Goal: Task Accomplishment & Management: Manage account settings

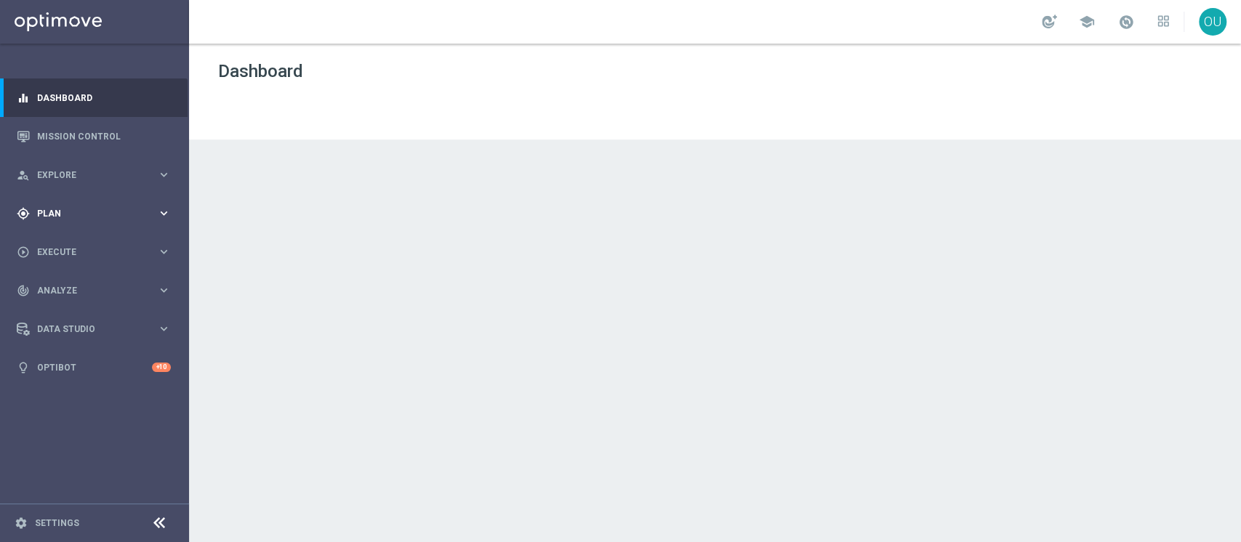
click at [89, 220] on div "gps_fixed Plan keyboard_arrow_right" at bounding box center [94, 213] width 188 height 39
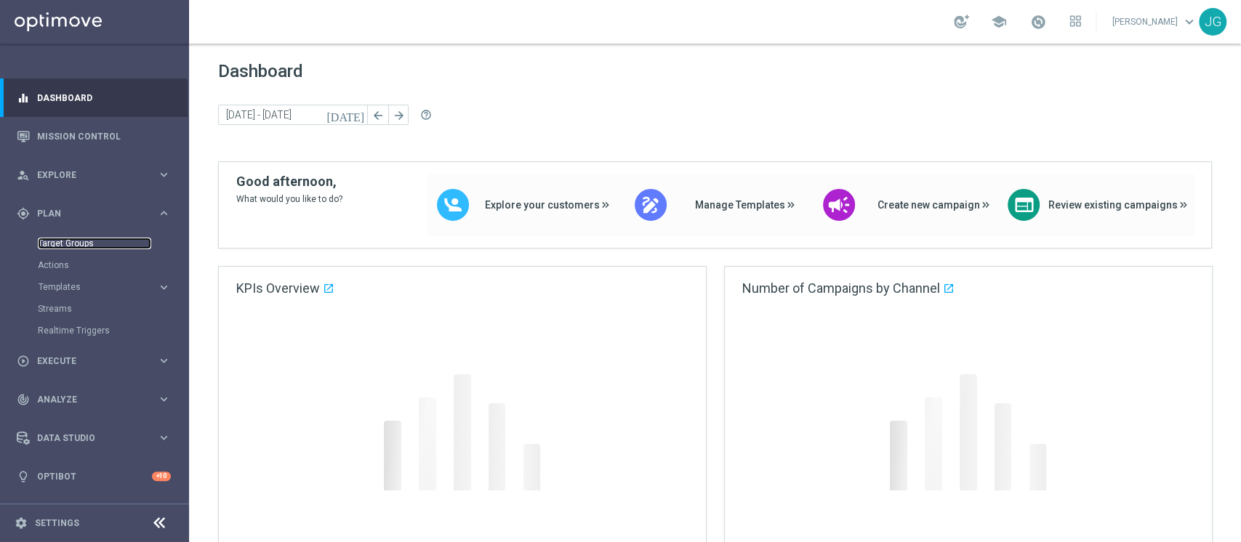
click at [81, 241] on link "Target Groups" at bounding box center [94, 244] width 113 height 12
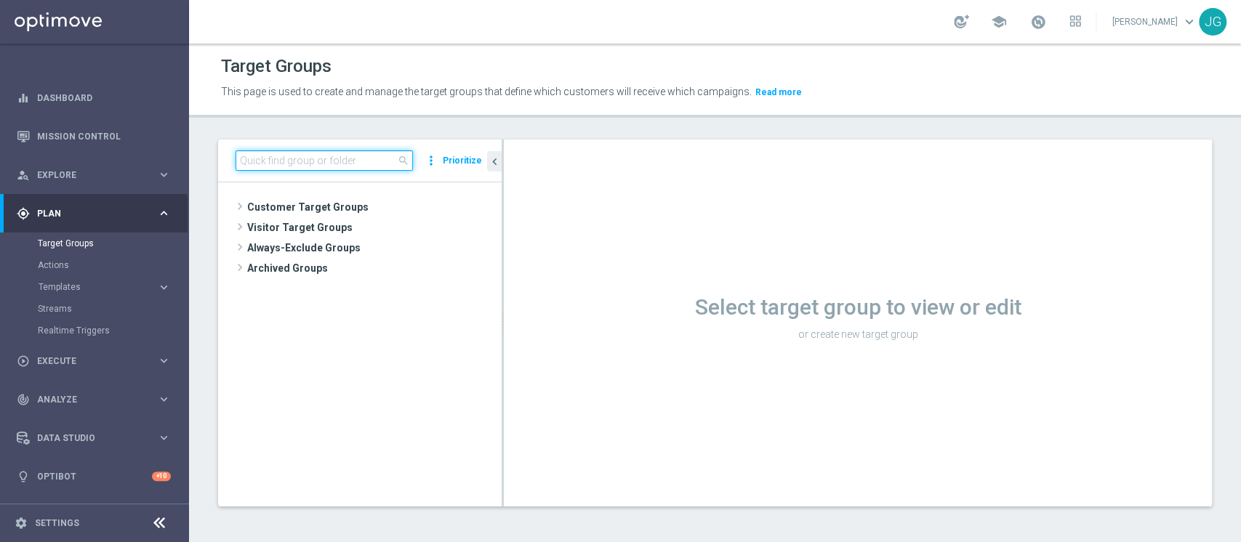
click at [316, 167] on input at bounding box center [324, 160] width 177 height 20
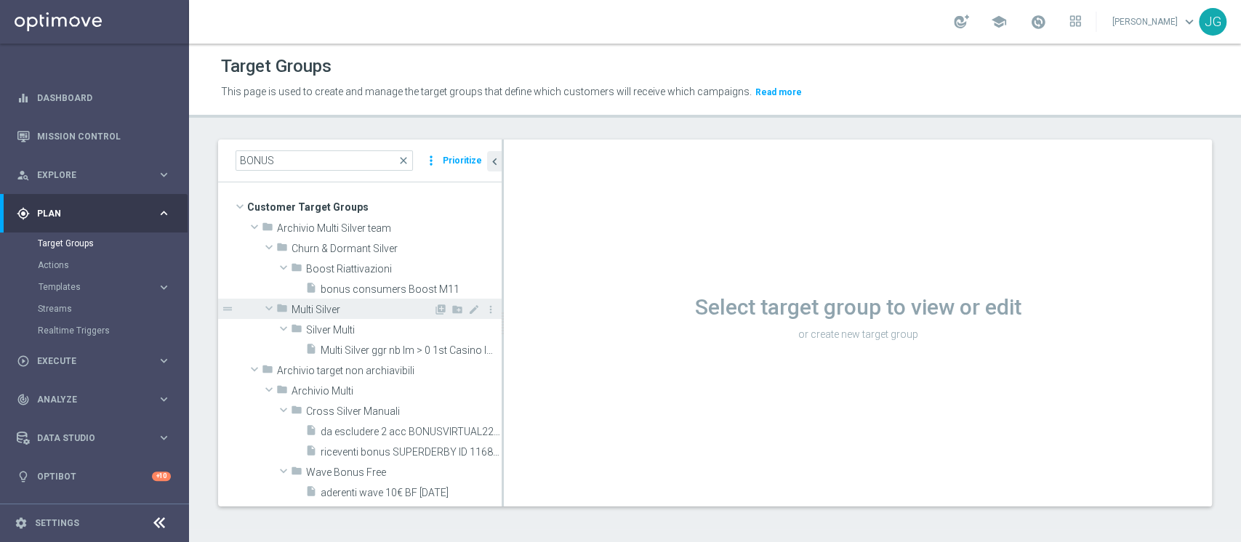
drag, startPoint x: 350, startPoint y: 340, endPoint x: 360, endPoint y: 302, distance: 38.4
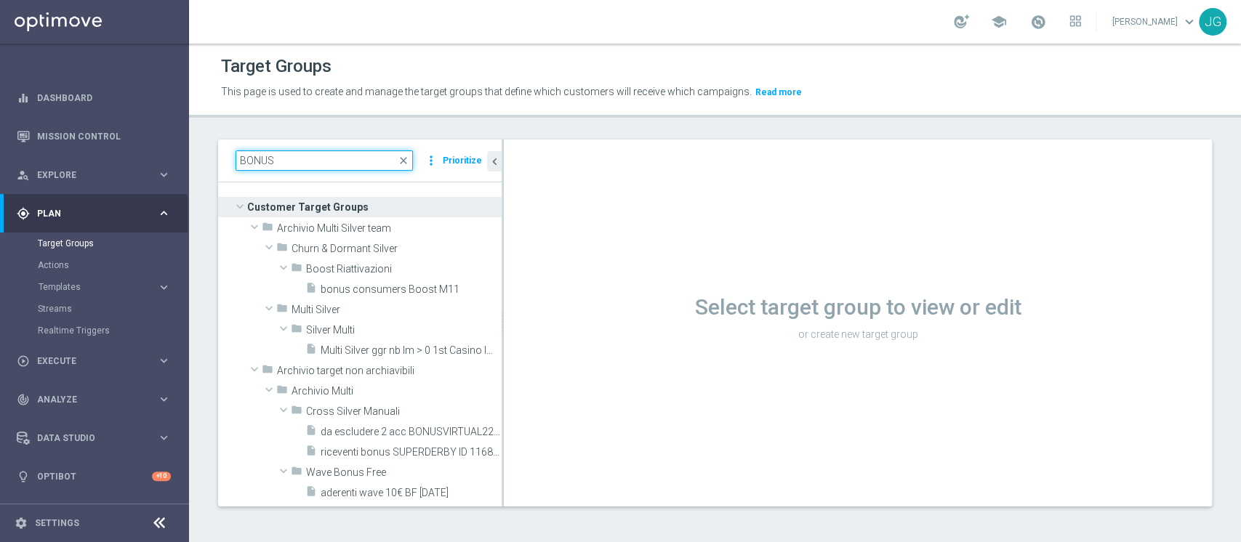
click at [361, 165] on input "BONUS" at bounding box center [324, 160] width 177 height 20
paste input "PROMO PERSONALIZZATA SUL VALORE DI SP TRA 2.800 E 3.300 ("
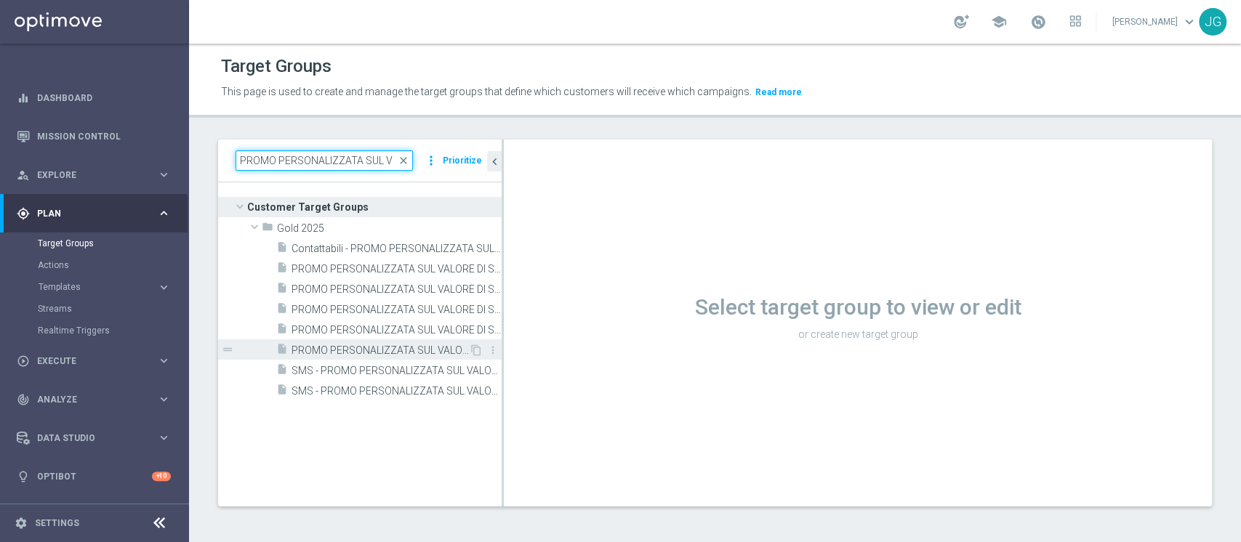
type input "PROMO PERSONALIZZATA SUL V"
click at [393, 352] on span "PROMO PERSONALIZZATA SUL VALORE DI SP TRA 1.300 E 1.500 - CONTATTABILI E NON (P…" at bounding box center [380, 351] width 177 height 12
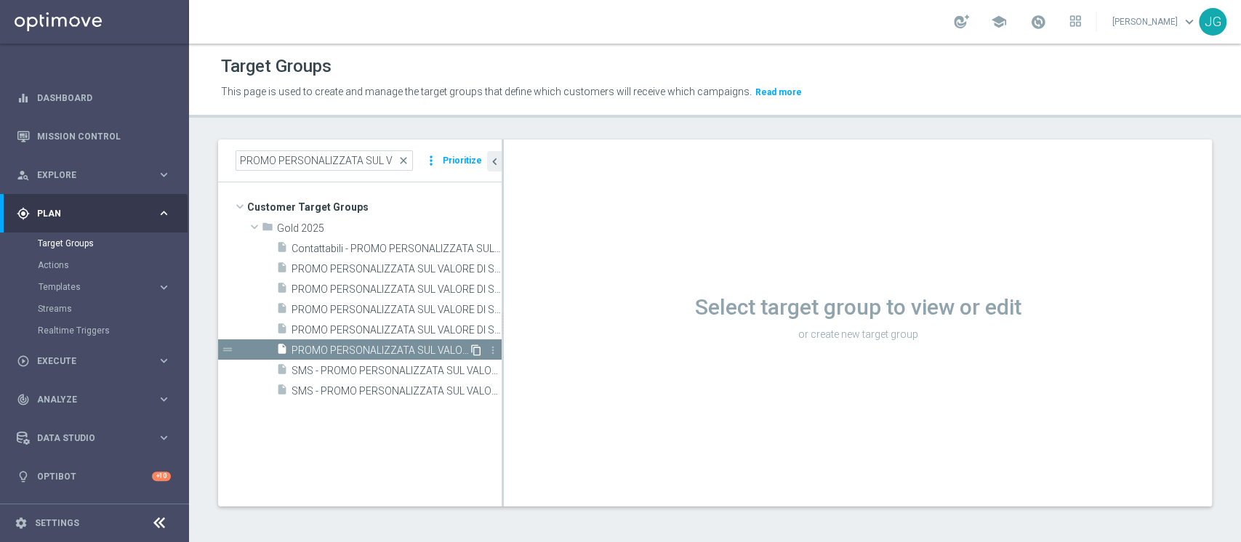
click at [478, 351] on icon "content_copy" at bounding box center [476, 351] width 12 height 12
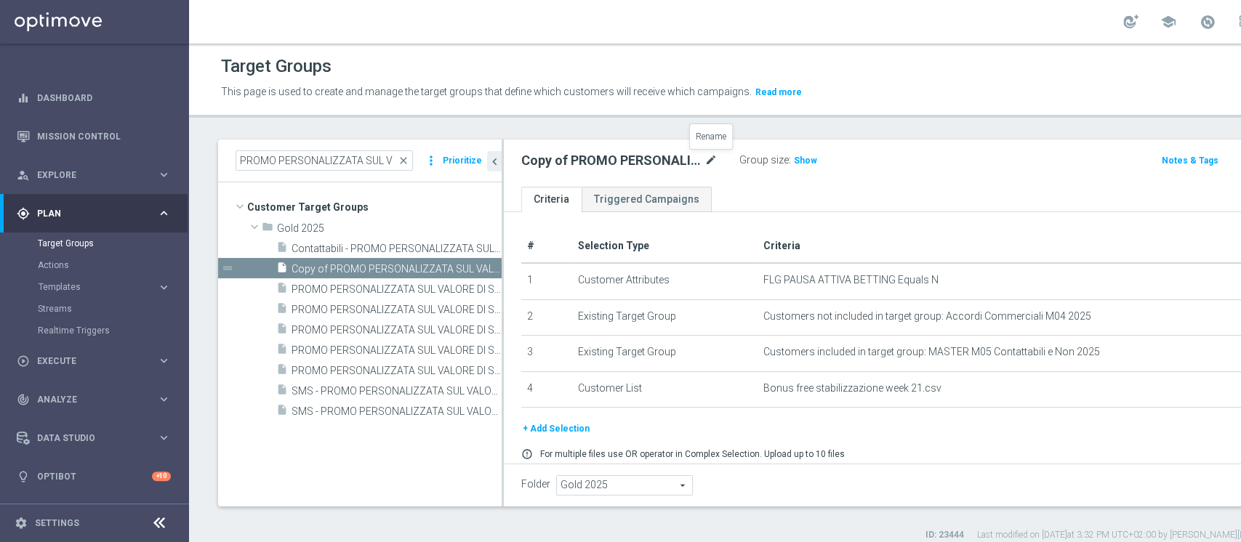
click at [715, 160] on icon "mode_edit" at bounding box center [710, 160] width 13 height 17
click at [598, 158] on input "Copy of PROMO PERSONALIZZATA SUL VALORE DI SP TRA 1.300 E 1.500 - CONTATTABILI …" at bounding box center [619, 162] width 196 height 20
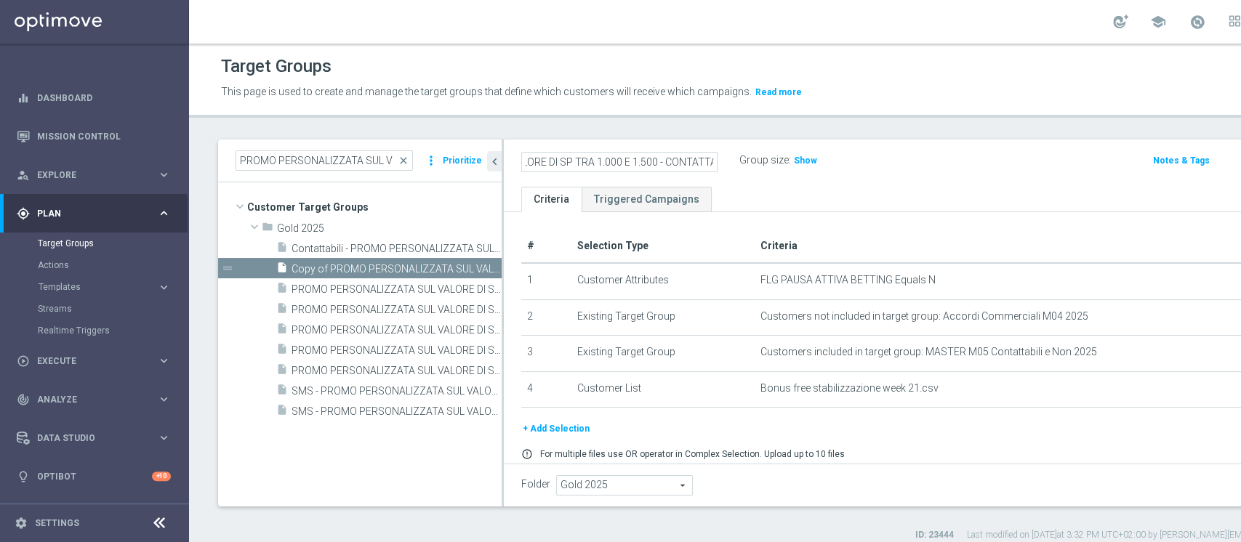
click at [653, 158] on input "PROMO PERSONALIZZATA SUL VALORE DI SP TRA 1.000 E 1.500 - CONTATTABILI E NON (P…" at bounding box center [619, 162] width 196 height 20
type input "PROMO PERSONALIZZATA SUL VALORE DI SP TRA 1.000 E 3.300 - CONTATTABILI E NON (P…"
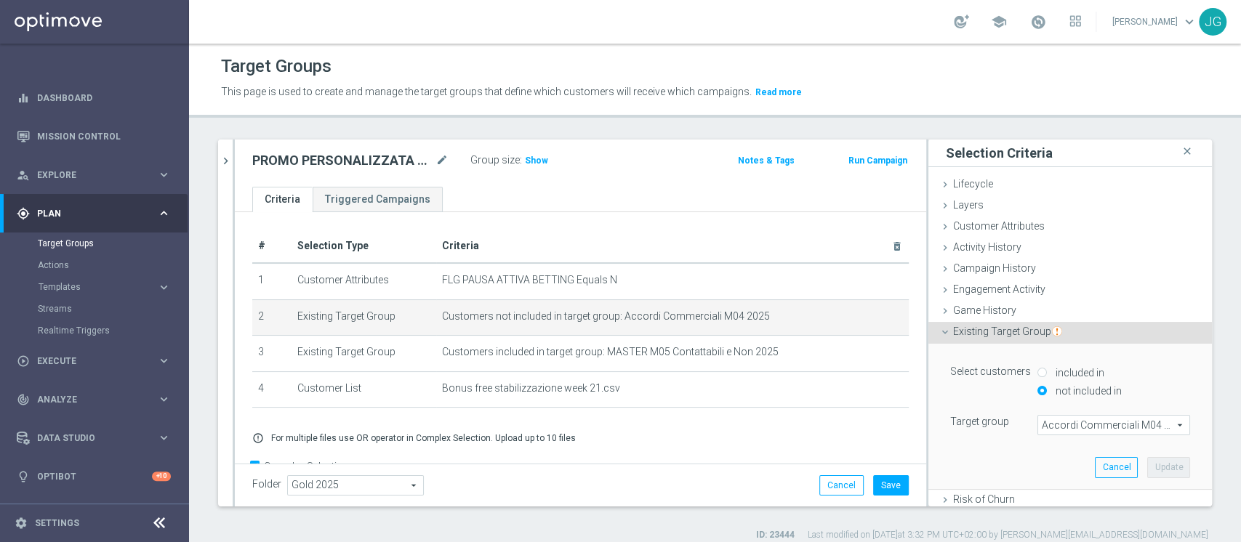
click at [1058, 432] on span "Accordi Commerciali M04 2025" at bounding box center [1113, 425] width 151 height 19
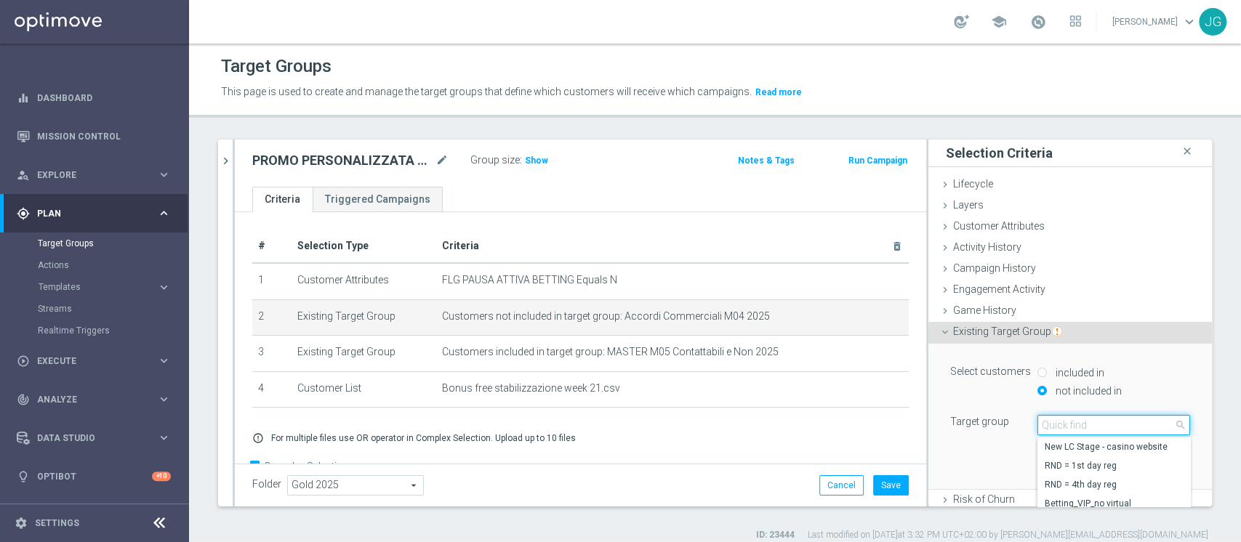
click at [1081, 426] on input "search" at bounding box center [1113, 425] width 153 height 20
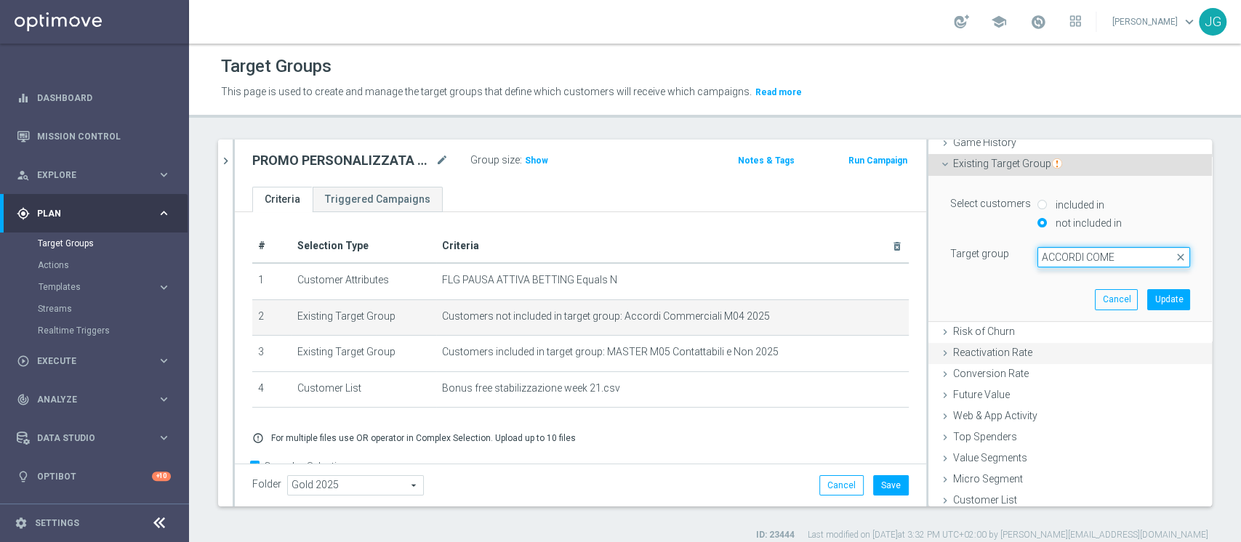
scroll to position [169, 0]
type input "ACCORDI COM"
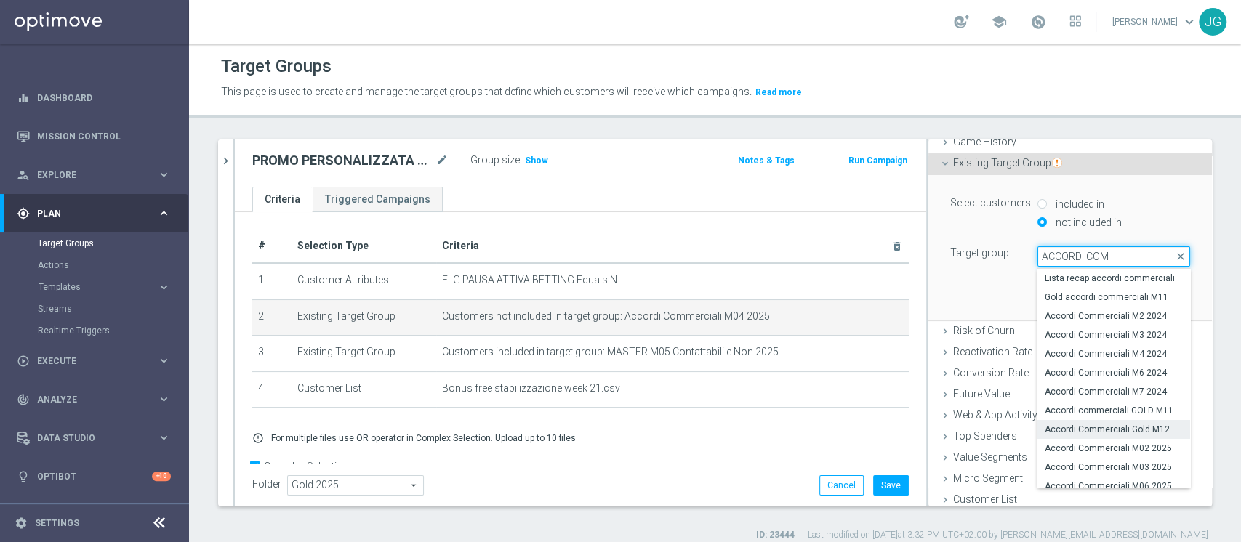
scroll to position [63, 0]
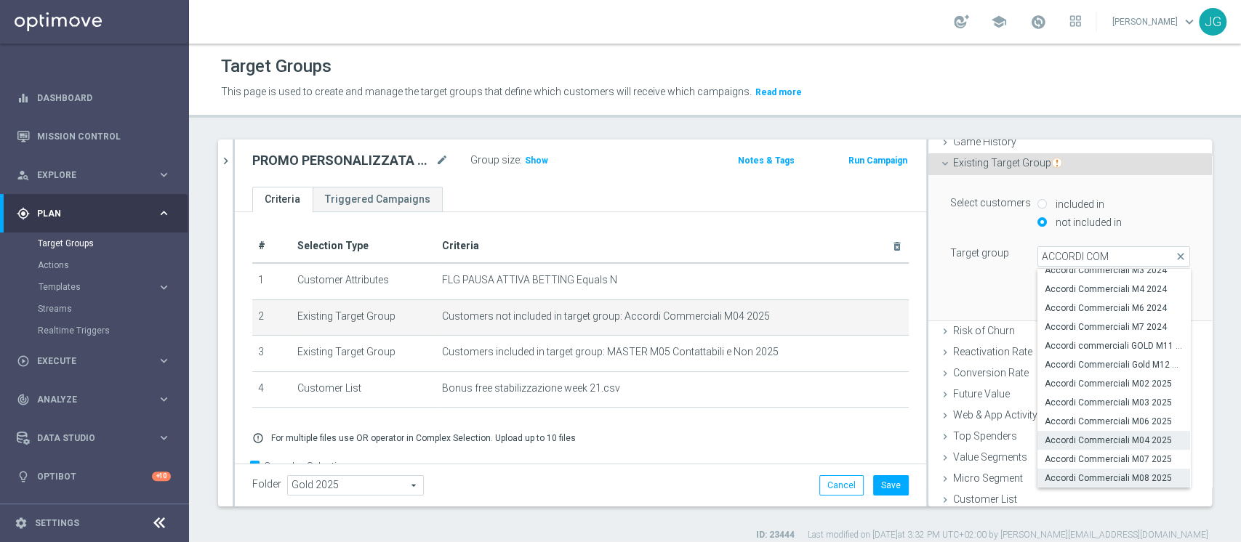
click at [1093, 477] on span "Accordi Commerciali M08 2025" at bounding box center [1114, 479] width 138 height 12
type input "Accordi Commerciali M08 2025"
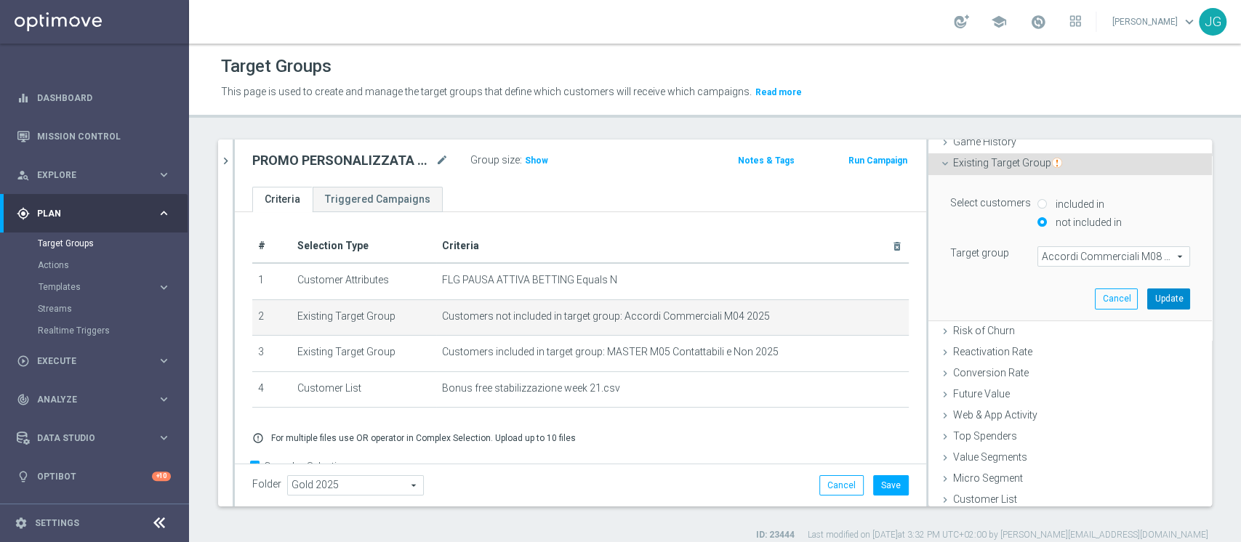
click at [1150, 294] on button "Update" at bounding box center [1168, 299] width 43 height 20
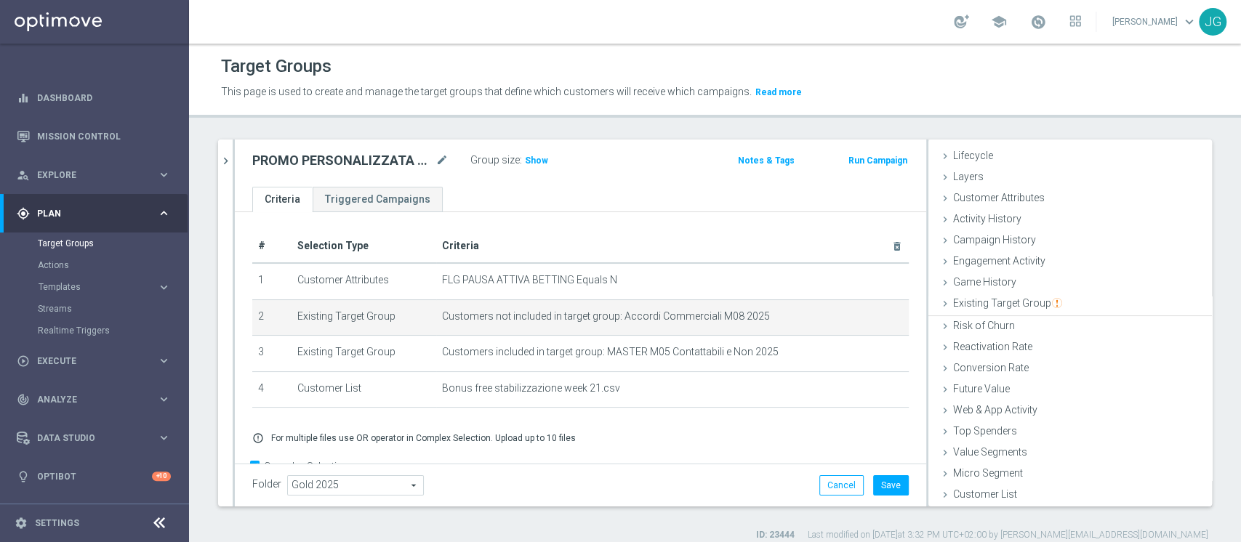
scroll to position [27, 0]
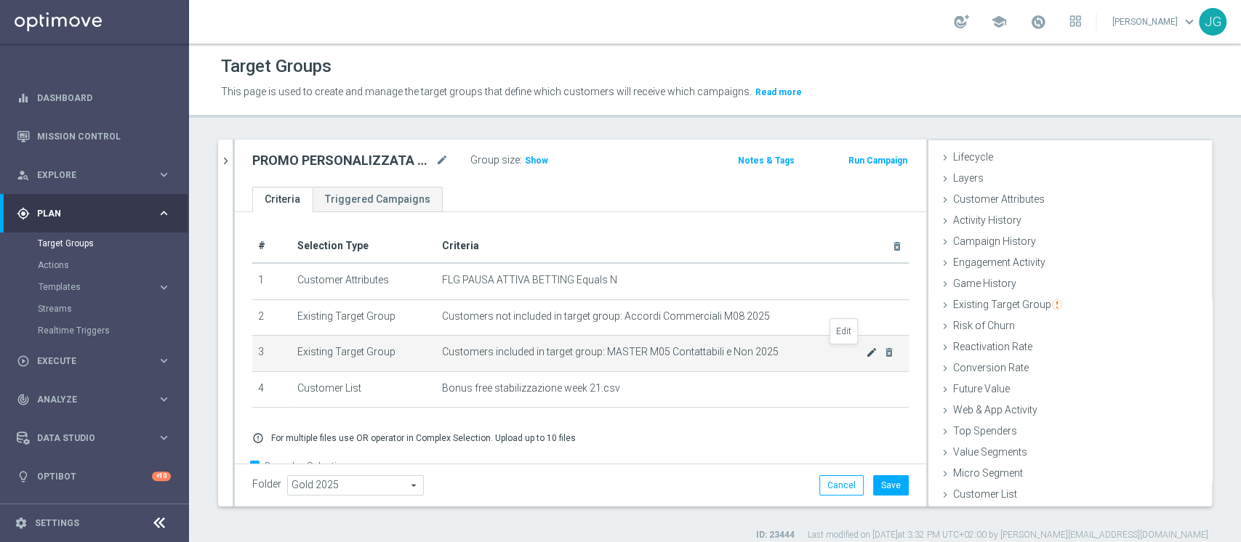
click at [866, 358] on icon "mode_edit" at bounding box center [872, 353] width 12 height 12
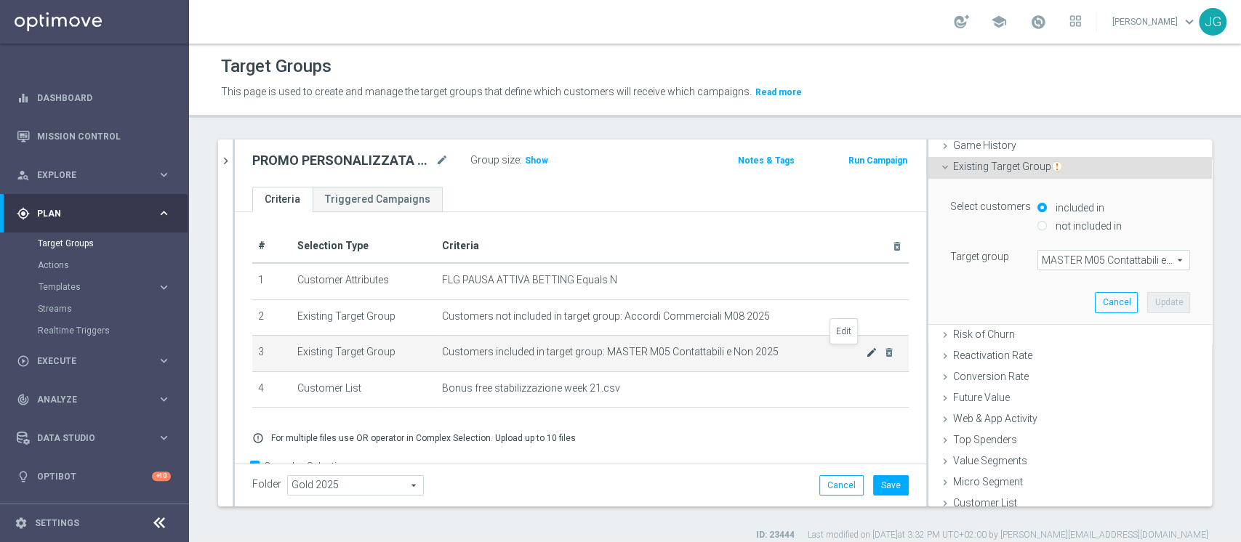
scroll to position [169, 0]
click at [1049, 254] on span "MASTER M05 Contattabili e Non 2025" at bounding box center [1113, 256] width 151 height 19
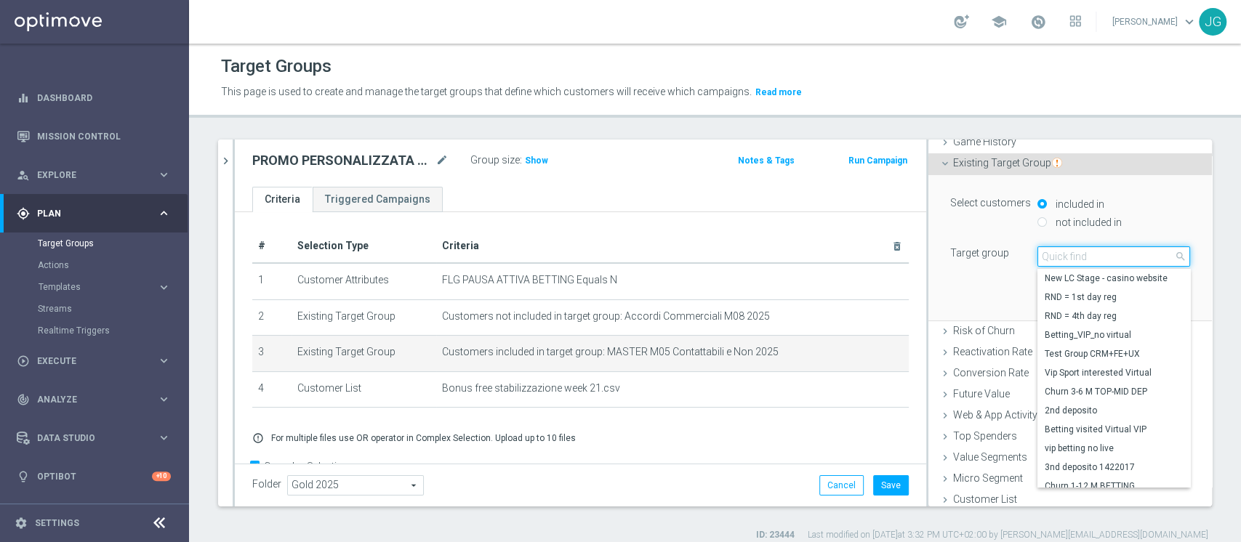
click at [1049, 254] on input "search" at bounding box center [1113, 256] width 153 height 20
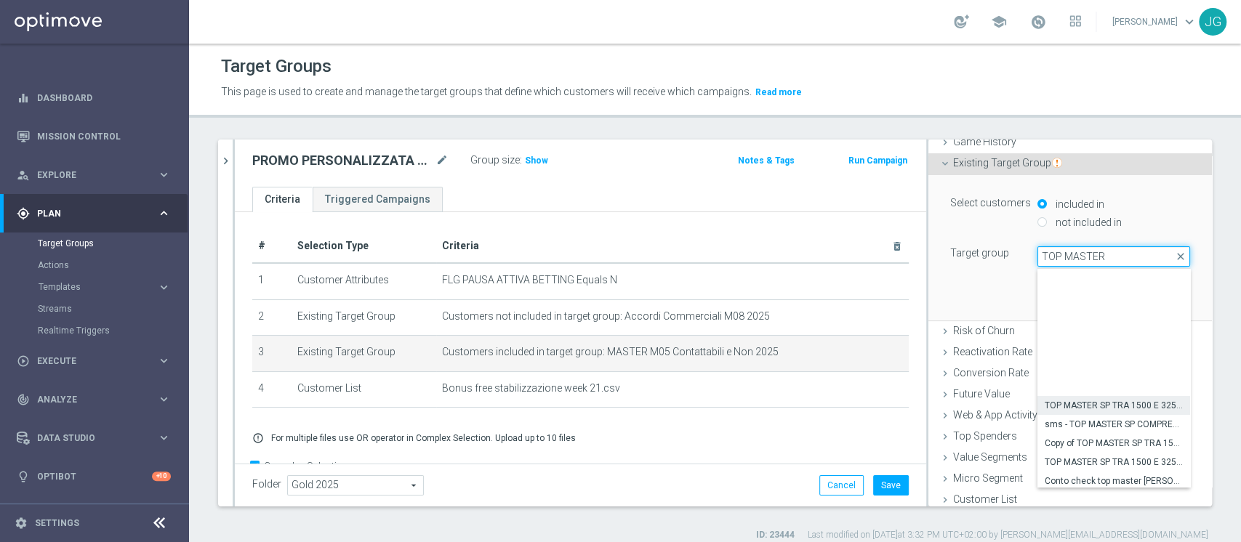
scroll to position [135, 0]
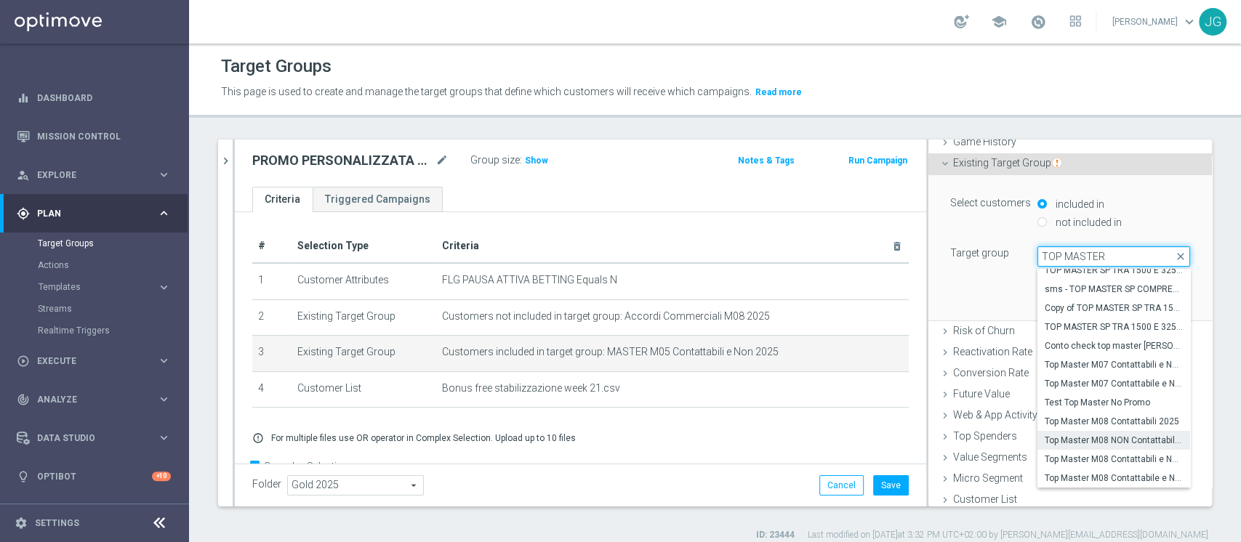
type input "TOP MASTER"
click at [1038, 446] on label "Top Master M08 NON Contattabili 2025" at bounding box center [1113, 440] width 153 height 19
type input "Top Master M08 NON Contattabili 2025"
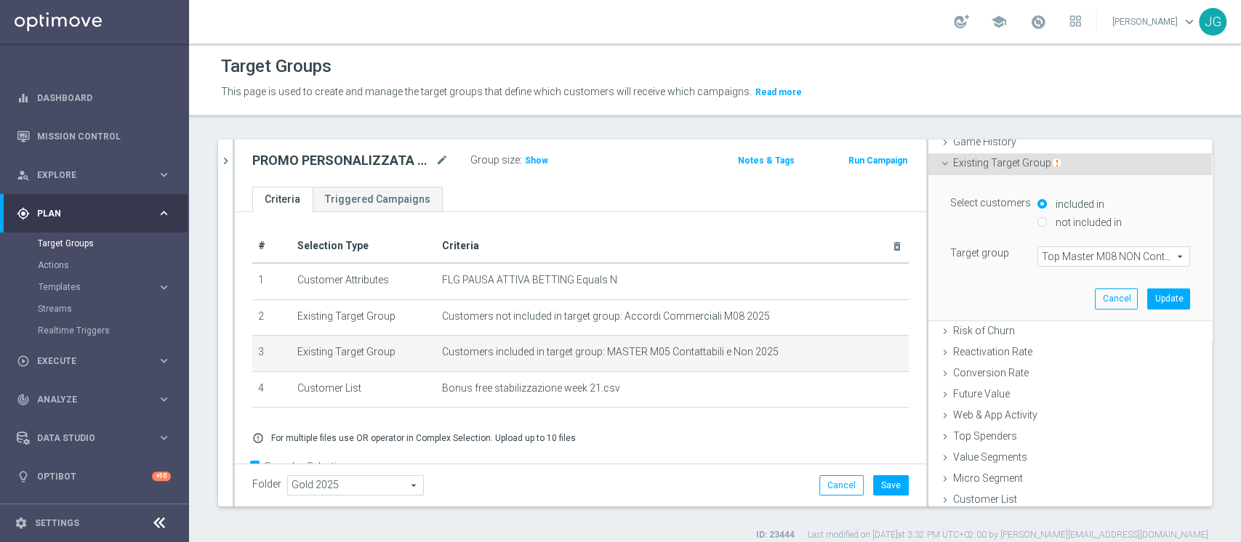
click at [1101, 259] on span "Top Master M08 NON Contattabili 2025" at bounding box center [1113, 256] width 151 height 19
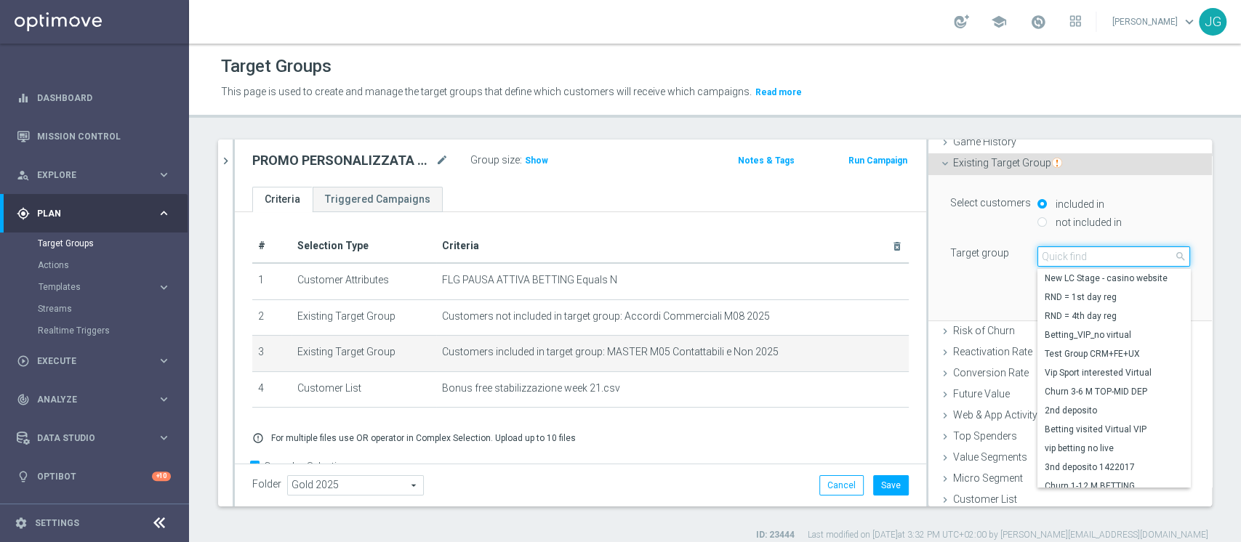
click at [1067, 257] on input "search" at bounding box center [1113, 256] width 153 height 20
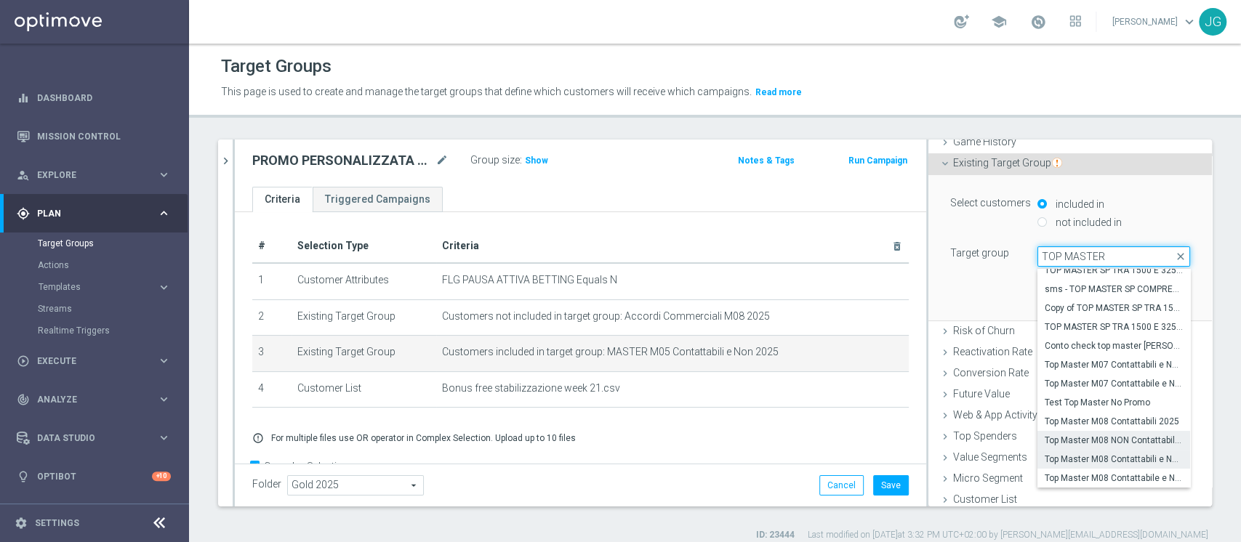
type input "TOP MASTER"
click at [1104, 457] on span "Top Master M08 Contattabili e NON Contattabili 2025" at bounding box center [1114, 460] width 138 height 12
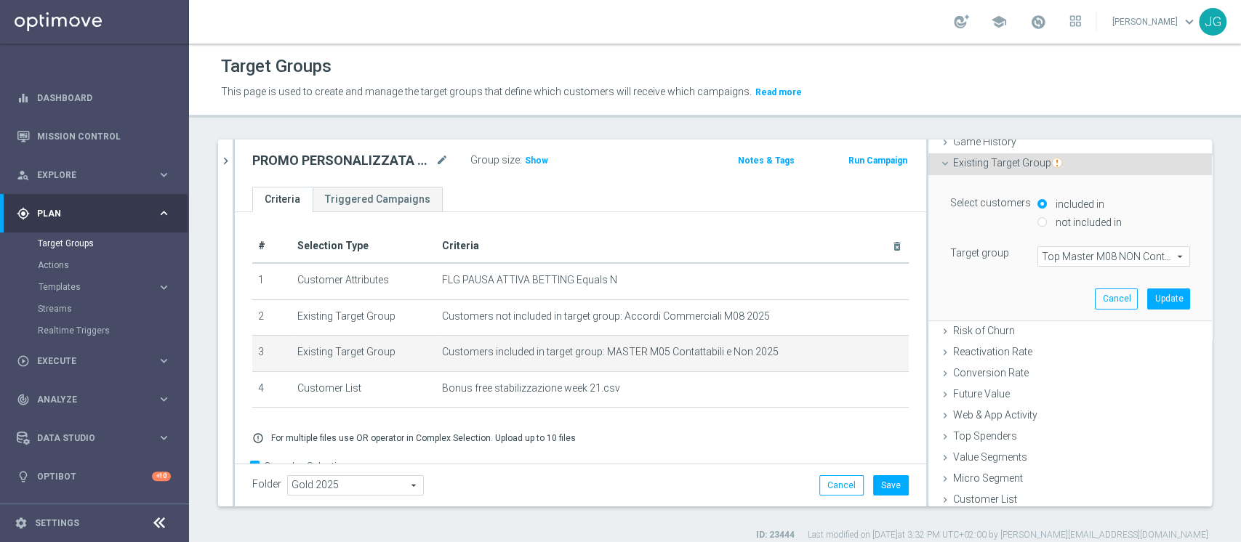
type input "Top Master M08 Contattabili e NON Contattabili 2025"
click at [1148, 301] on button "Update" at bounding box center [1168, 299] width 43 height 20
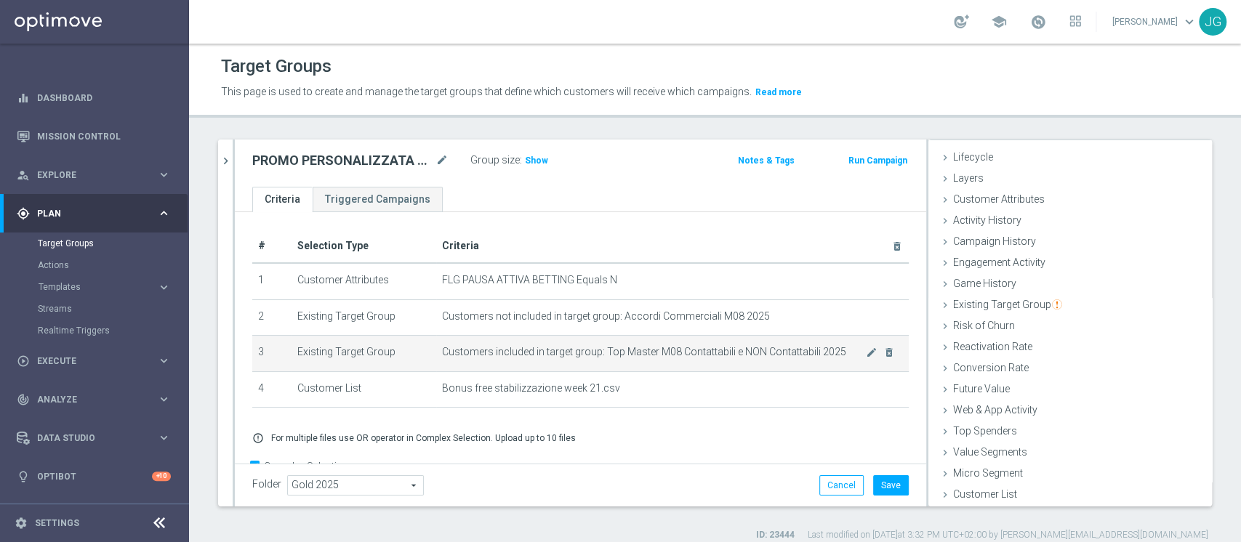
scroll to position [35, 0]
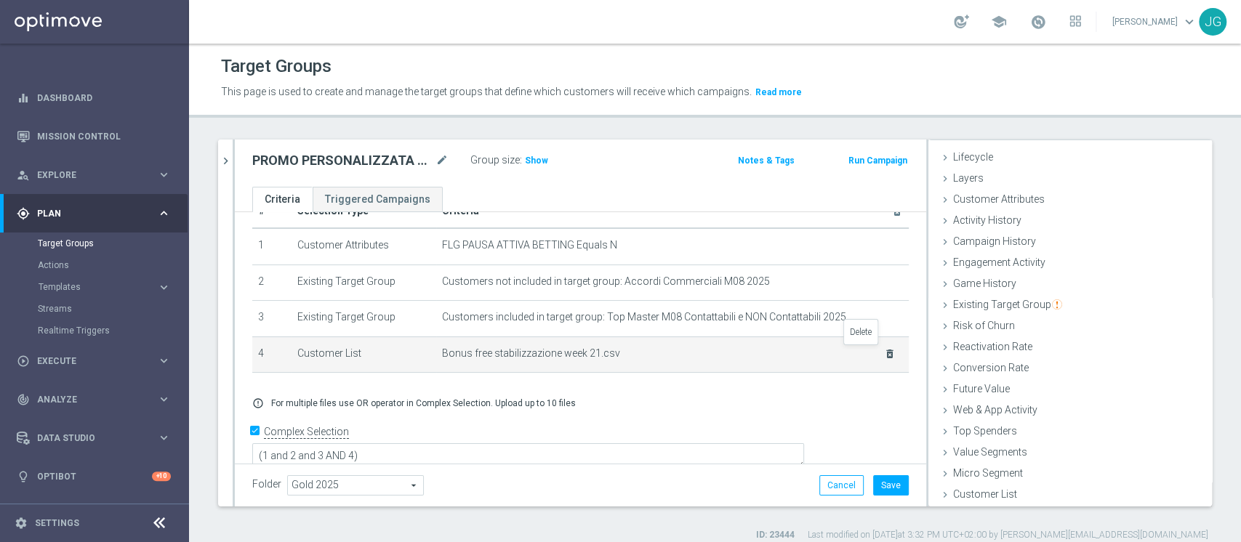
click at [884, 355] on icon "delete_forever" at bounding box center [890, 354] width 12 height 12
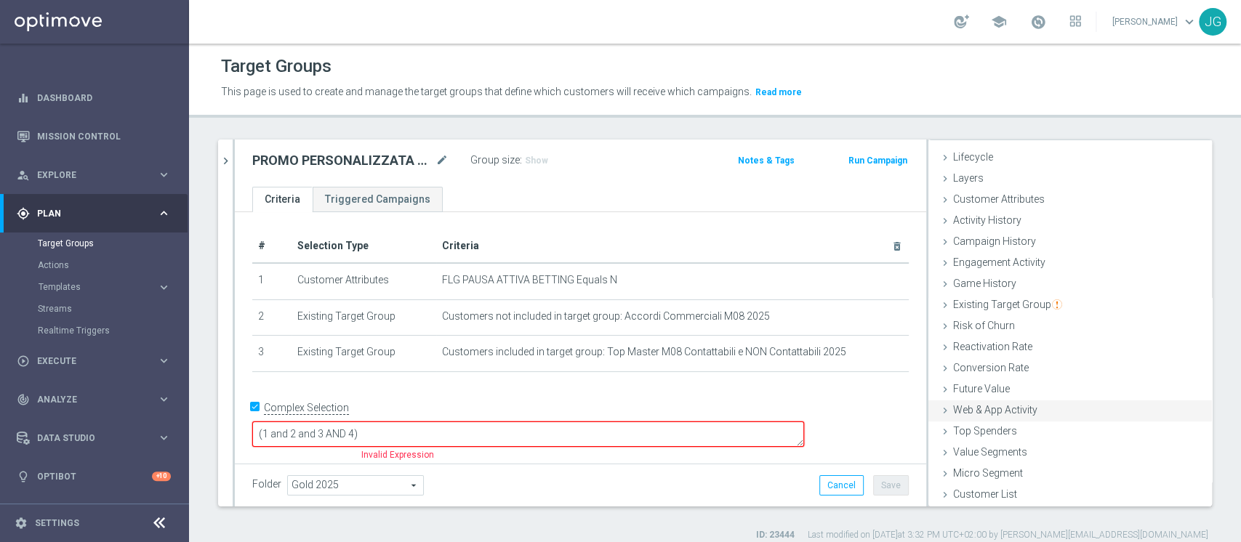
scroll to position [12, 0]
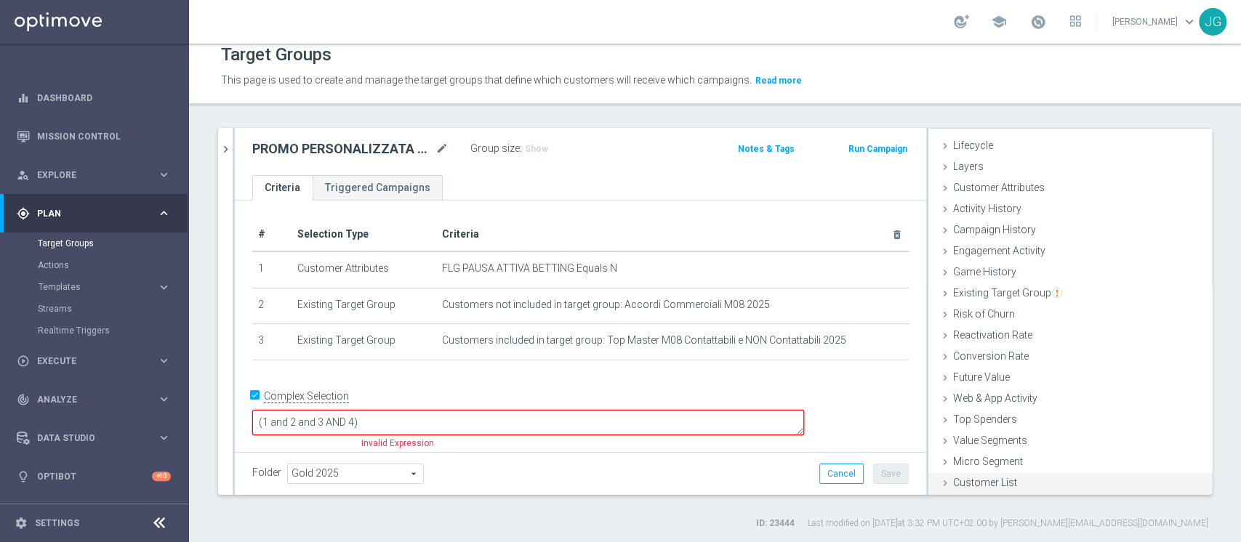
click at [953, 480] on span "Customer List" at bounding box center [985, 483] width 64 height 12
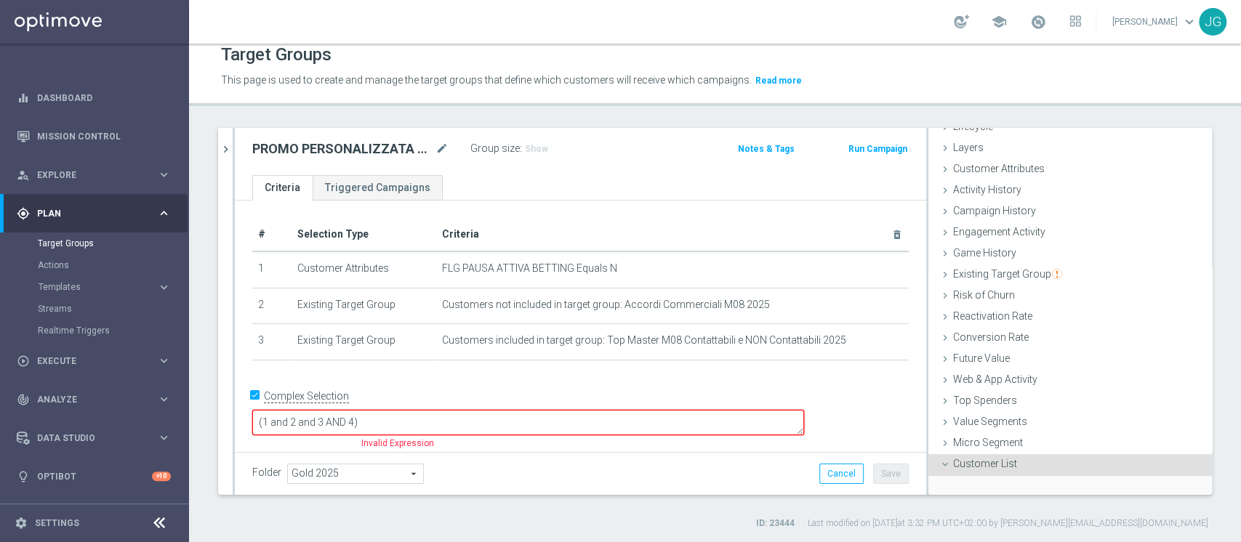
scroll to position [157, 0]
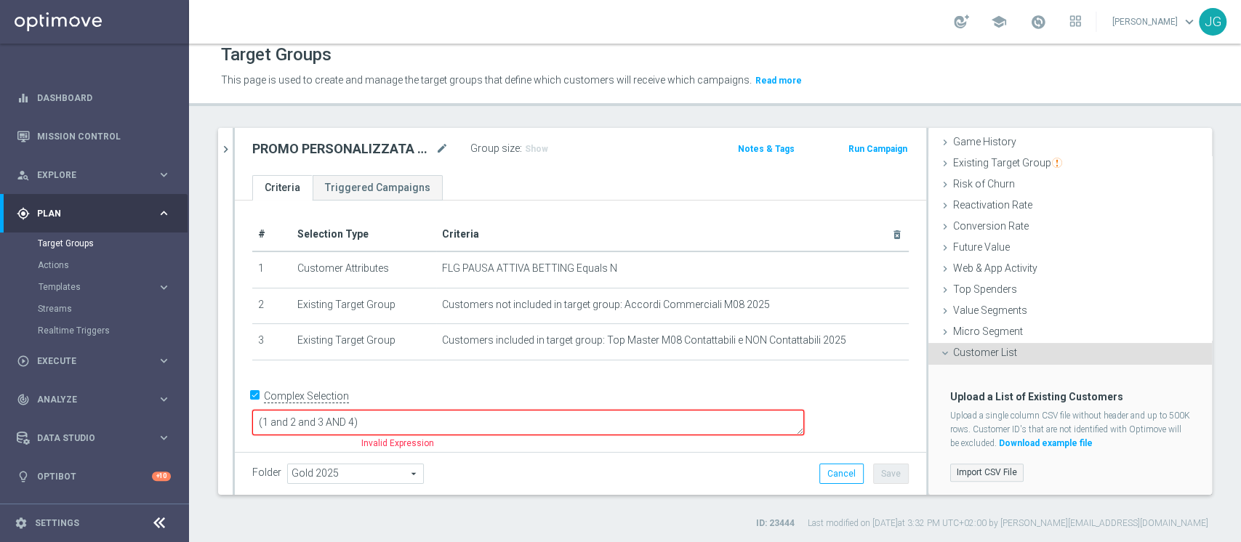
click at [960, 473] on label "Import CSV File" at bounding box center [986, 473] width 73 height 18
click at [0, 0] on input "Import CSV File" at bounding box center [0, 0] width 0 height 0
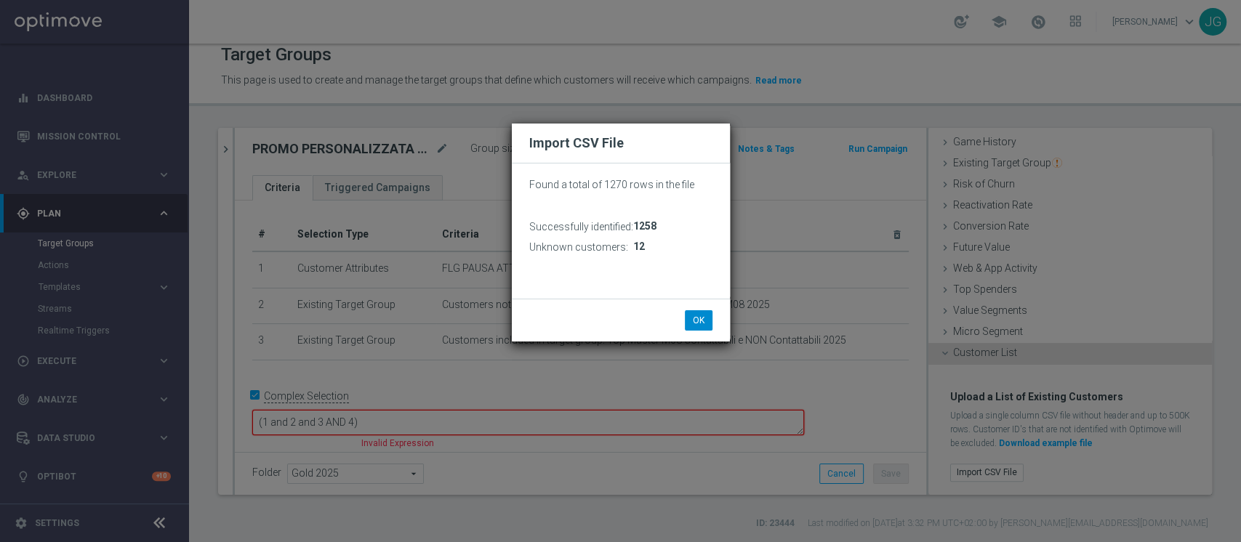
drag, startPoint x: 645, startPoint y: 361, endPoint x: 701, endPoint y: 329, distance: 64.8
click at [701, 329] on div "Import CSV File Found a total of 1270 rows in the file Successfully identified:…" at bounding box center [620, 271] width 1241 height 542
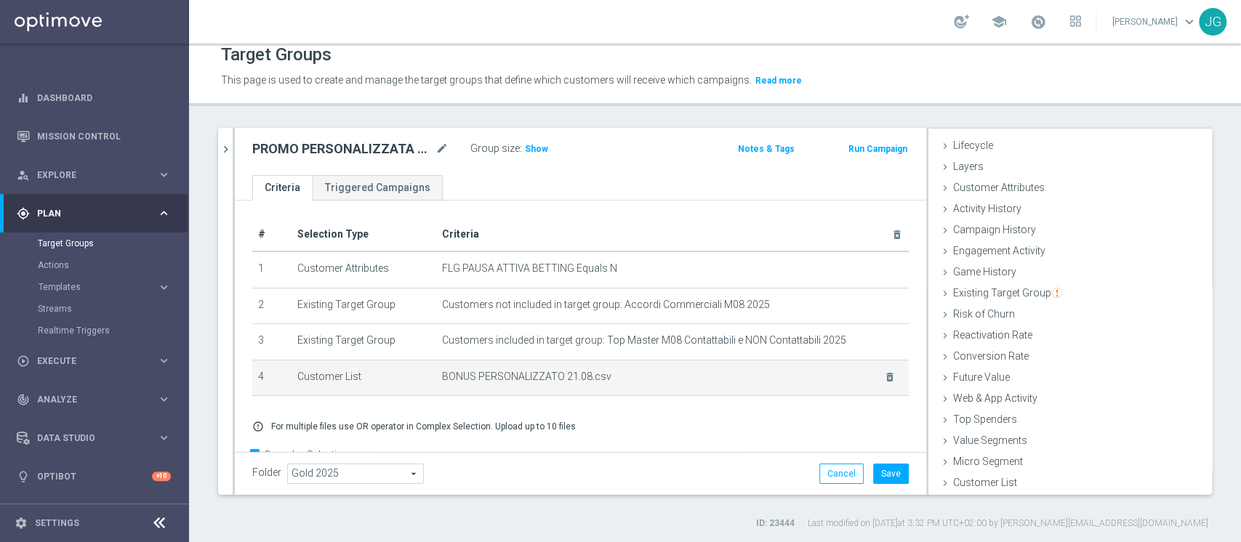
scroll to position [35, 0]
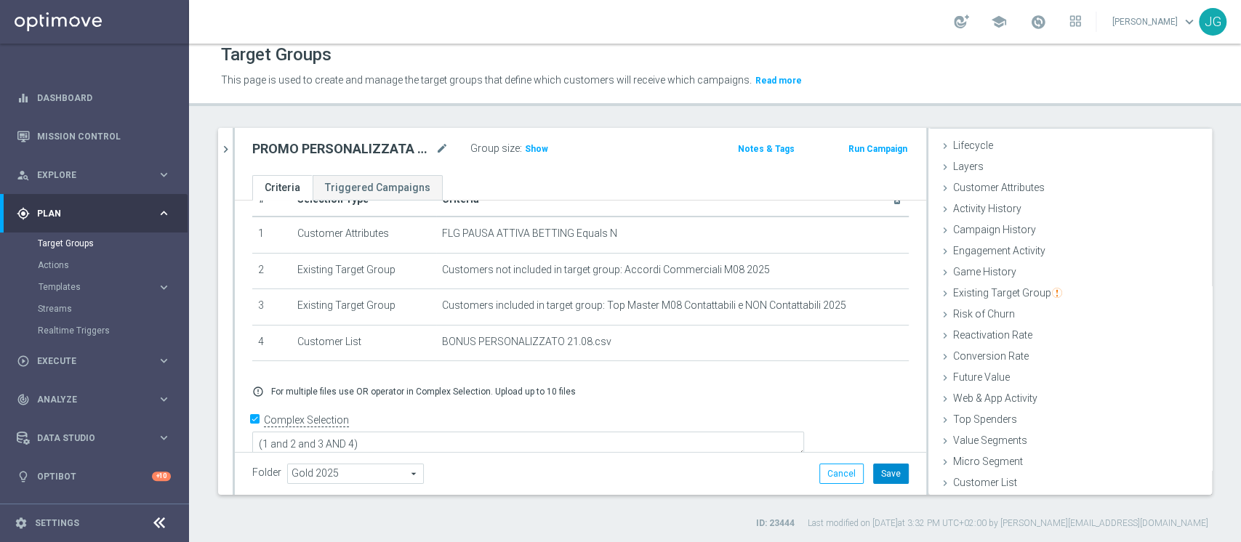
click at [873, 475] on button "Save" at bounding box center [891, 474] width 36 height 20
click at [531, 150] on span "Show" at bounding box center [536, 149] width 23 height 10
click at [533, 148] on span "914" at bounding box center [535, 151] width 18 height 14
click at [526, 147] on span "914" at bounding box center [535, 151] width 18 height 14
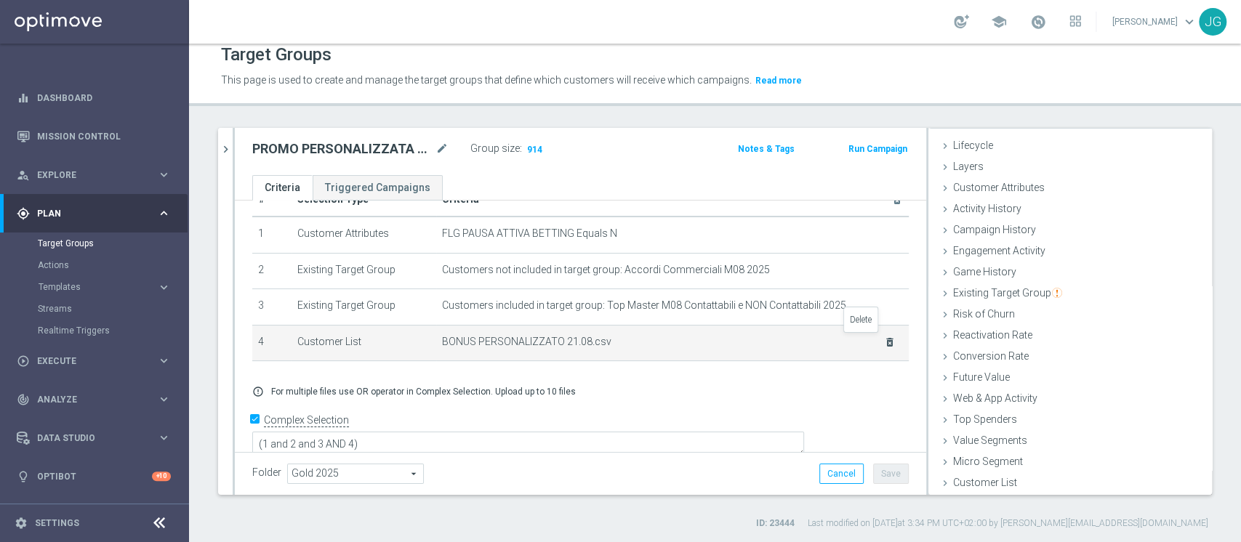
click at [884, 338] on icon "delete_forever" at bounding box center [890, 343] width 12 height 12
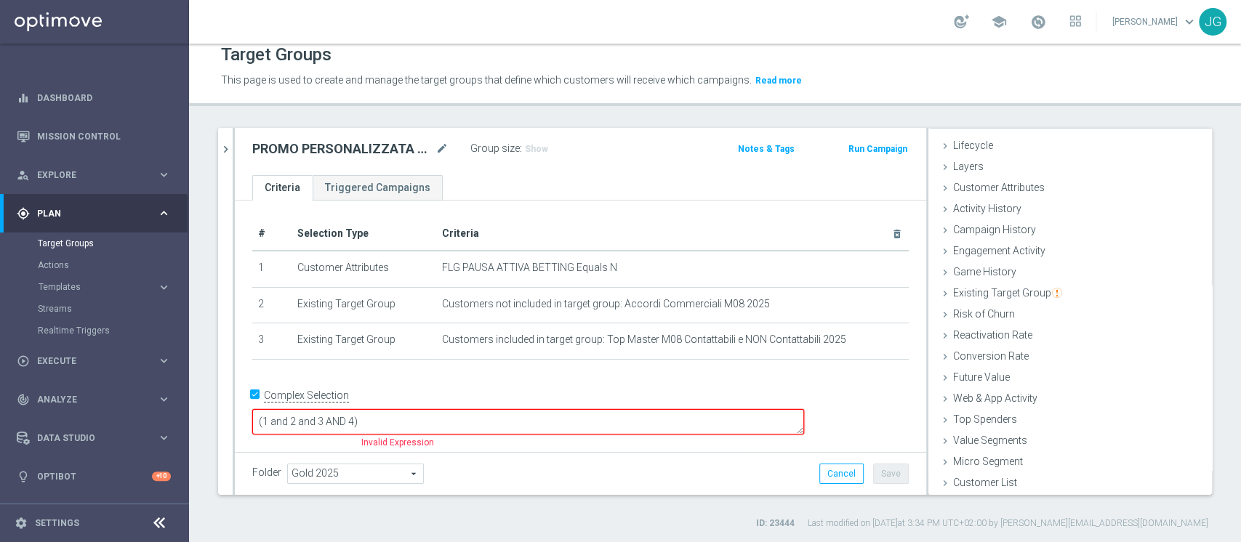
scroll to position [0, 0]
click at [987, 479] on span "Customer List" at bounding box center [985, 483] width 64 height 12
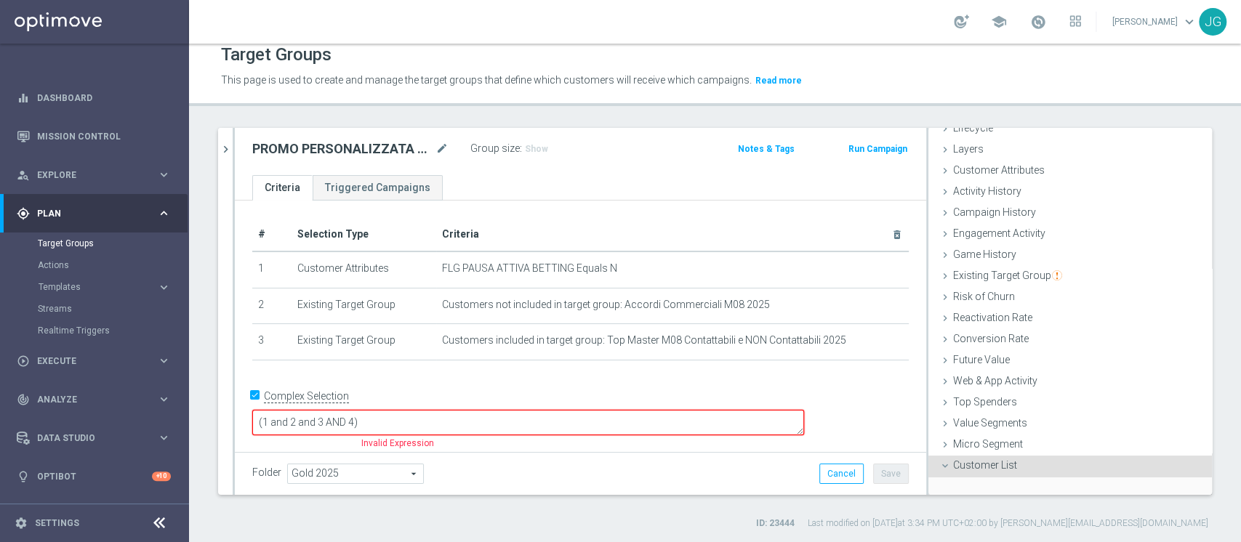
scroll to position [157, 0]
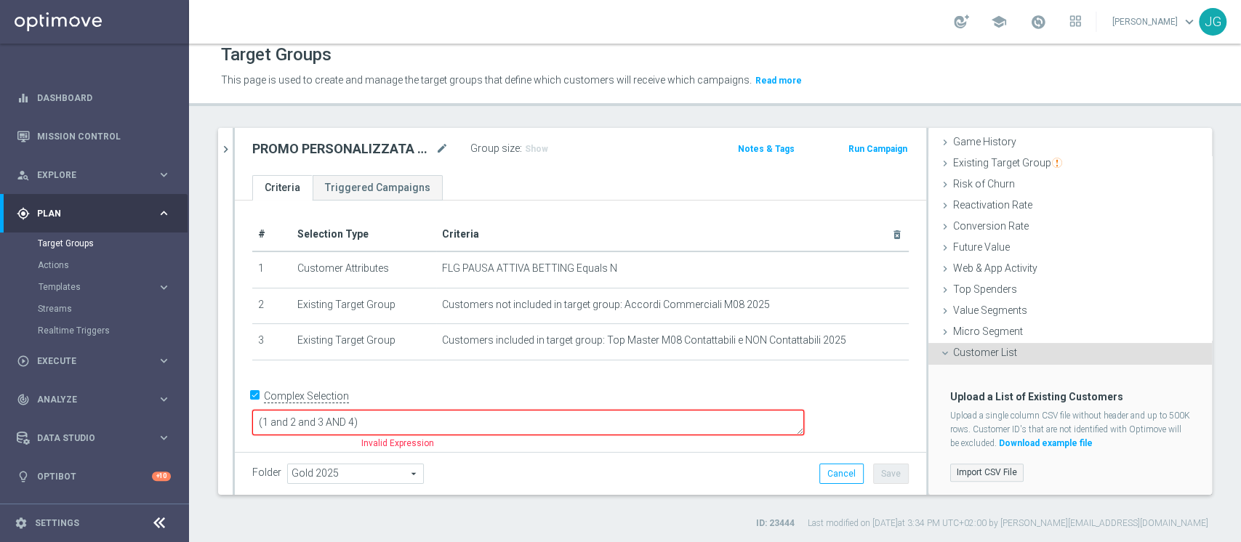
click at [971, 472] on label "Import CSV File" at bounding box center [986, 473] width 73 height 18
click at [0, 0] on input "Import CSV File" at bounding box center [0, 0] width 0 height 0
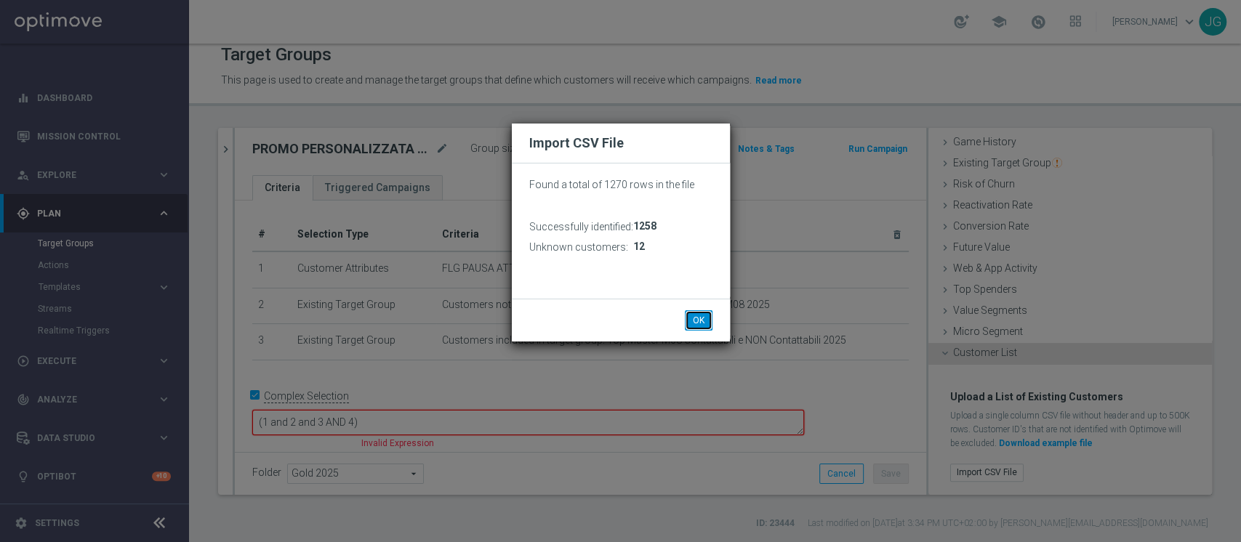
click at [700, 322] on button "OK" at bounding box center [699, 320] width 28 height 20
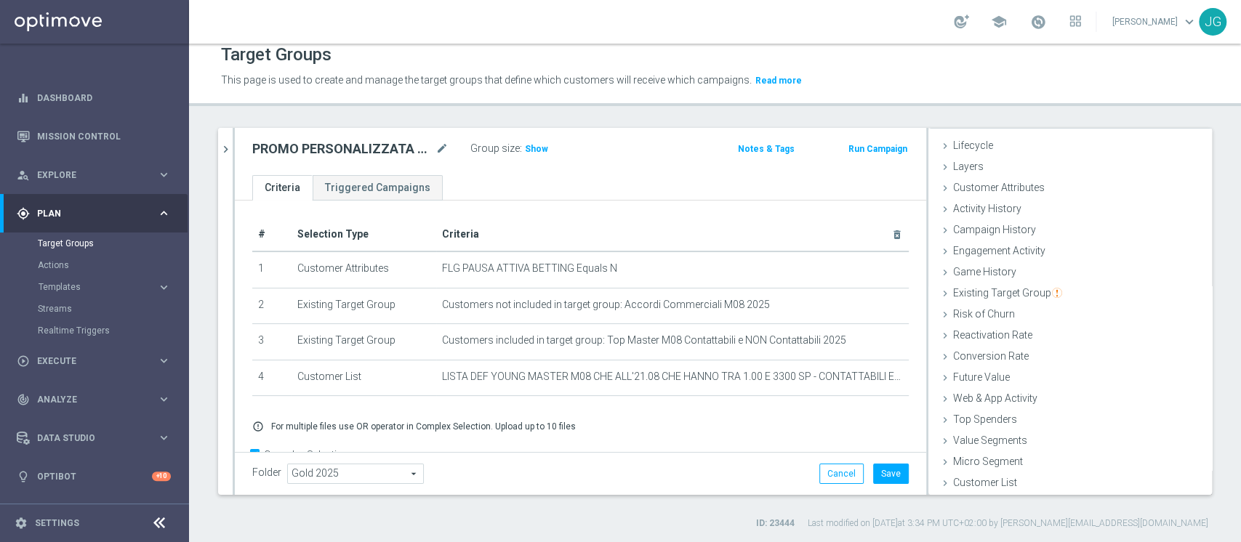
scroll to position [35, 0]
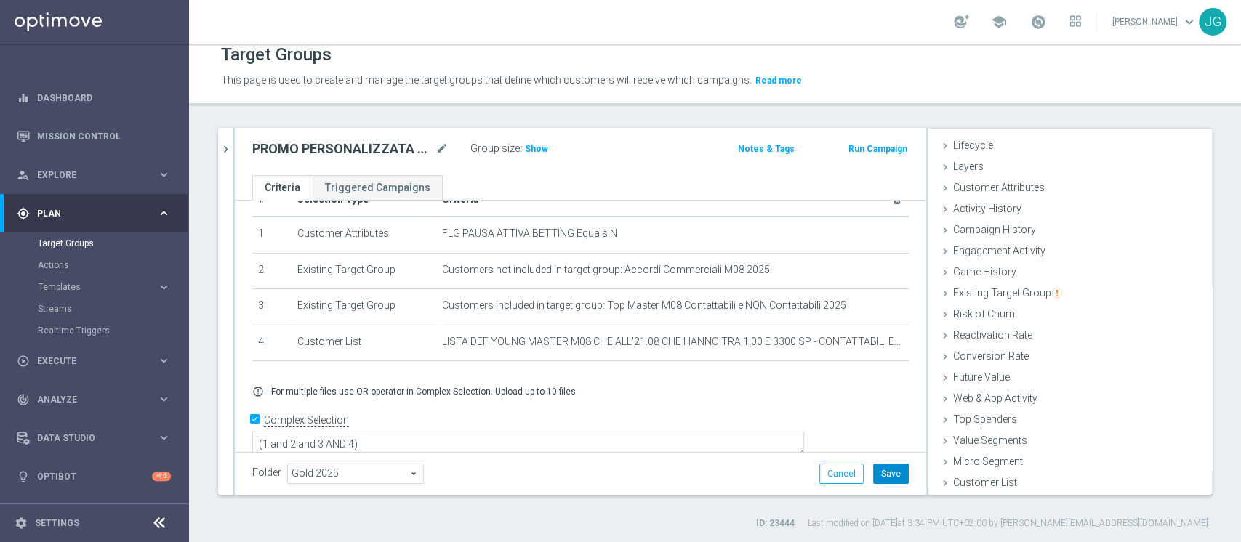
click at [873, 470] on button "Save" at bounding box center [891, 474] width 36 height 20
click at [534, 150] on span "Show" at bounding box center [536, 149] width 23 height 10
click at [227, 149] on icon "chevron_right" at bounding box center [226, 149] width 14 height 14
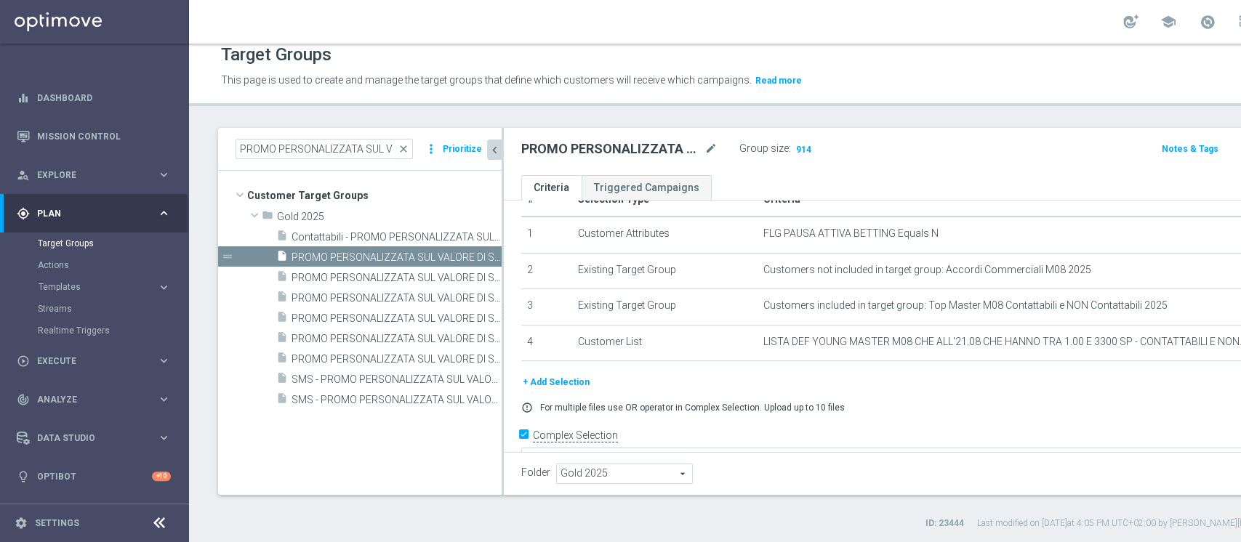
scroll to position [55, 0]
click at [406, 150] on span "close" at bounding box center [404, 149] width 12 height 12
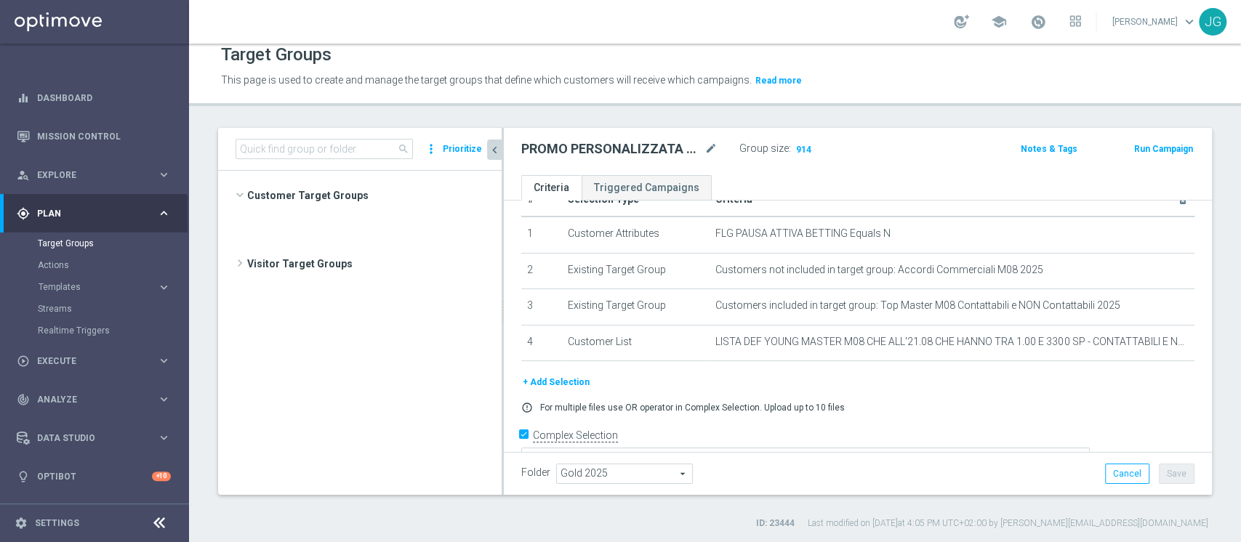
scroll to position [31027, 0]
click at [320, 145] on input at bounding box center [324, 149] width 177 height 20
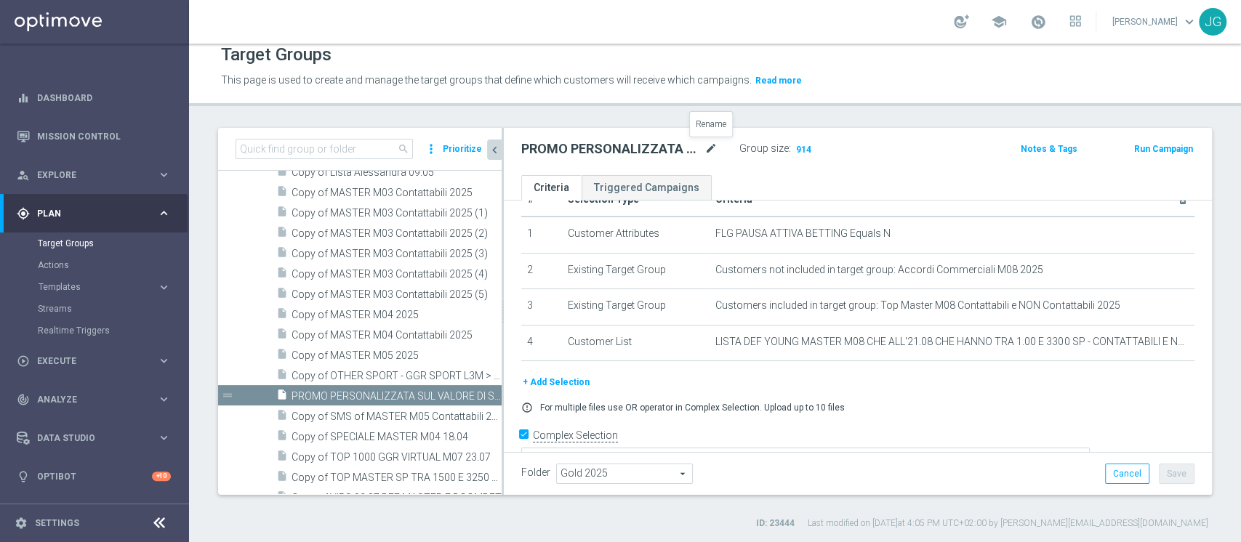
click at [710, 148] on icon "mode_edit" at bounding box center [710, 148] width 13 height 17
click at [670, 158] on input "PROMO PERSONALIZZATA SUL VALORE DI SP TRA 1.000 E 3.300 - CONTATTABILI E NON (P…" at bounding box center [619, 150] width 196 height 20
drag, startPoint x: 680, startPoint y: 148, endPoint x: 455, endPoint y: 150, distance: 225.4
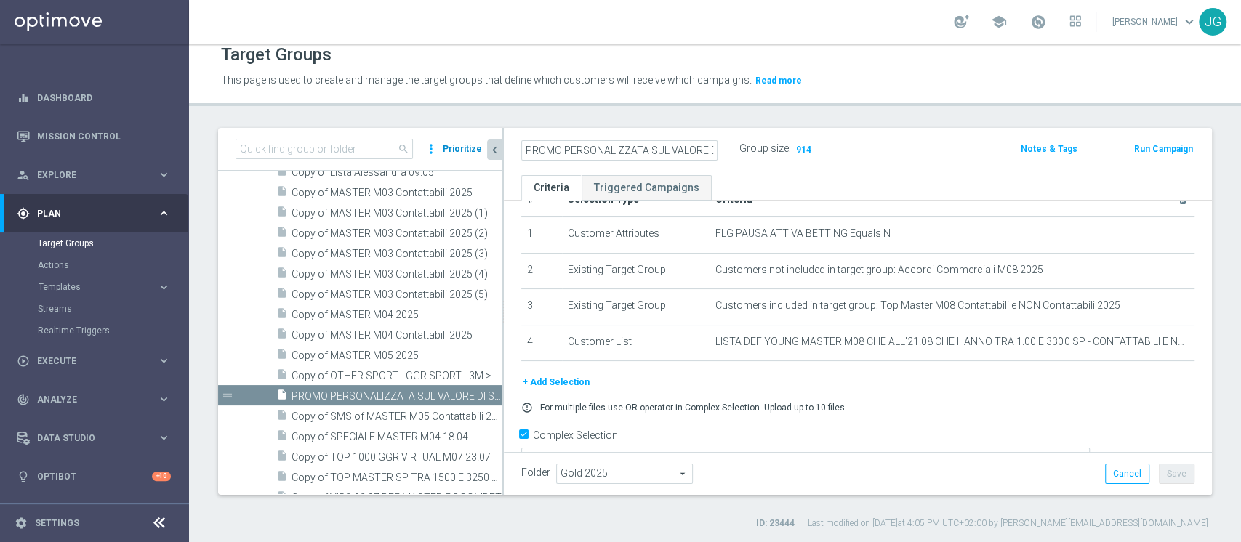
click at [455, 150] on as-split "search more_vert Prioritize Customer Target Groups library_add create_new_folder" at bounding box center [715, 311] width 994 height 367
drag, startPoint x: 578, startPoint y: 148, endPoint x: 685, endPoint y: 158, distance: 107.3
click at [685, 158] on input "YOUNG MASTER M08 CHE ALL'21.08 CHE HANNO TRA 1.00 E 3300 SP - CONTATTABILI E NO…" at bounding box center [619, 150] width 196 height 20
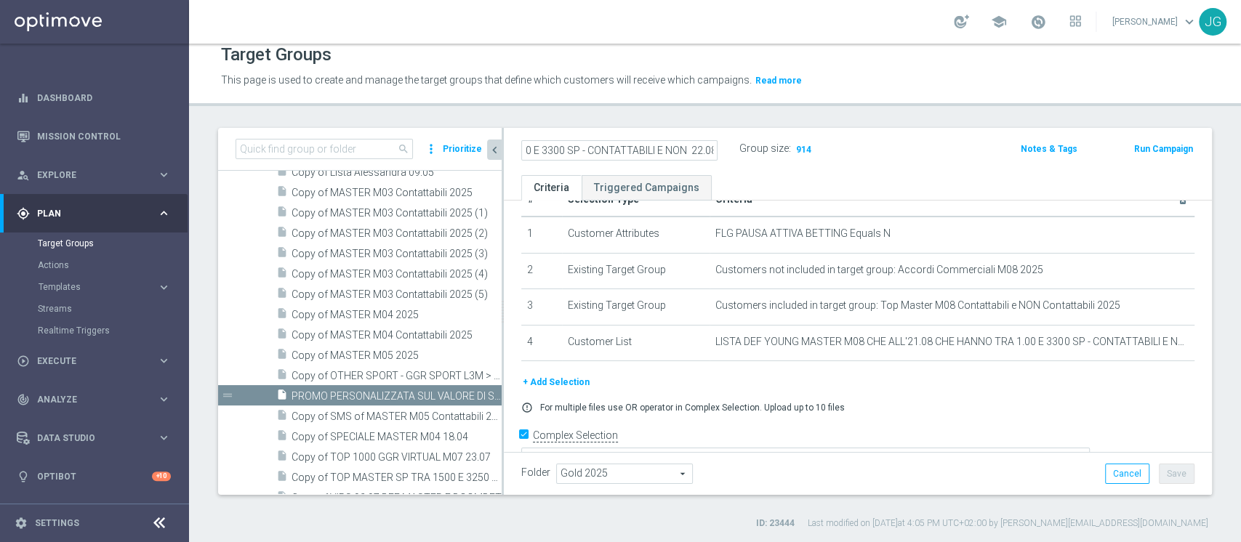
type input "YOUNG MASTER M08 CHE ALL'21.08 CHE HANNO TRA 1.00 E 3300 SP - CONTATTABILI E NO…"
click at [721, 162] on div "YOUNG MASTER M08 CHE ALL'21.08 CHE HANNO TRA 1.00 E 3300 SP - CONTATTABILI E NO…" at bounding box center [858, 151] width 708 height 47
click at [1159, 472] on button "Save" at bounding box center [1177, 474] width 36 height 20
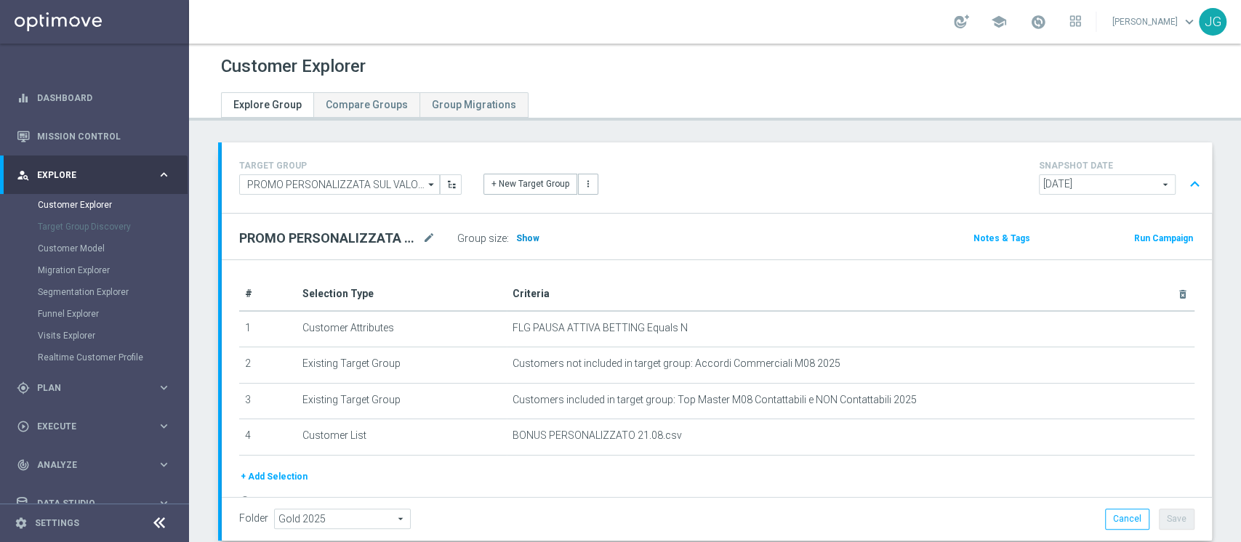
click at [522, 241] on span "Show" at bounding box center [527, 238] width 23 height 10
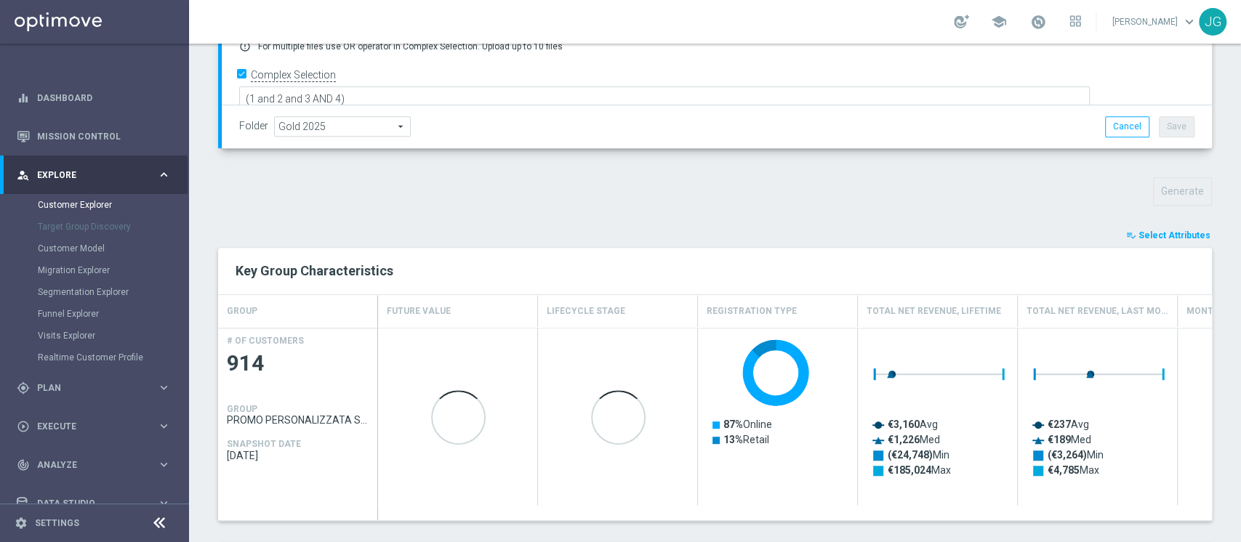
scroll to position [393, 0]
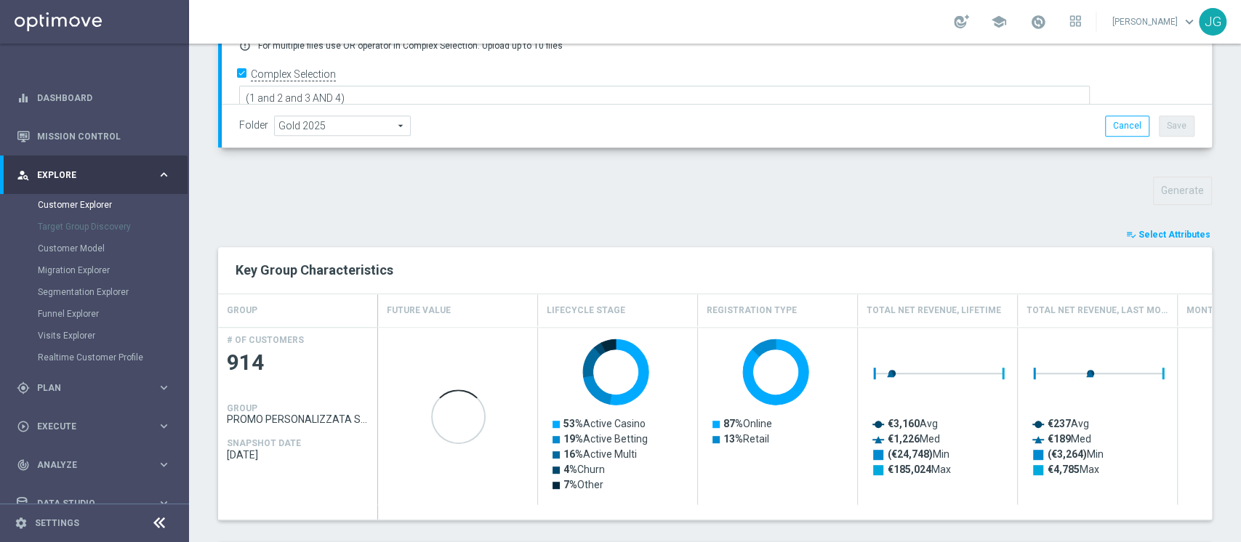
click at [1183, 230] on span "Select Attributes" at bounding box center [1175, 235] width 72 height 10
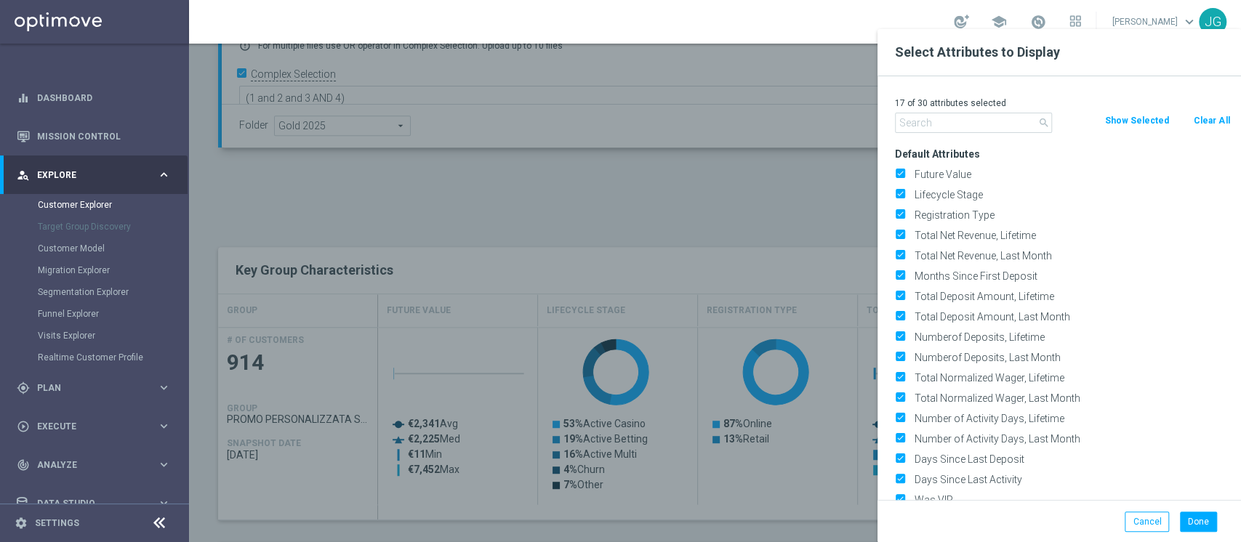
click at [1219, 121] on button "Clear All" at bounding box center [1211, 121] width 39 height 16
checkbox input "false"
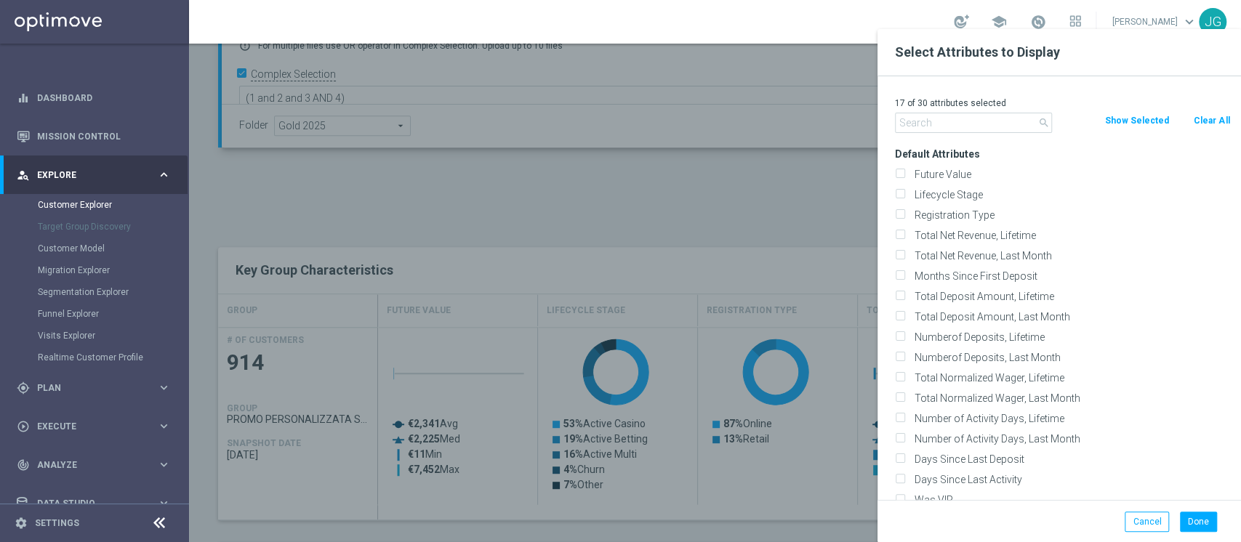
checkbox input "false"
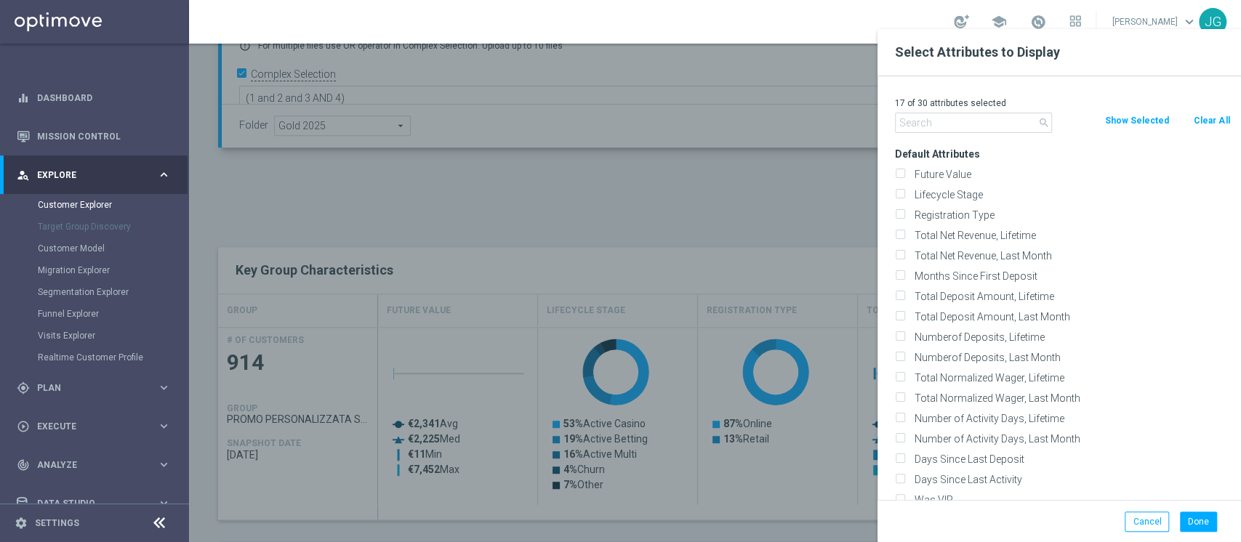
checkbox input "false"
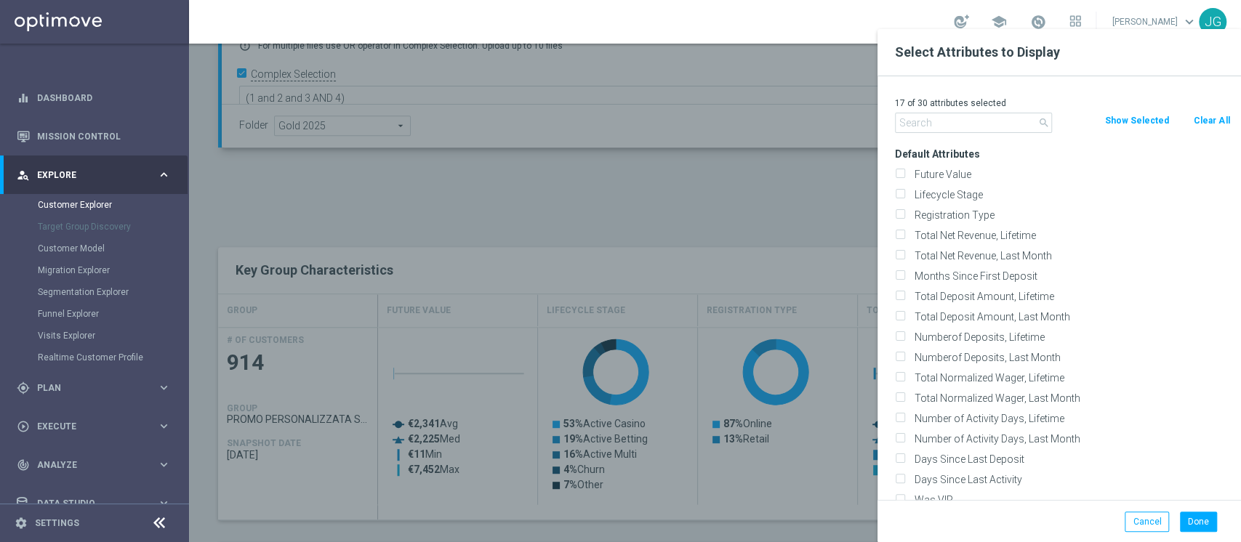
checkbox input "false"
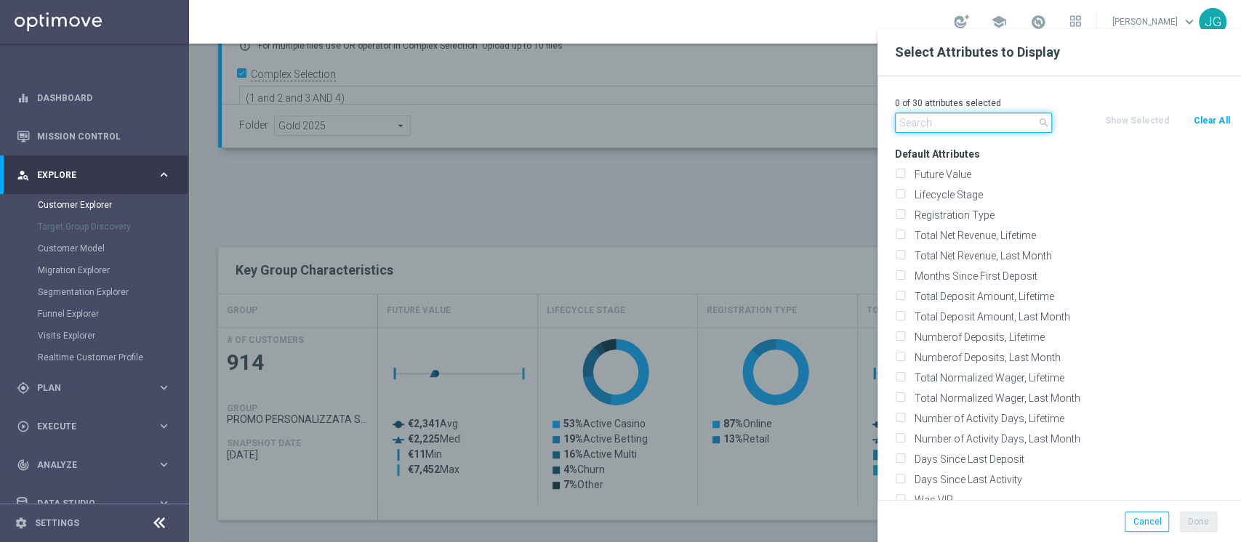
click at [977, 125] on input "text" at bounding box center [973, 123] width 157 height 20
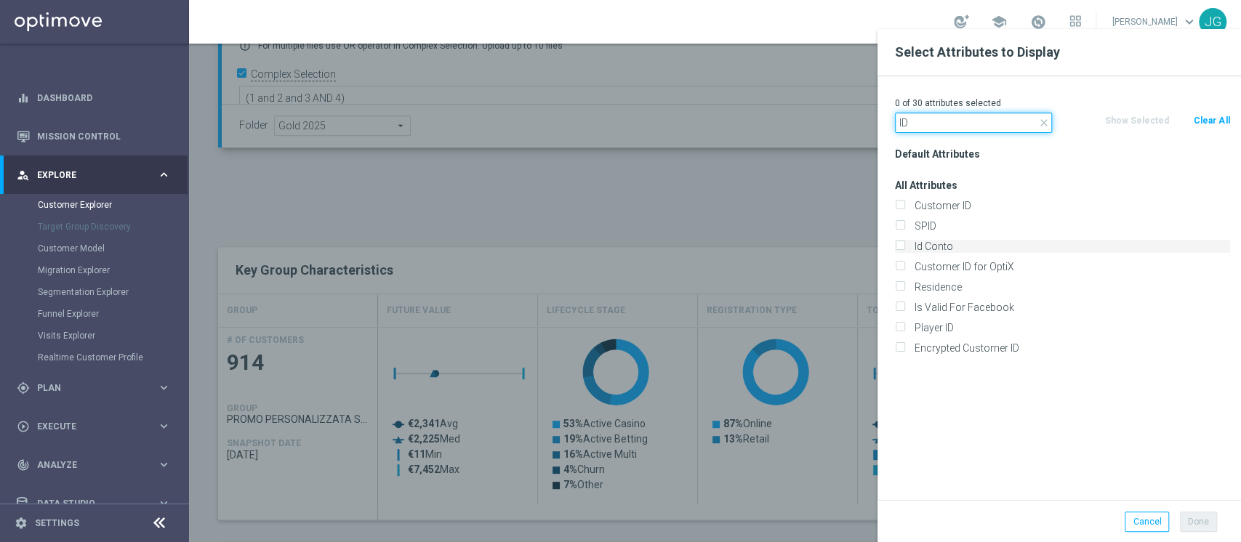
type input "ID"
click at [902, 247] on input "Id Conto" at bounding box center [899, 248] width 9 height 9
checkbox input "true"
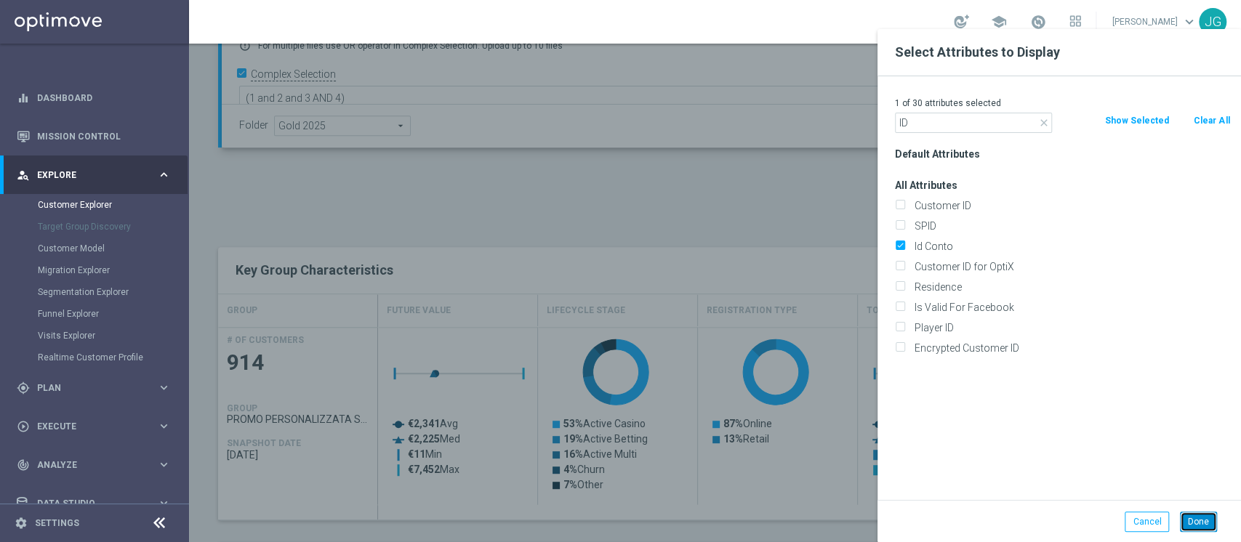
click at [1197, 526] on button "Done" at bounding box center [1198, 522] width 37 height 20
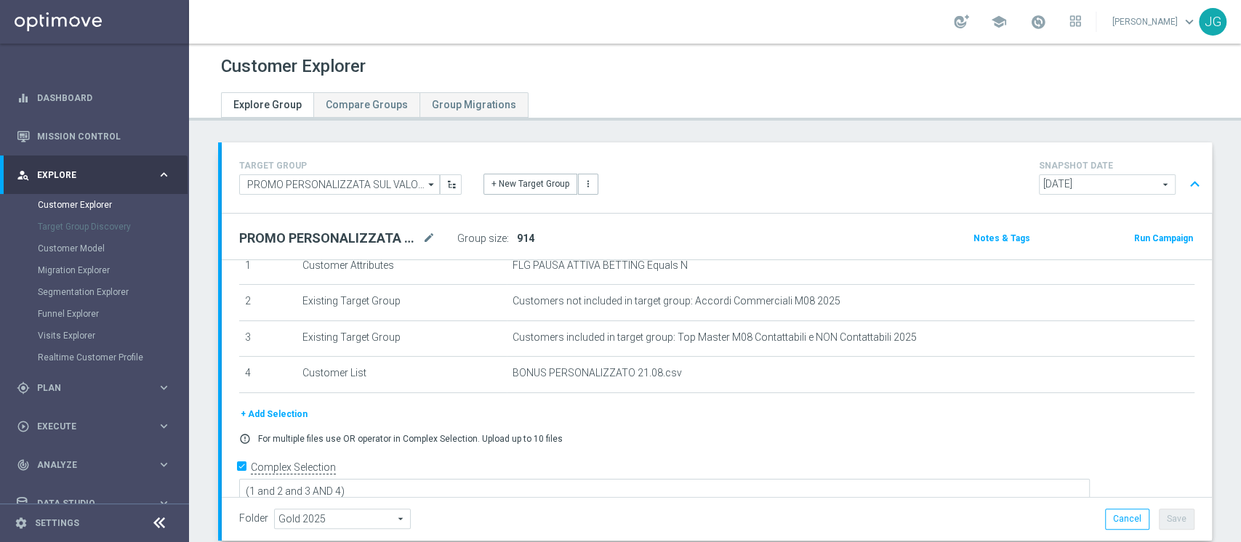
scroll to position [496, 0]
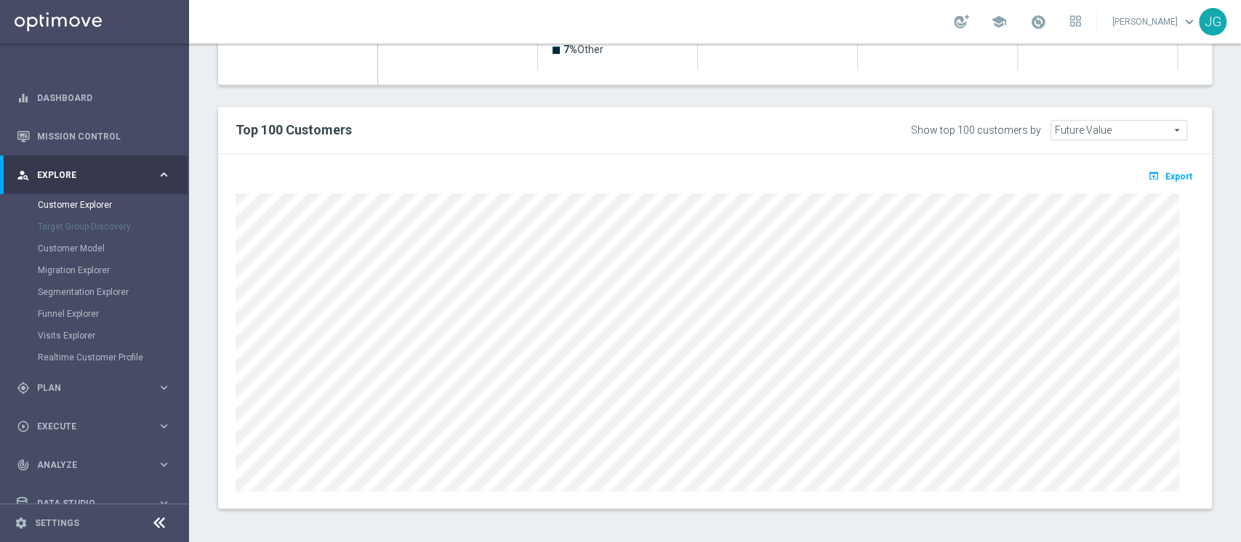
scroll to position [830, 0]
click at [1165, 174] on span "Export" at bounding box center [1178, 175] width 27 height 10
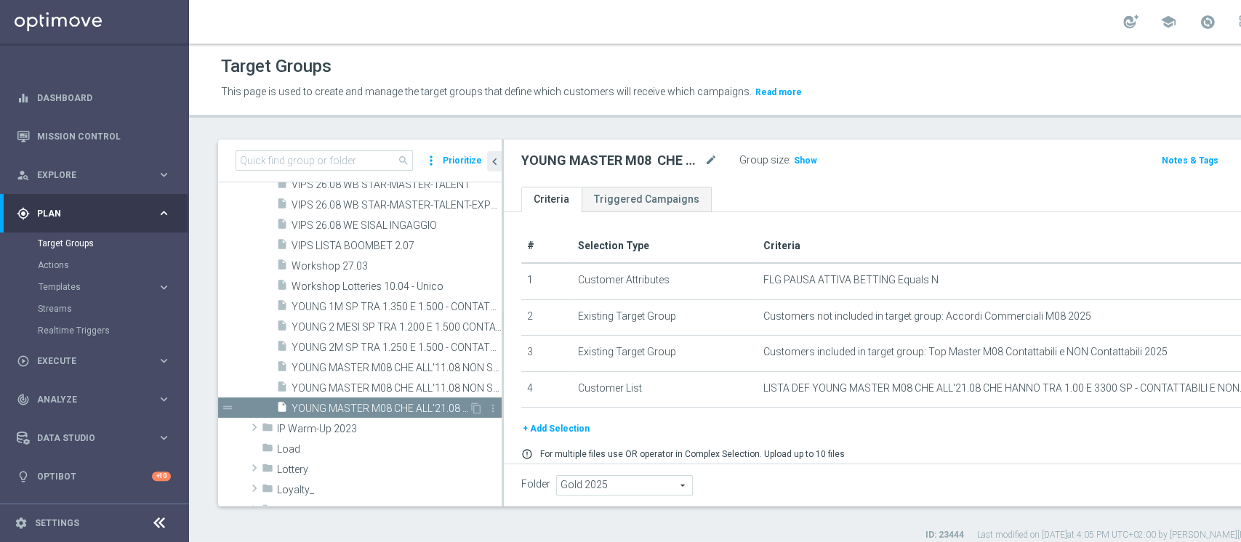
click at [356, 409] on span "YOUNG MASTER M08 CHE ALL'21.08 CHE HANNO TRA 1.00 E 3300 SP - CONTATTABILI E NO…" at bounding box center [380, 409] width 177 height 12
click at [470, 410] on icon "content_copy" at bounding box center [476, 409] width 12 height 12
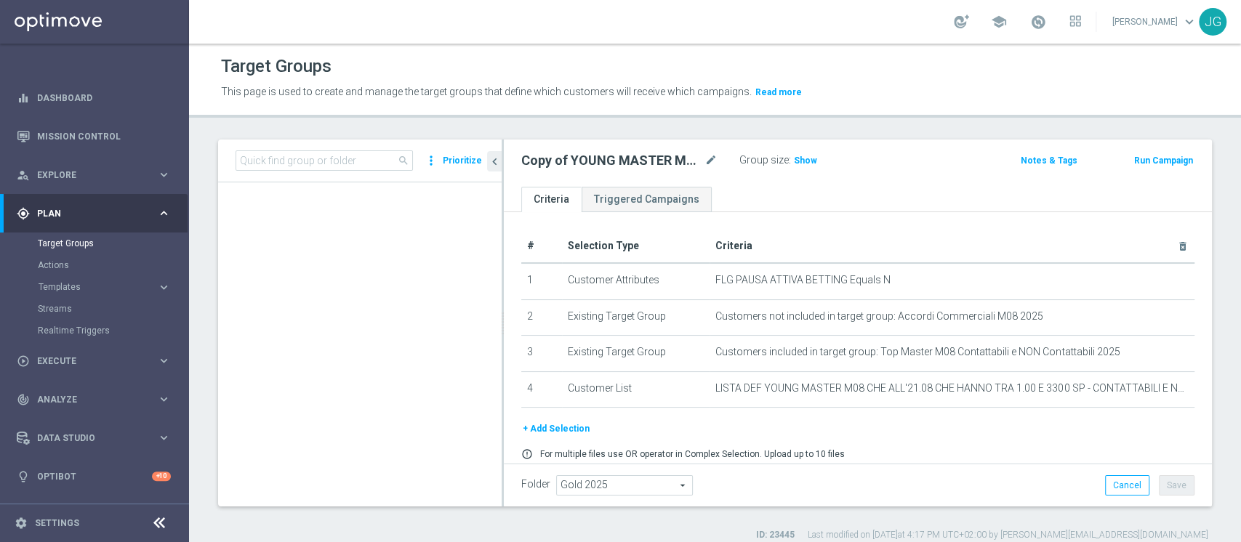
scroll to position [7191, 0]
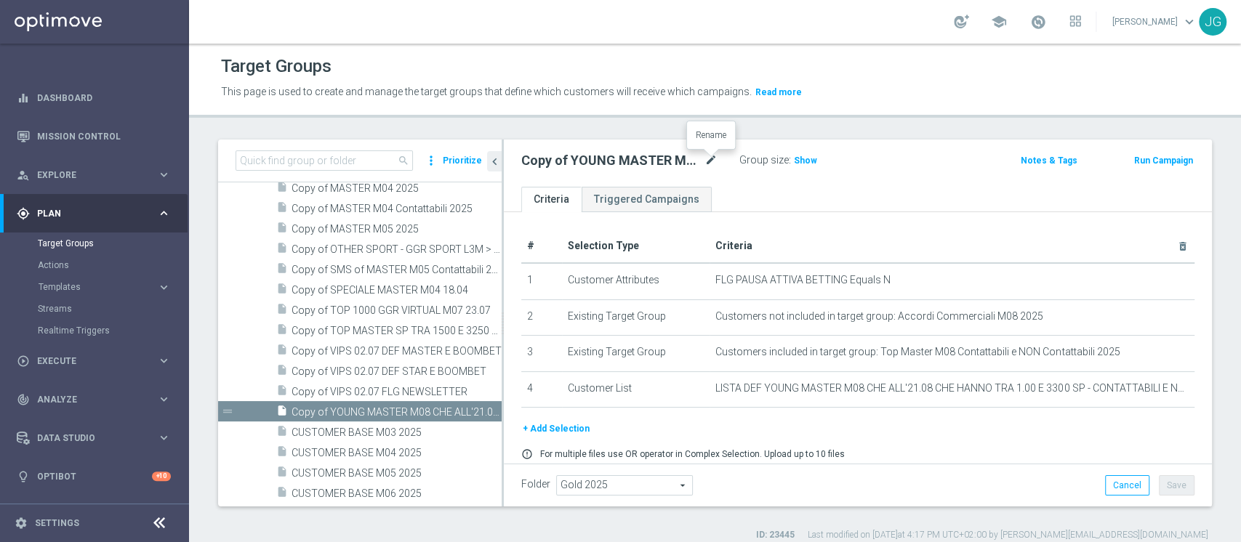
click at [711, 160] on icon "mode_edit" at bounding box center [710, 160] width 13 height 17
type input "MASTER M08 CHE ALL'21.08 CHE HANNO TRA 2.50 E 3200 SP EFF- CON PROIEZIONE MINOR…"
click at [861, 174] on div "MASTER M08 CHE ALL'21.08 CHE HANNO TRA 2.50 E 3200 SP EFF- CON PROIEZIONE MINOR…" at bounding box center [858, 163] width 708 height 47
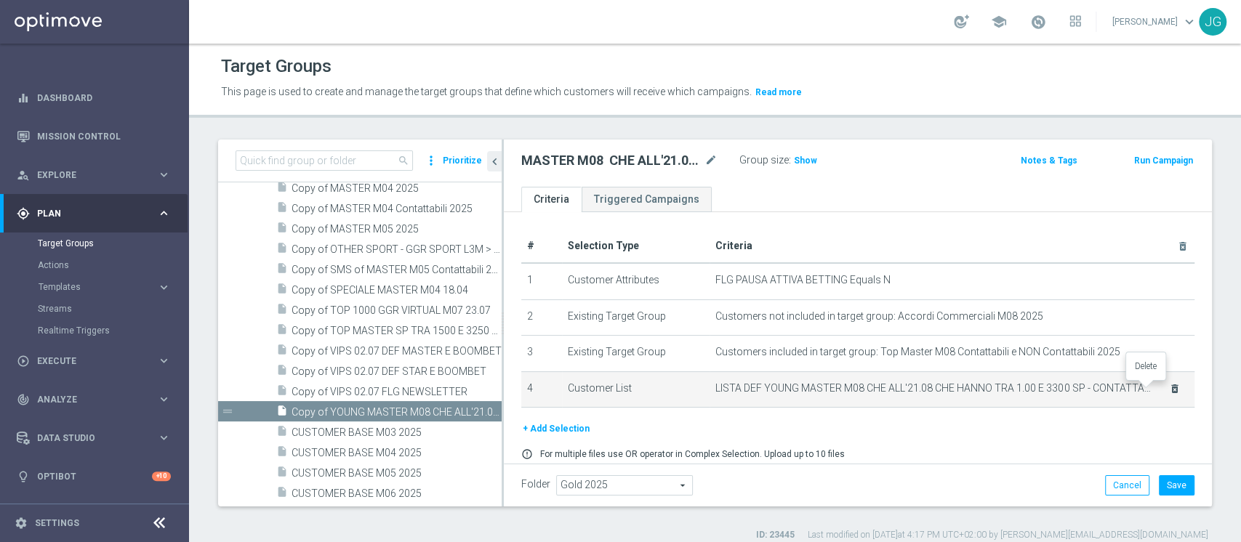
click at [1169, 388] on icon "delete_forever" at bounding box center [1175, 389] width 12 height 12
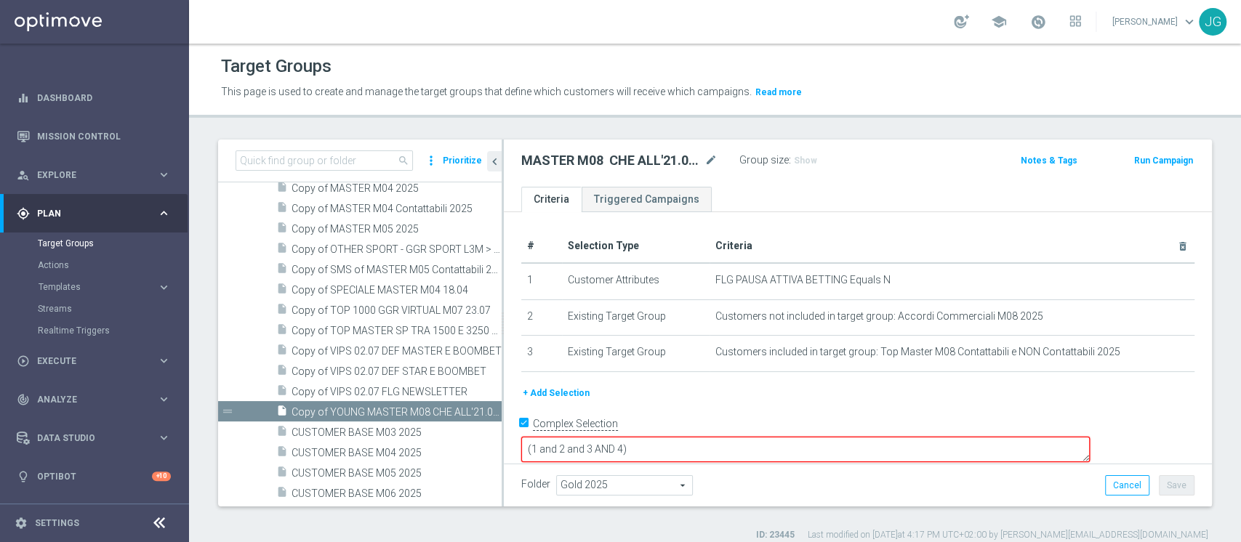
click at [560, 392] on button "+ Add Selection" at bounding box center [556, 393] width 70 height 16
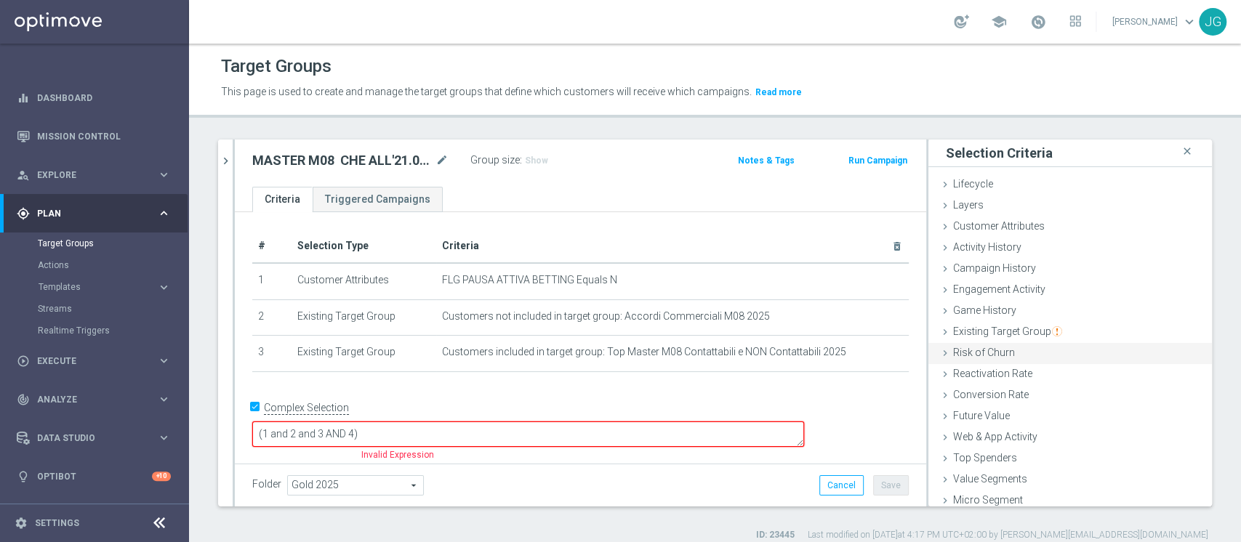
scroll to position [27, 0]
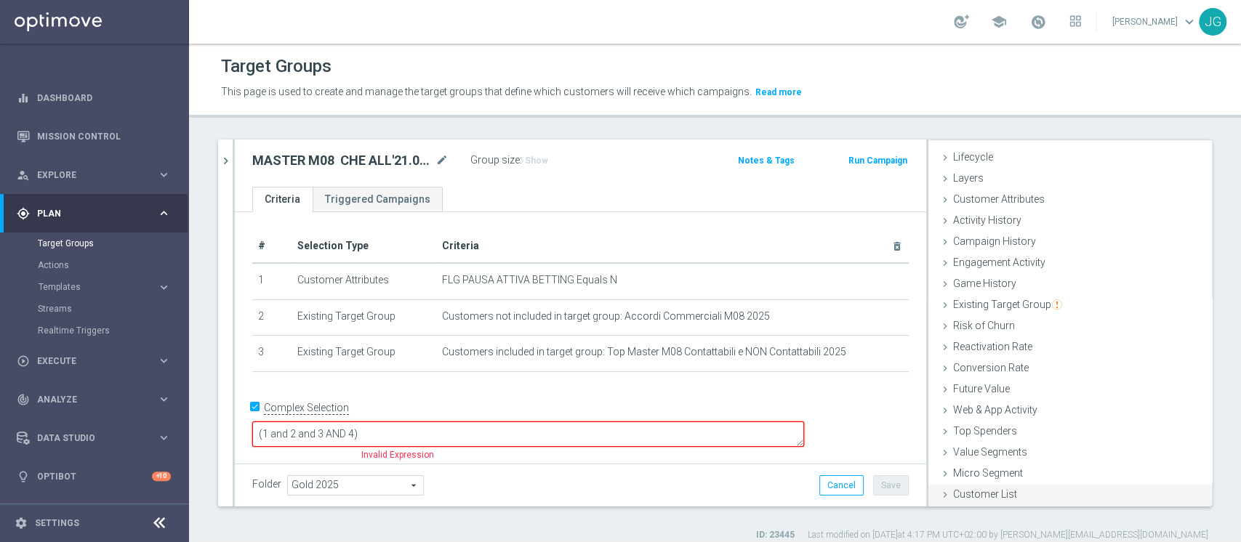
click at [962, 489] on span "Customer List" at bounding box center [985, 495] width 64 height 12
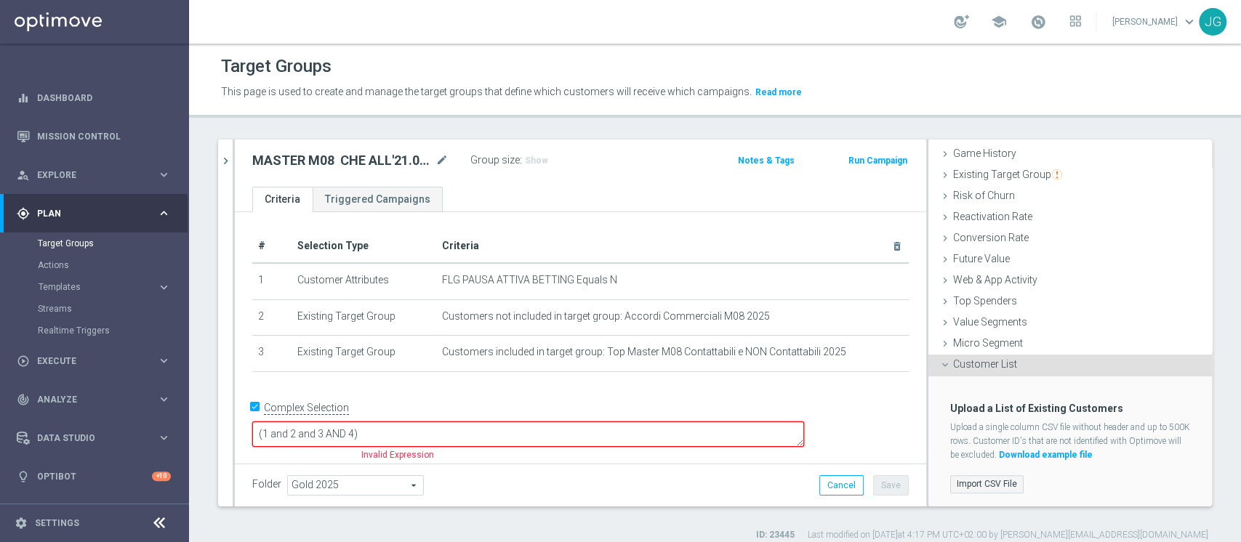
click at [973, 484] on label "Import CSV File" at bounding box center [986, 484] width 73 height 18
click at [0, 0] on input "Import CSV File" at bounding box center [0, 0] width 0 height 0
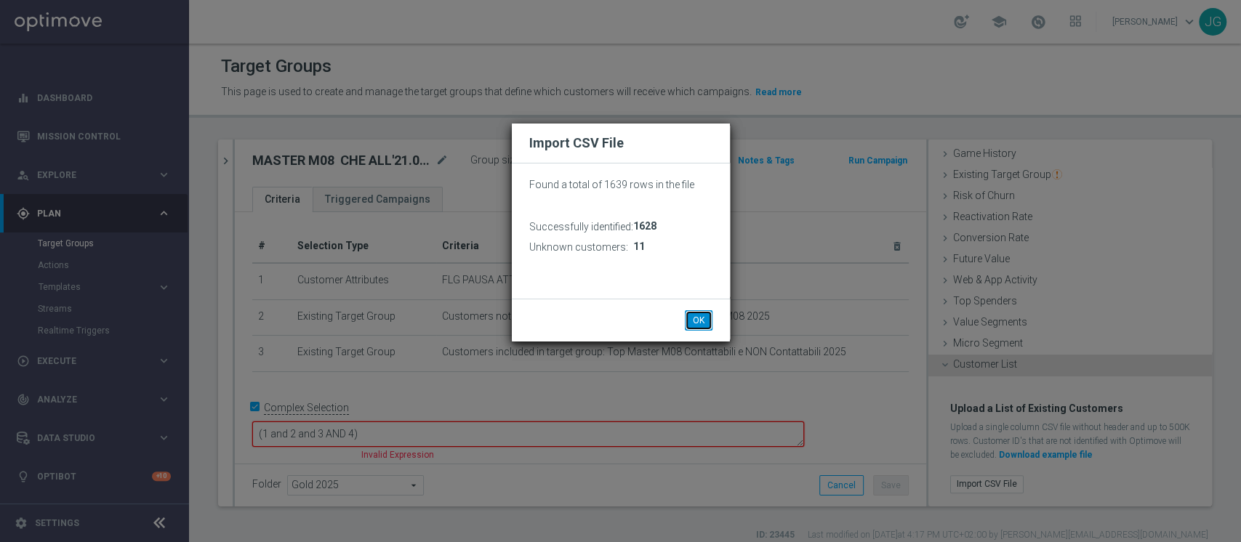
click at [691, 326] on button "OK" at bounding box center [699, 320] width 28 height 20
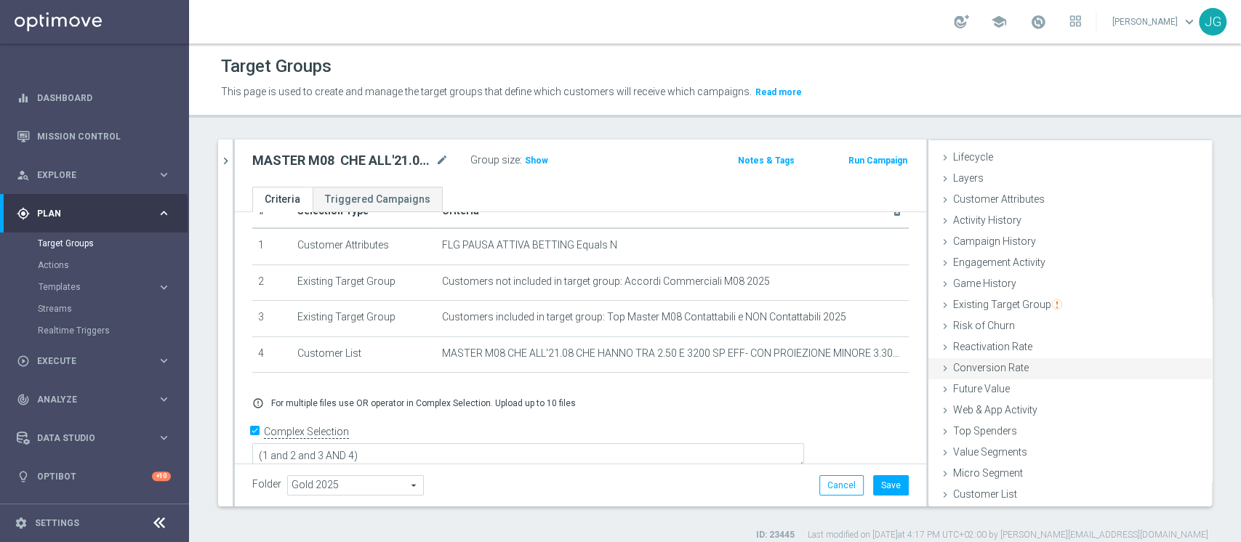
scroll to position [12, 0]
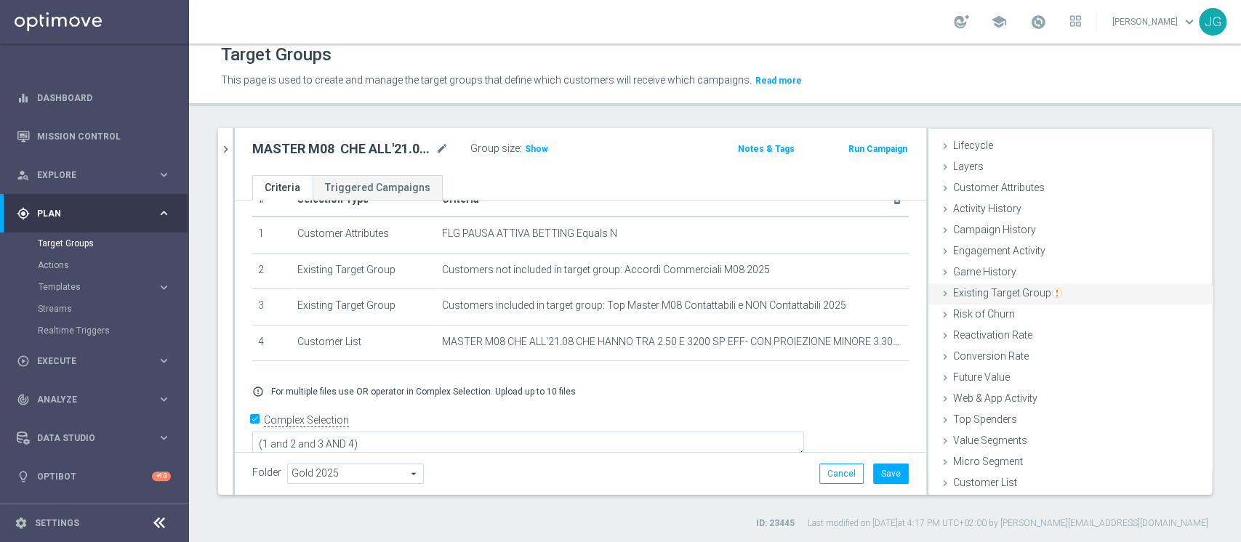
click at [1001, 293] on span "Existing Target Group" at bounding box center [1007, 293] width 109 height 12
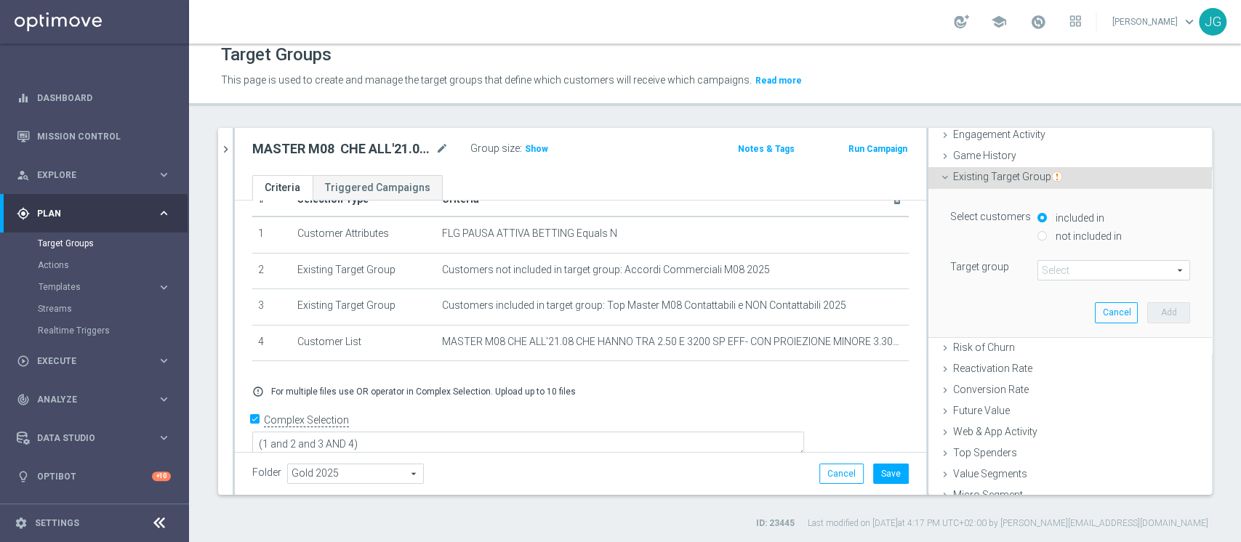
scroll to position [157, 0]
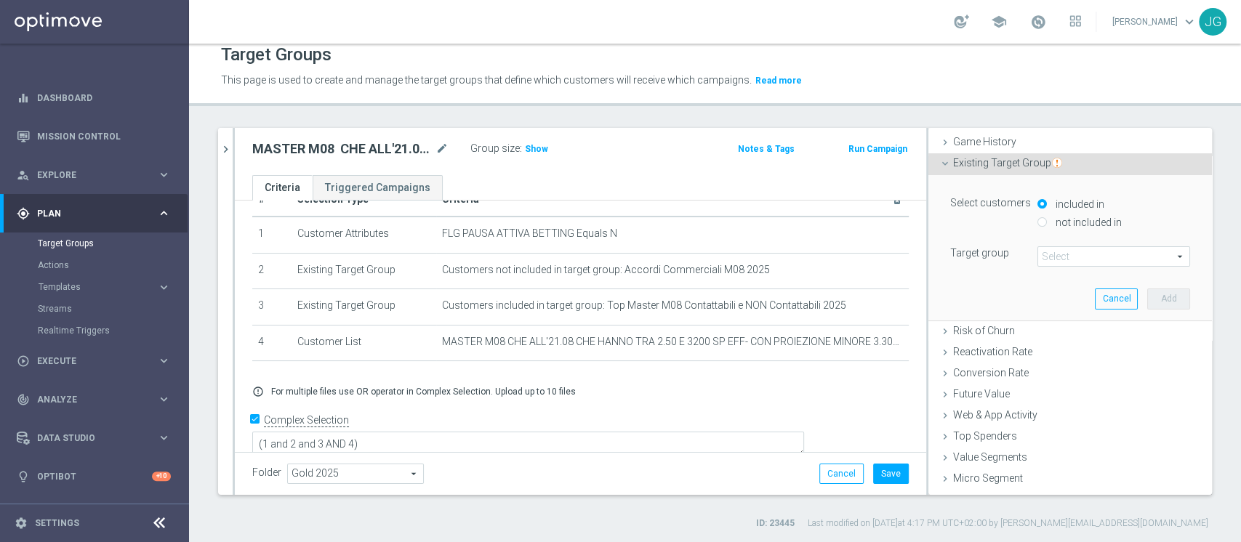
click at [1053, 227] on div "not included in" at bounding box center [1113, 223] width 153 height 18
click at [1037, 218] on input "not included in" at bounding box center [1041, 221] width 9 height 9
radio input "true"
click at [1042, 260] on span at bounding box center [1113, 256] width 151 height 19
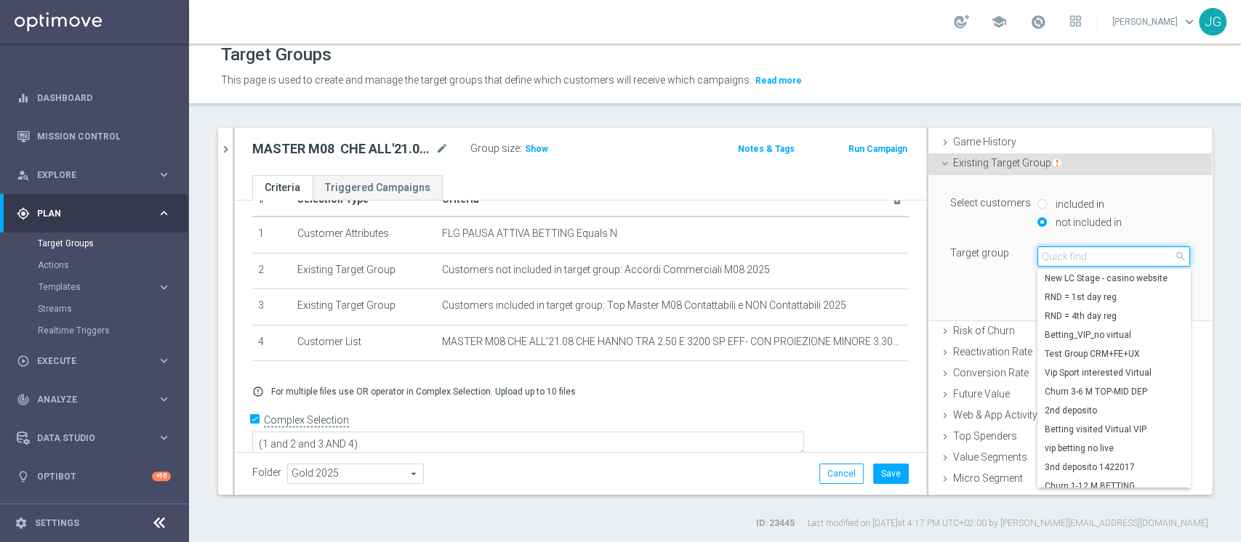
click at [1042, 260] on input "search" at bounding box center [1113, 256] width 153 height 20
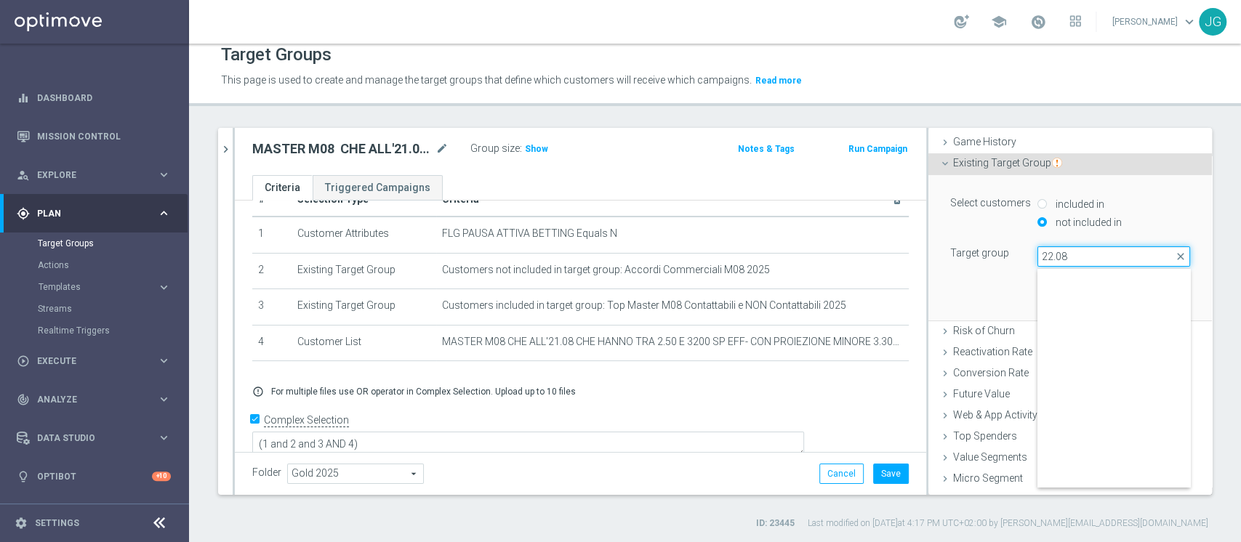
scroll to position [227, 0]
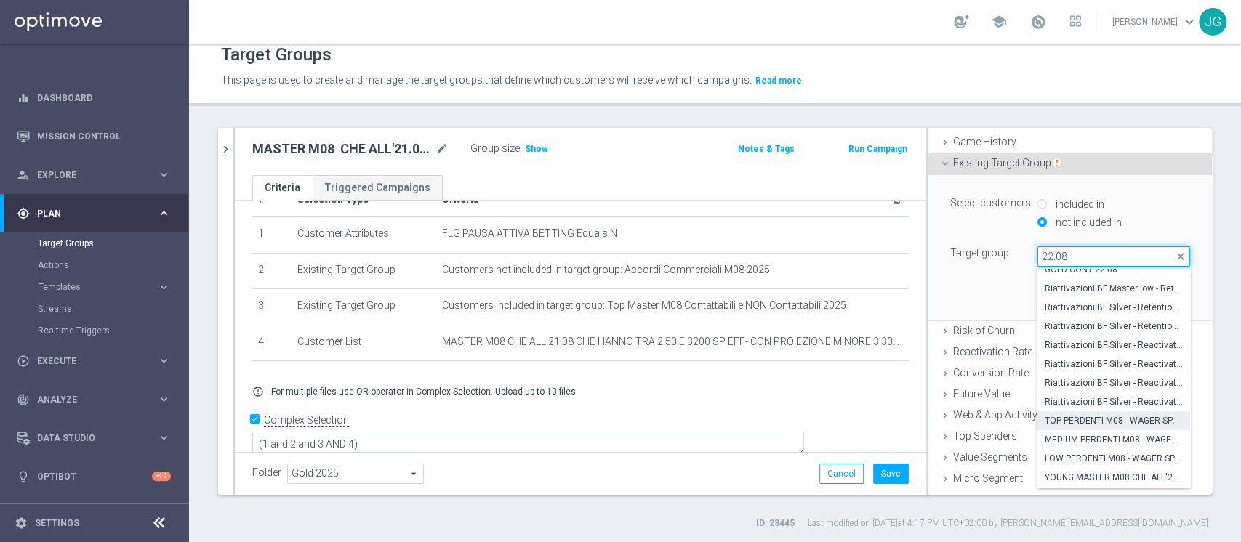
type input "22.08"
click at [1074, 425] on span "TOP PERDENTI M08 - WAGER SPORT M08 > 300 EURO - MARGINE>80% 22.08" at bounding box center [1114, 421] width 138 height 12
type input "TOP PERDENTI M08 - WAGER SPORT M08 > 300 EURO - MARGINE>80% 22.08"
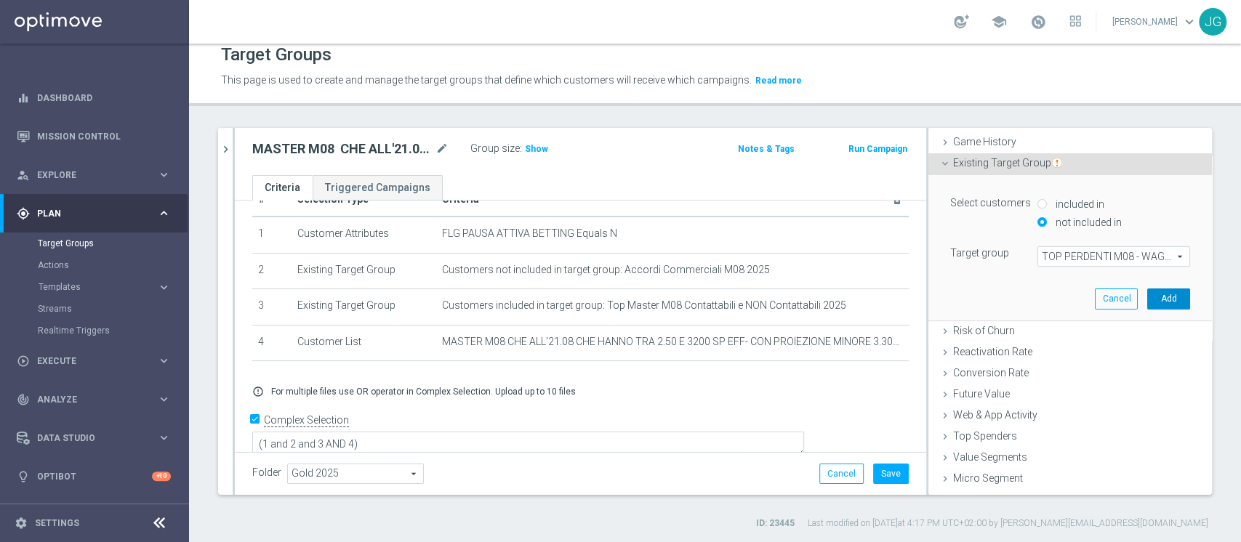
click at [1147, 297] on button "Add" at bounding box center [1168, 299] width 43 height 20
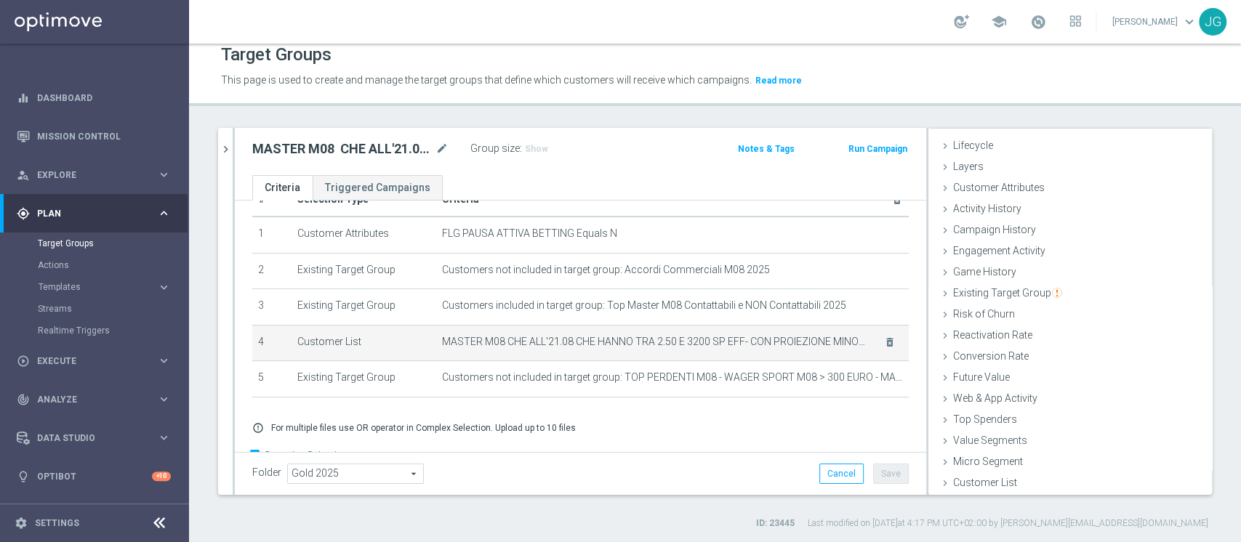
scroll to position [73, 0]
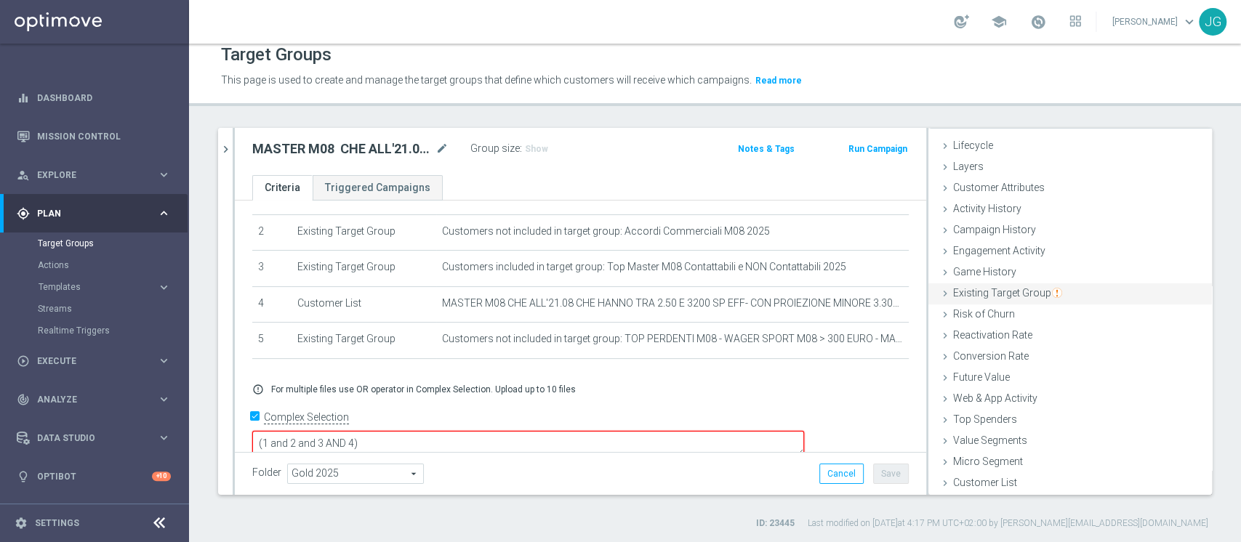
click at [1012, 293] on span "Existing Target Group" at bounding box center [1007, 293] width 109 height 12
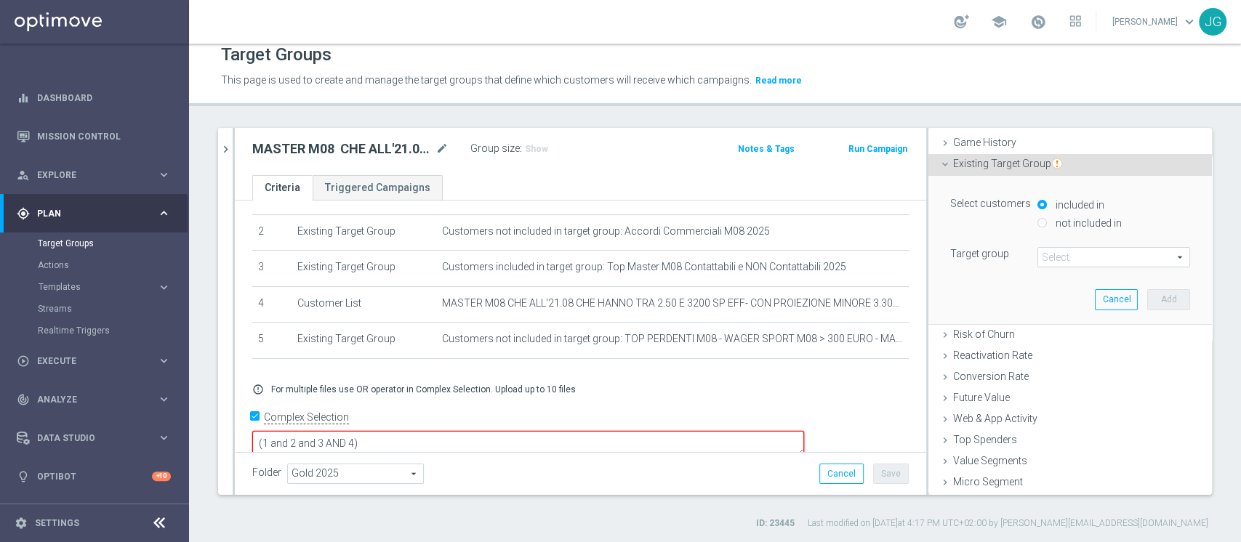
scroll to position [157, 0]
click at [1037, 219] on input "not included in" at bounding box center [1041, 221] width 9 height 9
radio input "true"
click at [1064, 255] on span at bounding box center [1113, 256] width 151 height 19
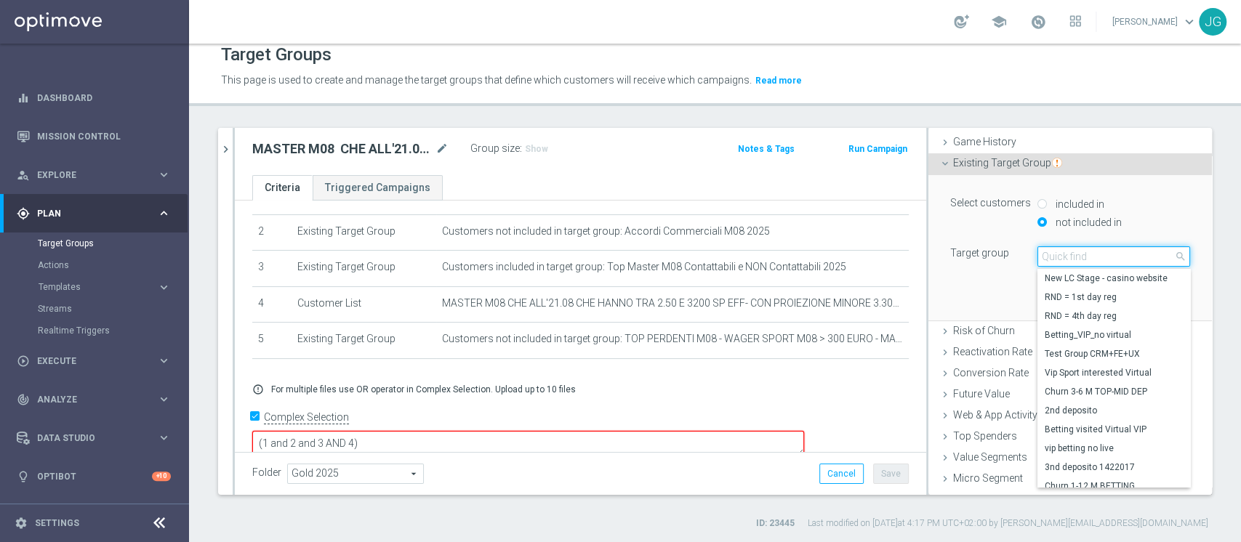
click at [1064, 255] on input "search" at bounding box center [1113, 256] width 153 height 20
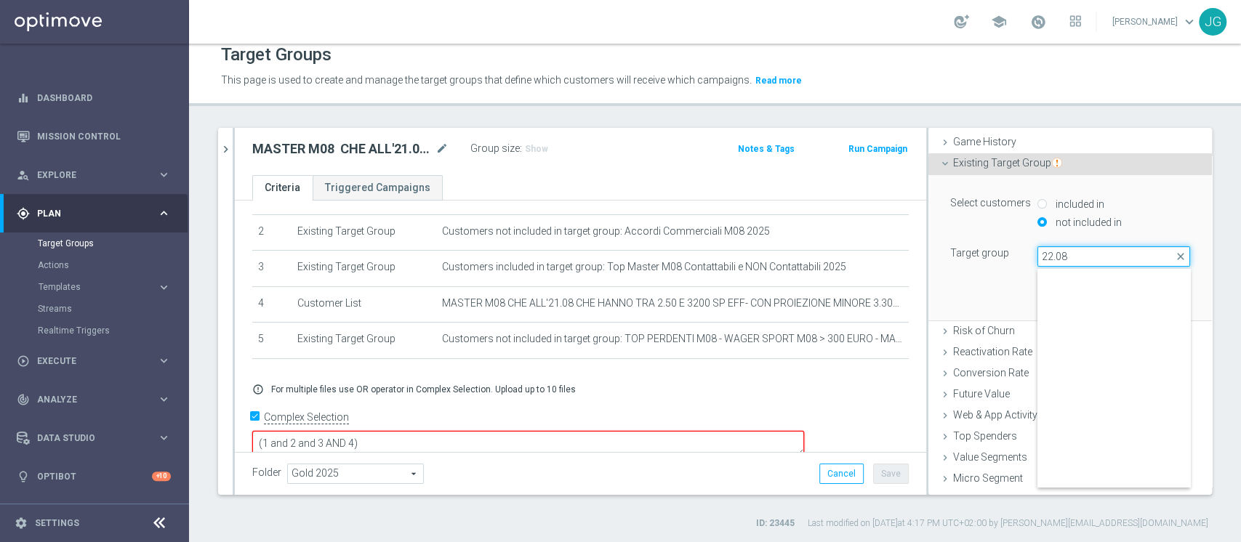
scroll to position [227, 0]
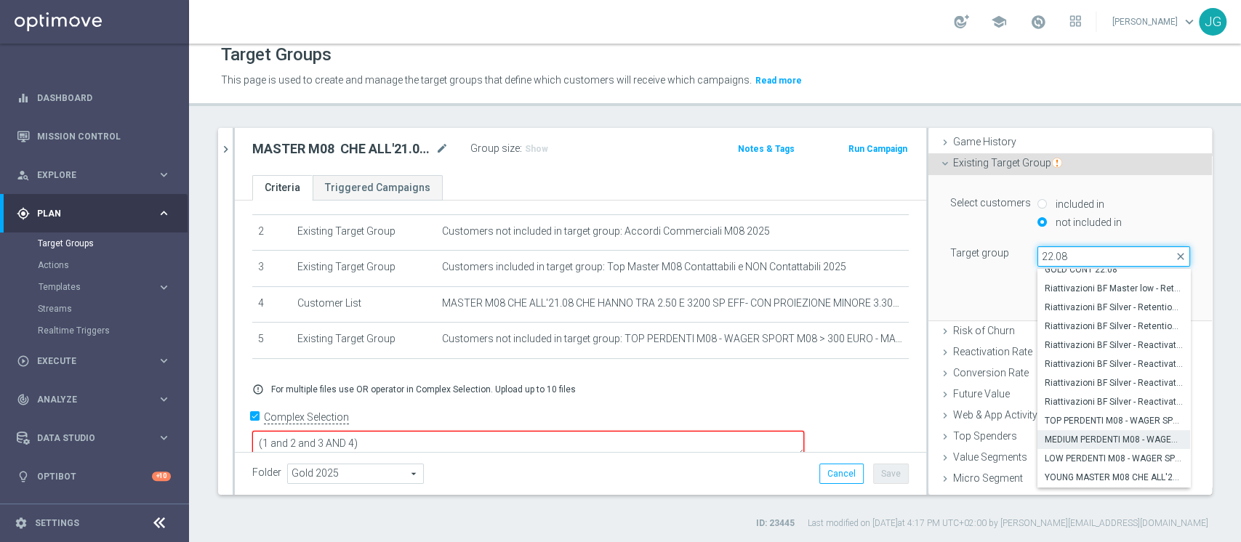
type input "22.08"
click at [1062, 435] on span "MEDIUM PERDENTI M08 - WAGER SPORTM 08 > 500 EURO - MARGINE TRA 40% E 80% 22.08" at bounding box center [1114, 440] width 138 height 12
type input "MEDIUM PERDENTI M08 - WAGER SPORTM 08 > 500 EURO - MARGINE TRA 40% E 80% 22.08"
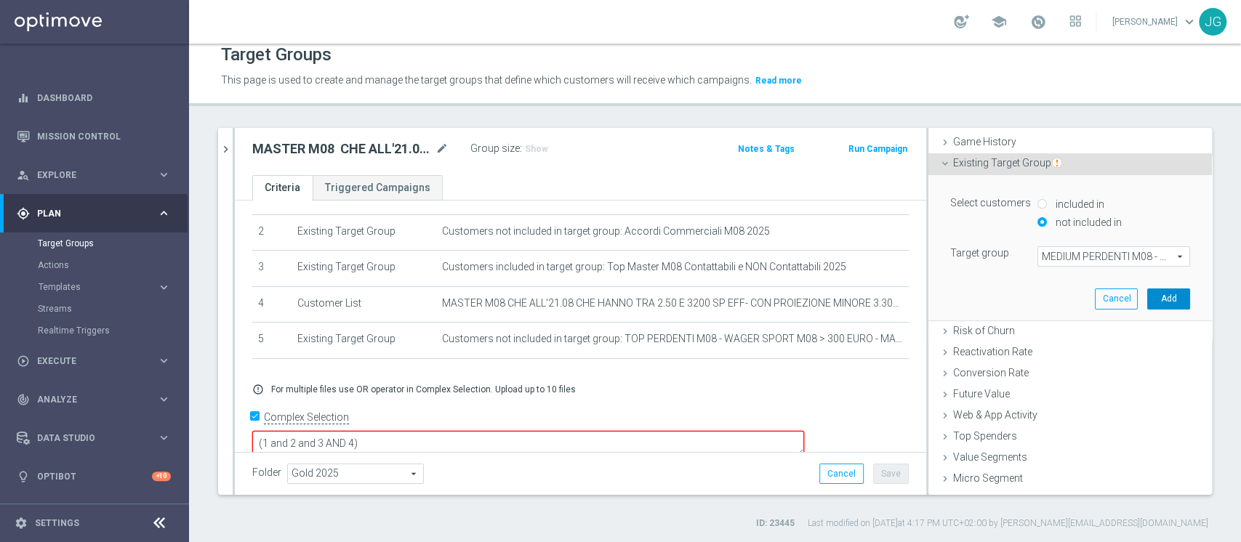
click at [1149, 301] on button "Add" at bounding box center [1168, 299] width 43 height 20
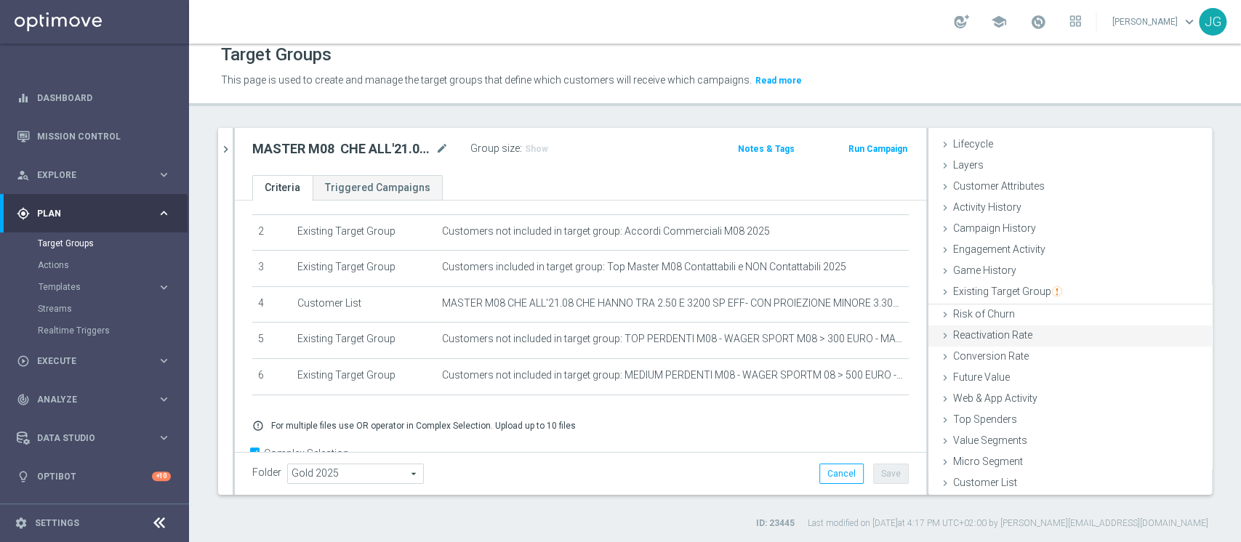
scroll to position [27, 0]
click at [1025, 293] on span "Existing Target Group" at bounding box center [1007, 293] width 109 height 12
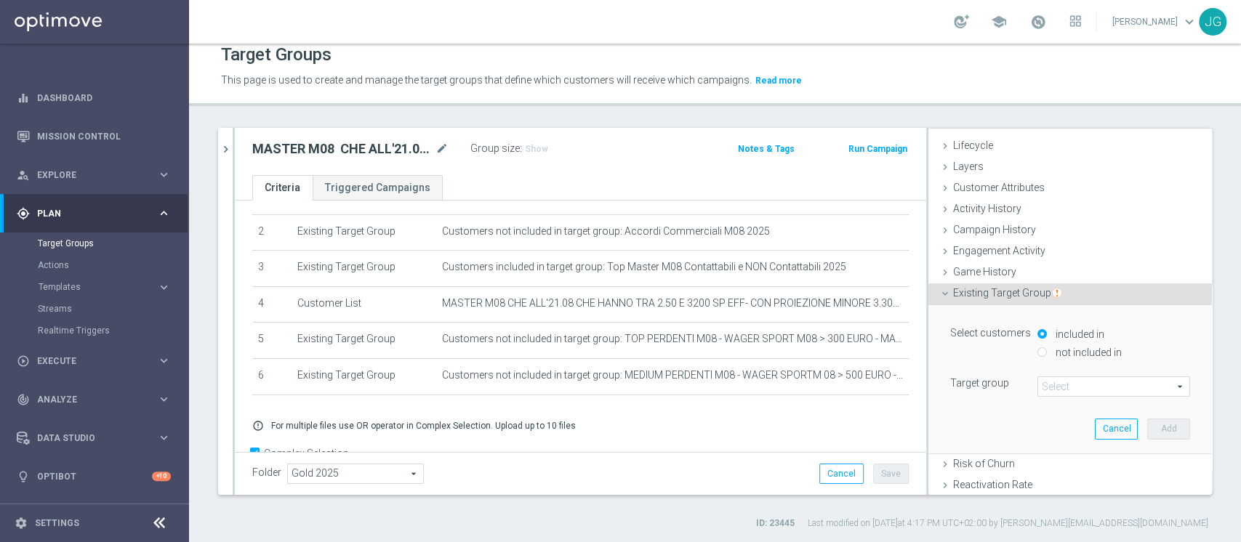
scroll to position [157, 0]
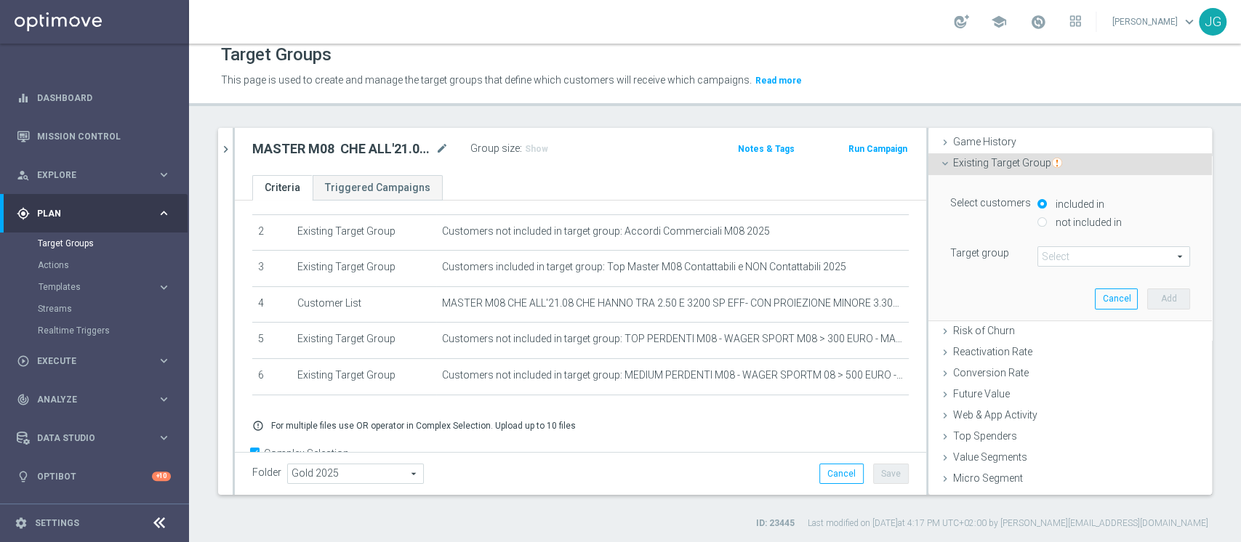
click at [1056, 224] on label "not included in" at bounding box center [1087, 222] width 70 height 13
click at [1047, 224] on input "not included in" at bounding box center [1041, 221] width 9 height 9
radio input "true"
click at [1057, 254] on span at bounding box center [1113, 256] width 151 height 19
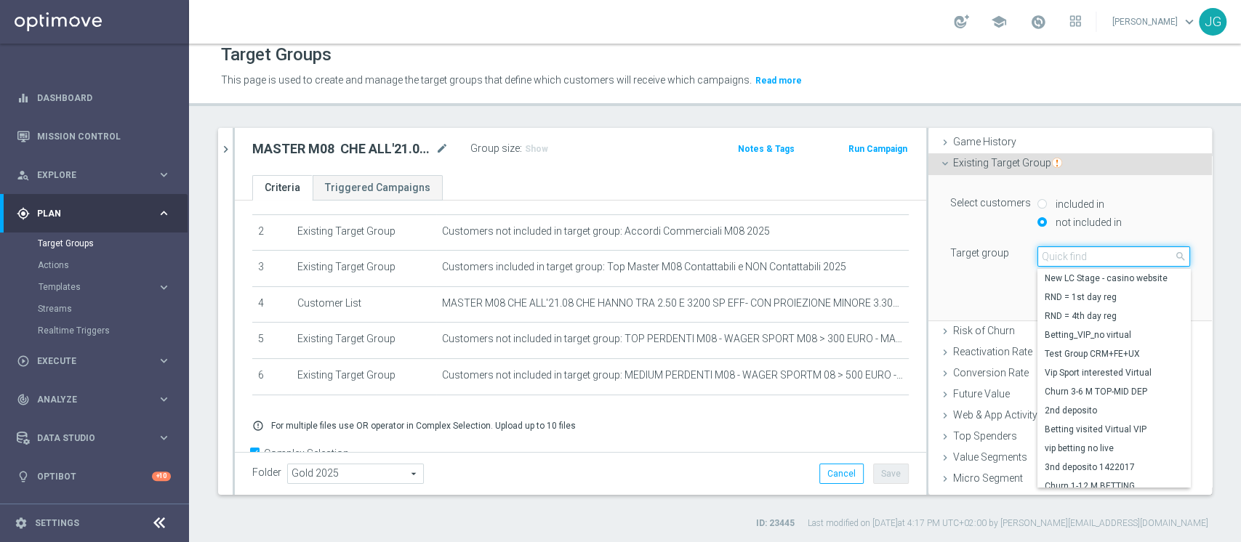
click at [1057, 254] on input "search" at bounding box center [1113, 256] width 153 height 20
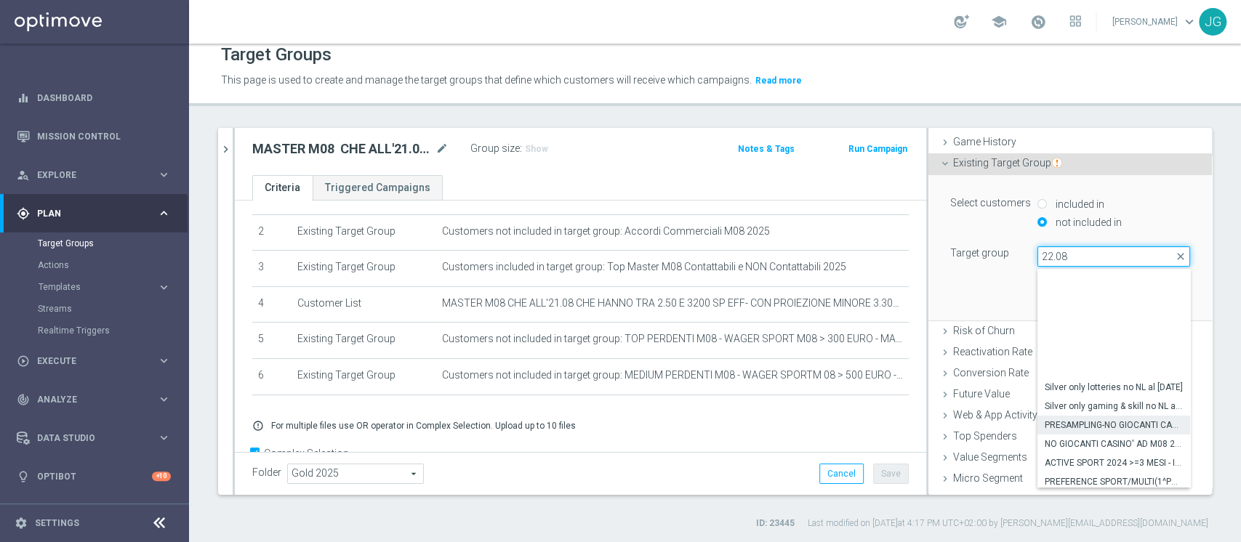
scroll to position [227, 0]
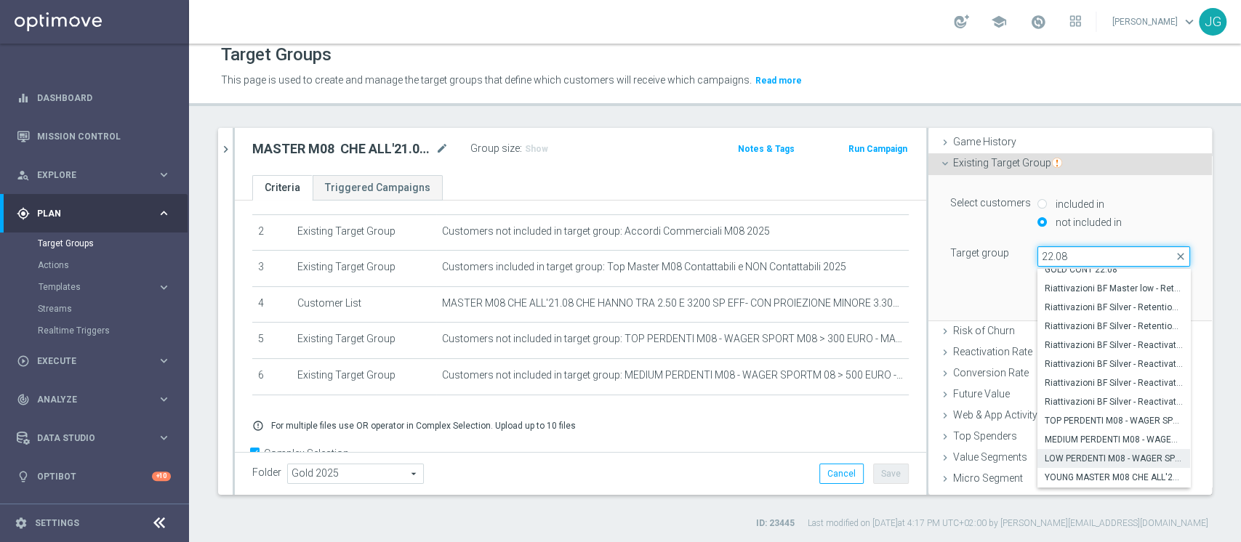
type input "22.08"
click at [1072, 449] on label "LOW PERDENTI M08 - WAGER SPORT M08 > 1.000 EURO TRA 15% E 40% 22.08" at bounding box center [1113, 458] width 153 height 19
type input "LOW PERDENTI M08 - WAGER SPORT M08 > 1.000 EURO TRA 15% E 40% 22.08"
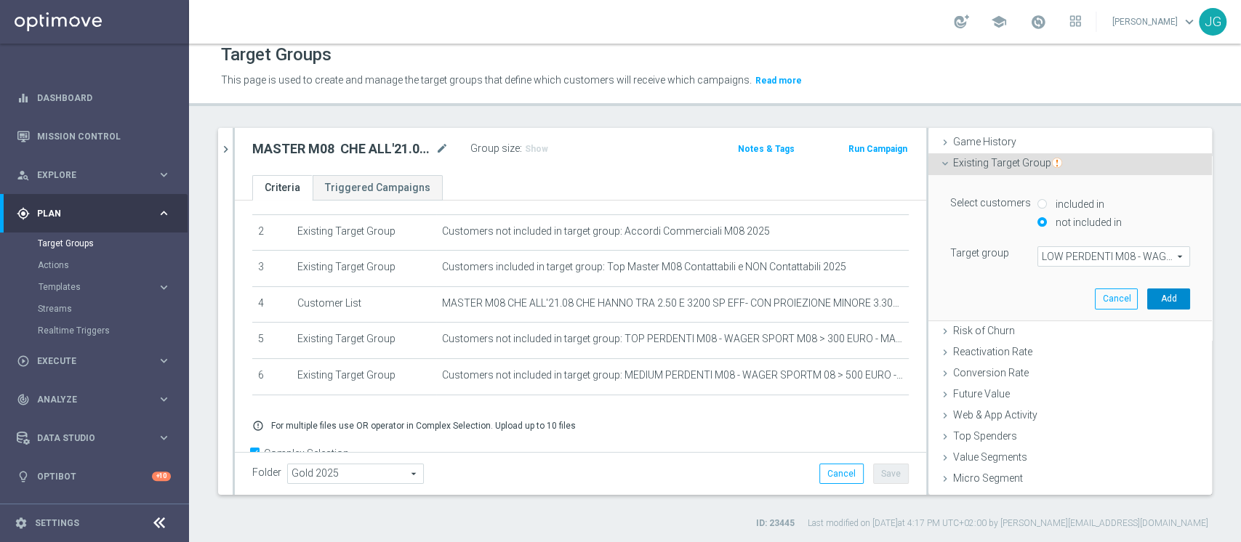
click at [1147, 300] on button "Add" at bounding box center [1168, 299] width 43 height 20
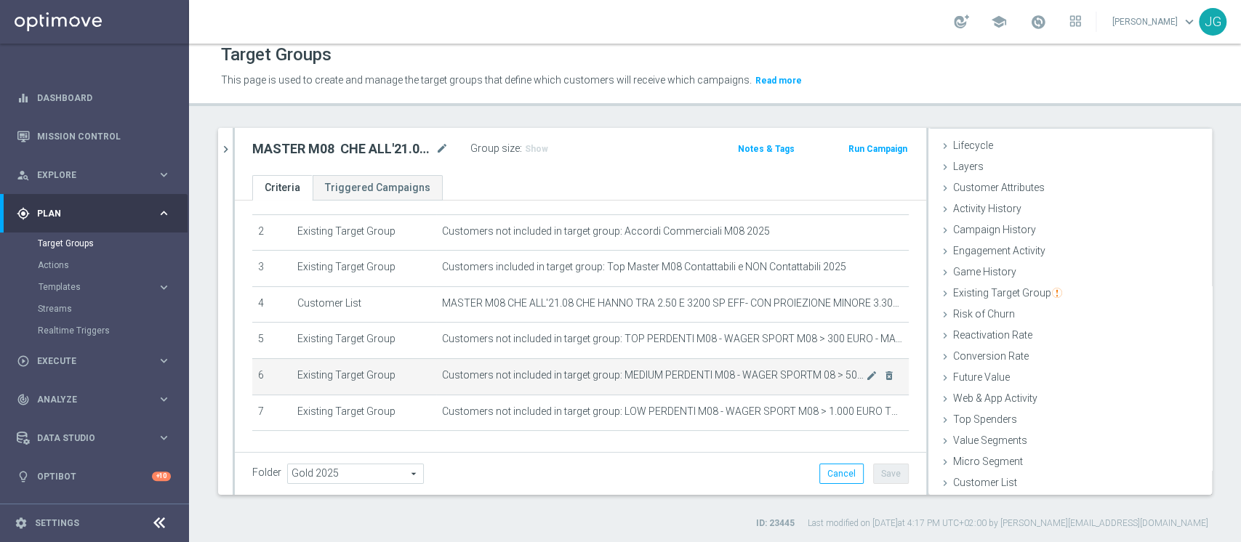
scroll to position [146, 0]
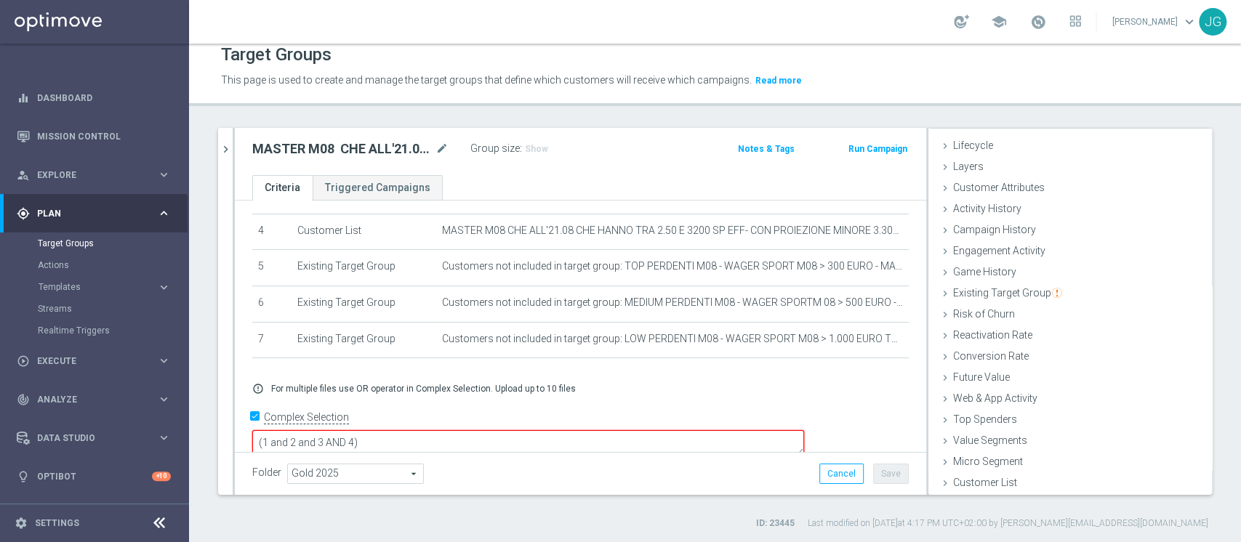
click at [457, 430] on textarea "(1 and 2 and 3 AND 4)" at bounding box center [528, 442] width 552 height 25
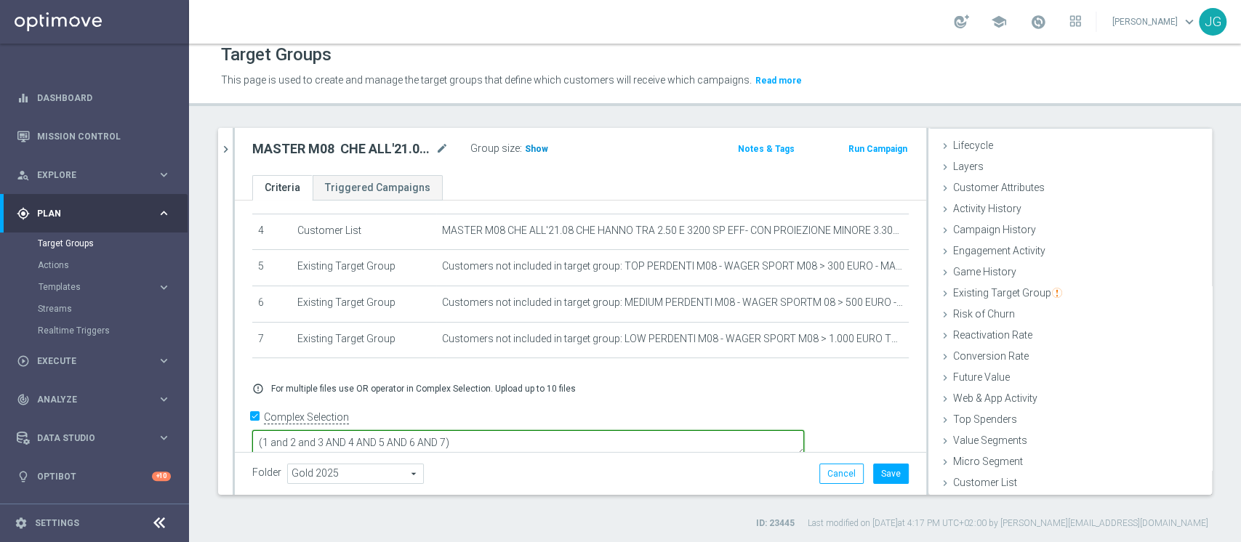
type textarea "(1 and 2 and 3 AND 4 AND 5 AND 6 AND 7)"
click at [529, 148] on span "Show" at bounding box center [536, 149] width 23 height 10
click at [878, 470] on button "Save" at bounding box center [891, 474] width 36 height 20
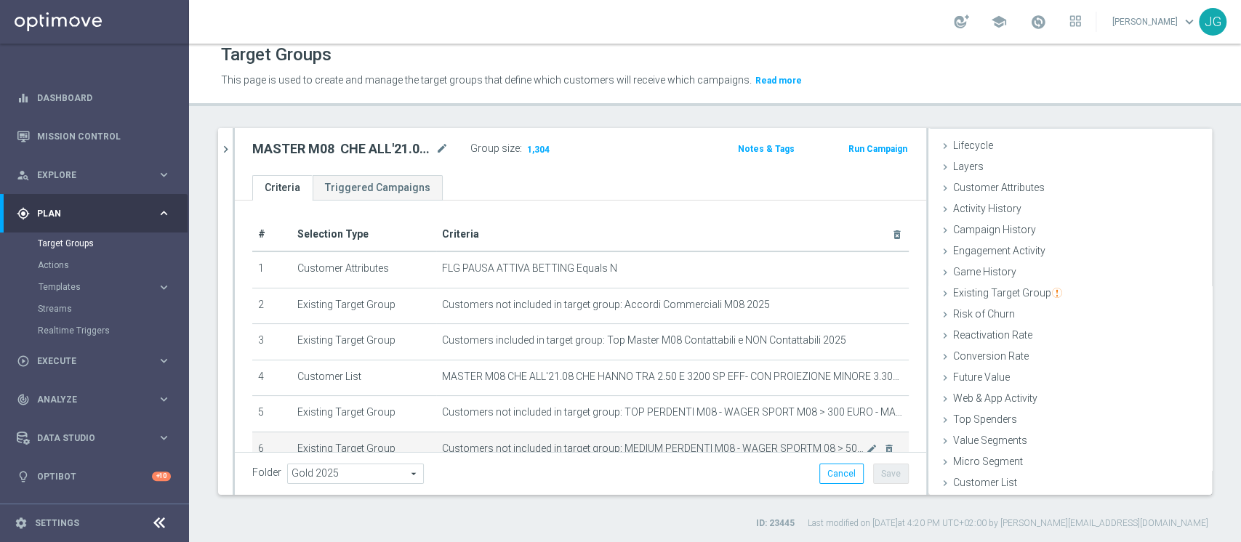
scroll to position [145, 0]
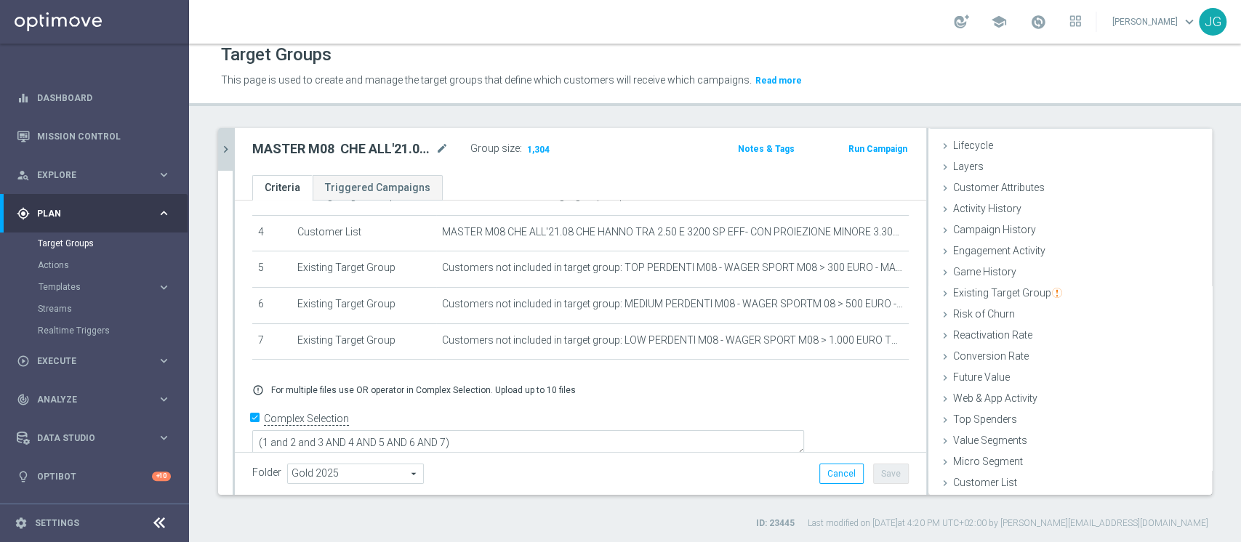
click at [228, 148] on icon "chevron_right" at bounding box center [226, 149] width 14 height 14
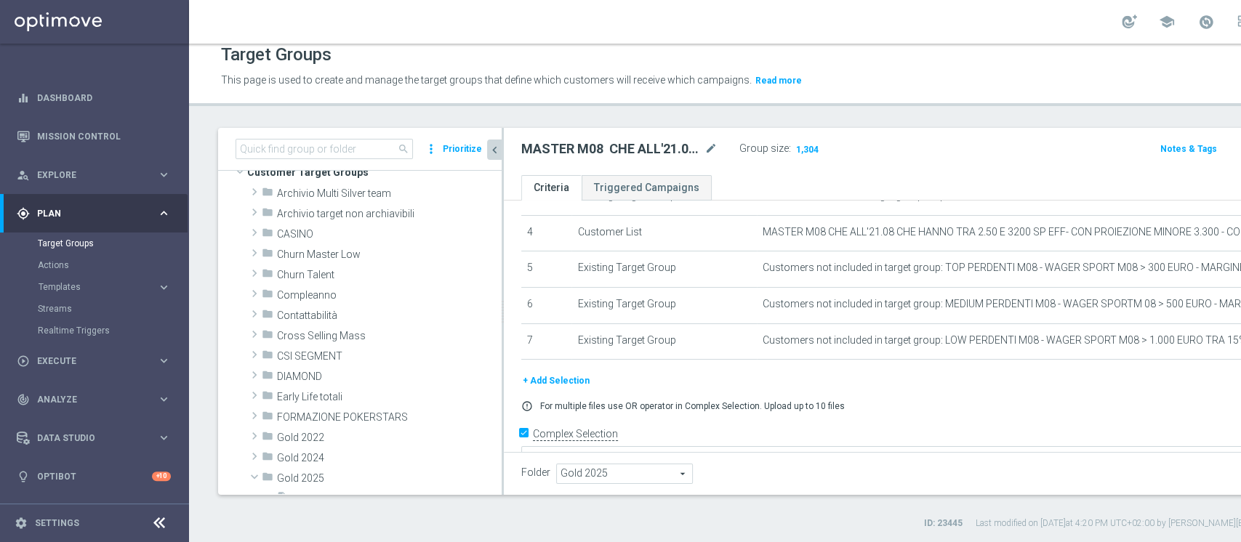
scroll to position [0, 0]
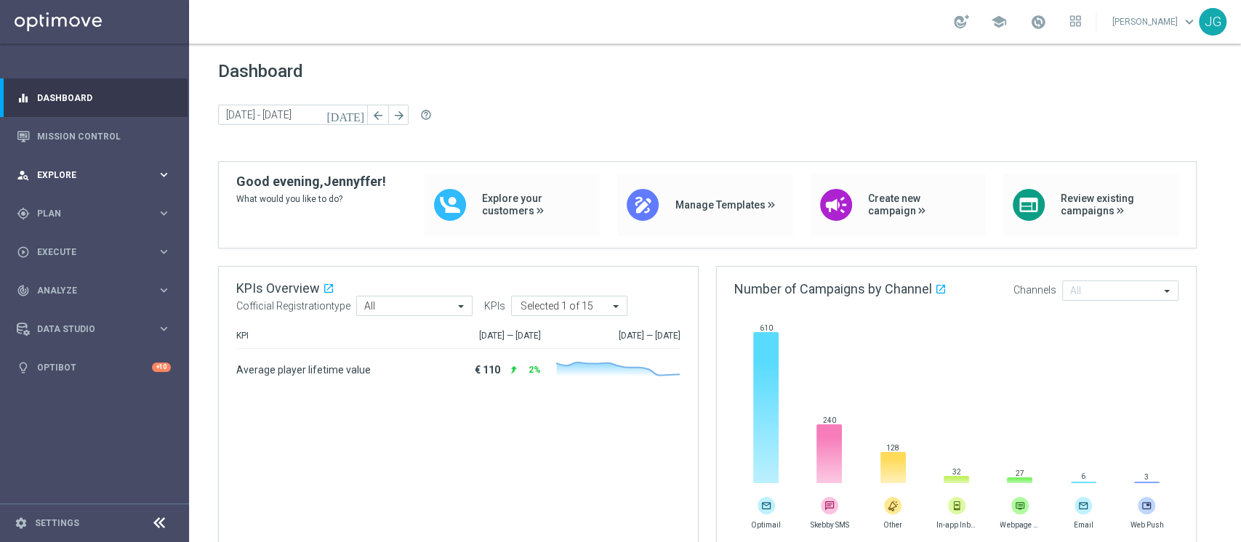
click at [113, 172] on span "Explore" at bounding box center [97, 175] width 120 height 9
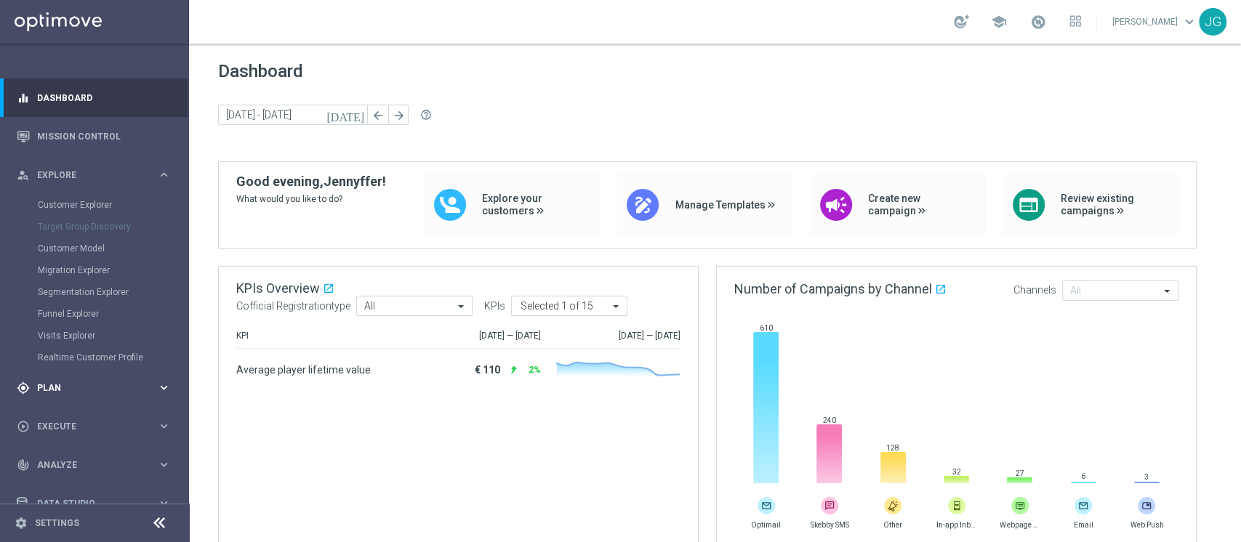
click at [88, 392] on span "Plan" at bounding box center [97, 388] width 120 height 9
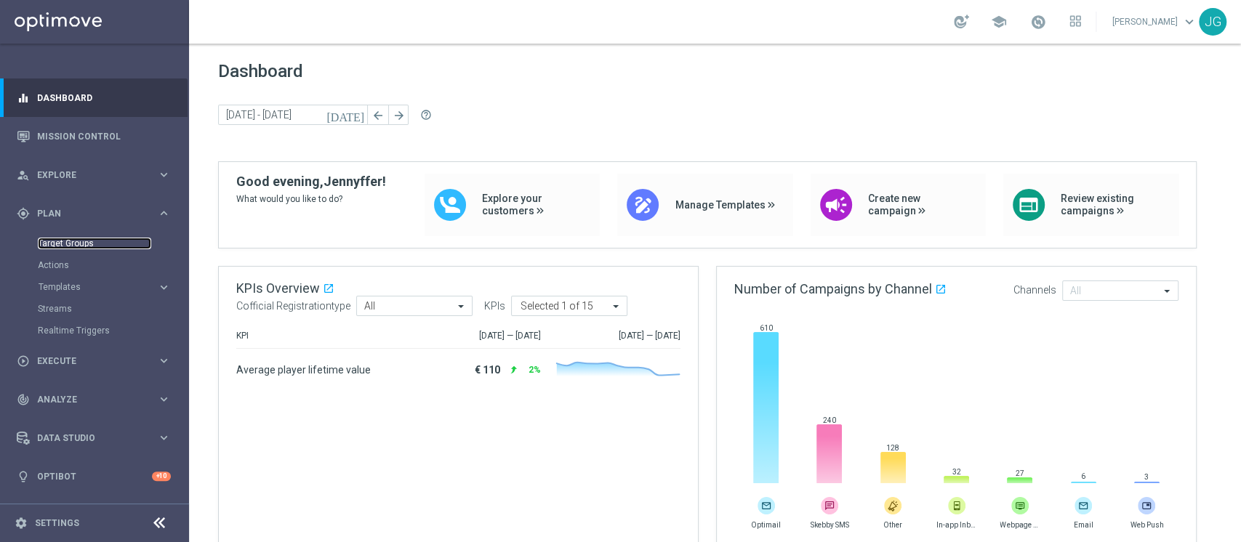
click at [81, 242] on link "Target Groups" at bounding box center [94, 244] width 113 height 12
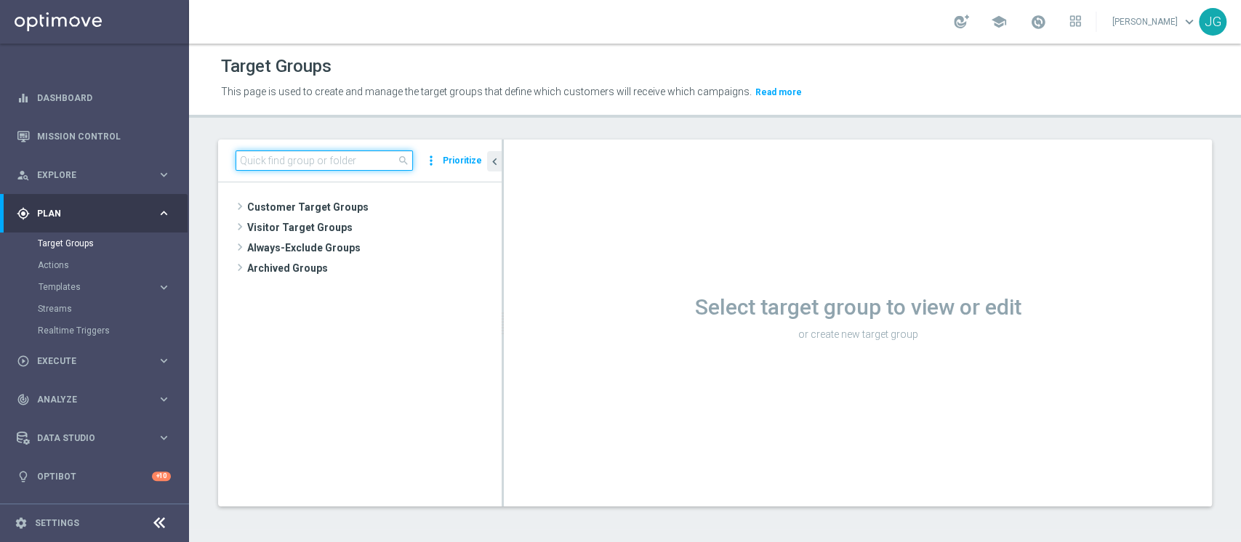
click at [318, 166] on input at bounding box center [324, 160] width 177 height 20
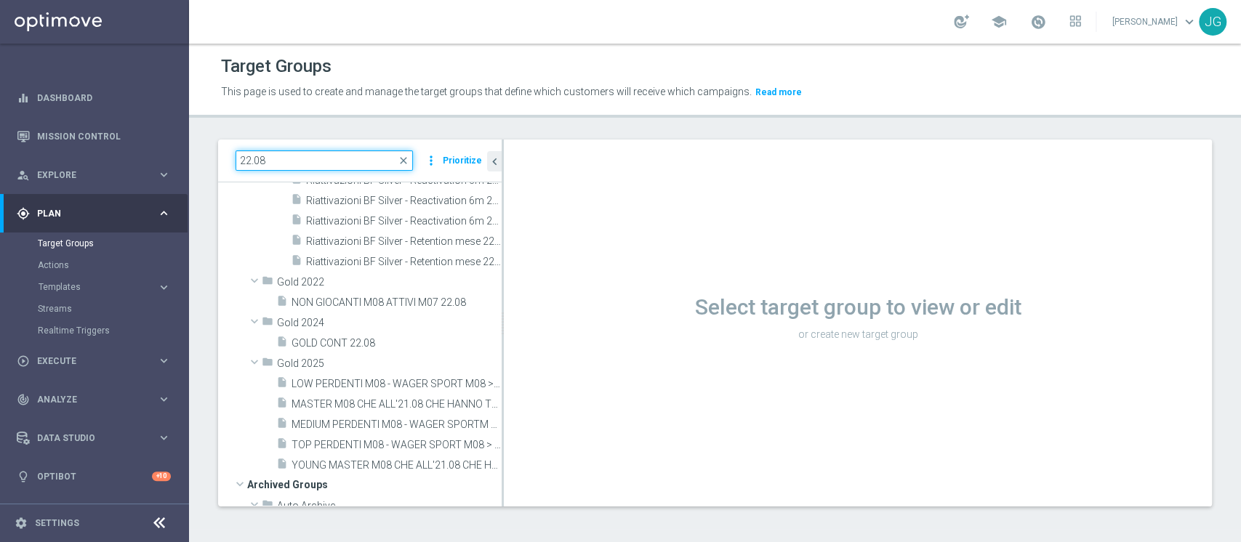
scroll to position [153, 0]
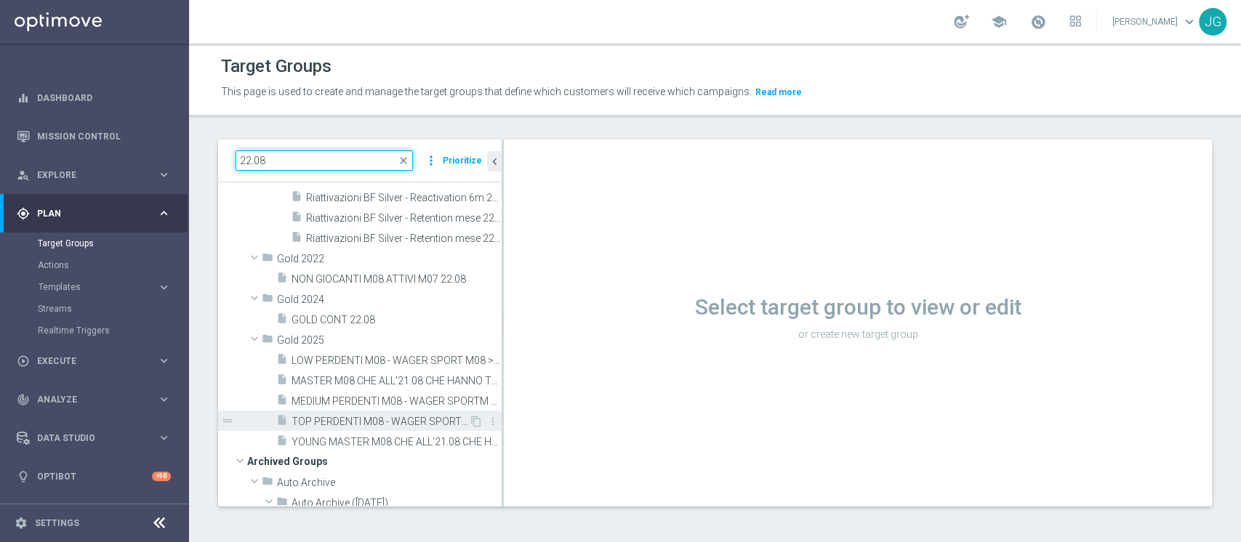
type input "22.08"
click at [349, 425] on span "TOP PERDENTI M08 - WAGER SPORT M08 > 300 EURO - MARGINE>80% 22.08" at bounding box center [380, 422] width 177 height 12
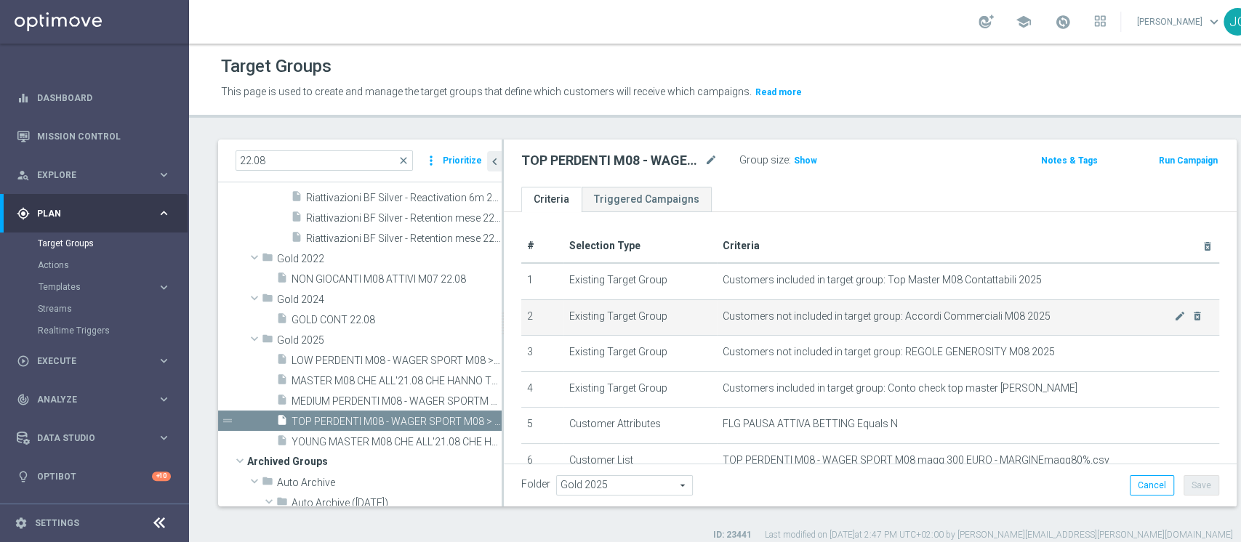
scroll to position [160, 0]
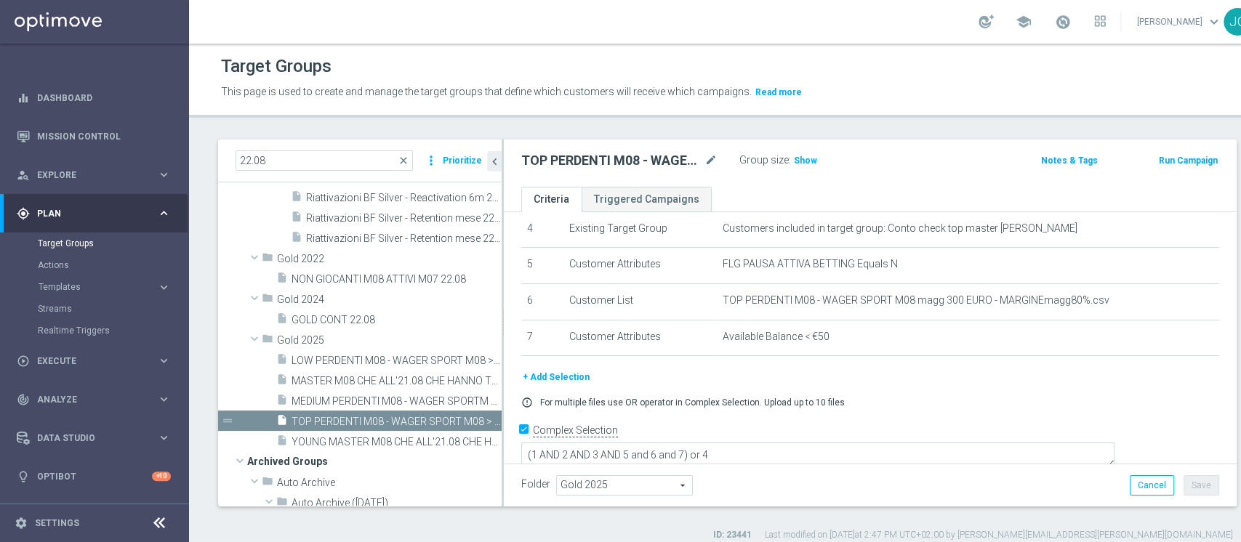
click at [547, 380] on button "+ Add Selection" at bounding box center [556, 377] width 70 height 16
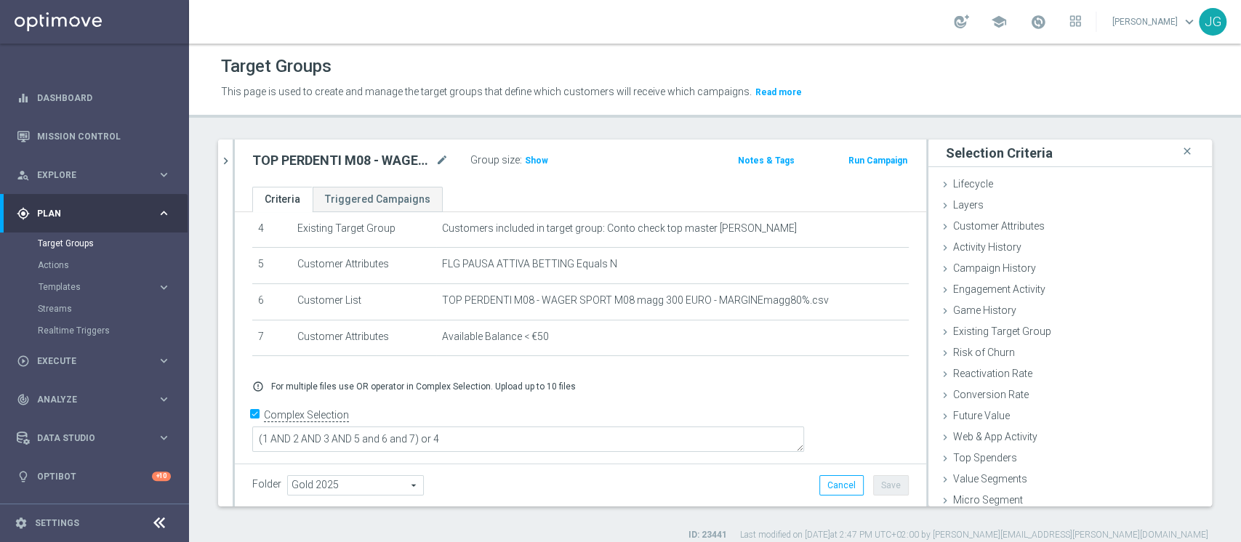
scroll to position [145, 0]
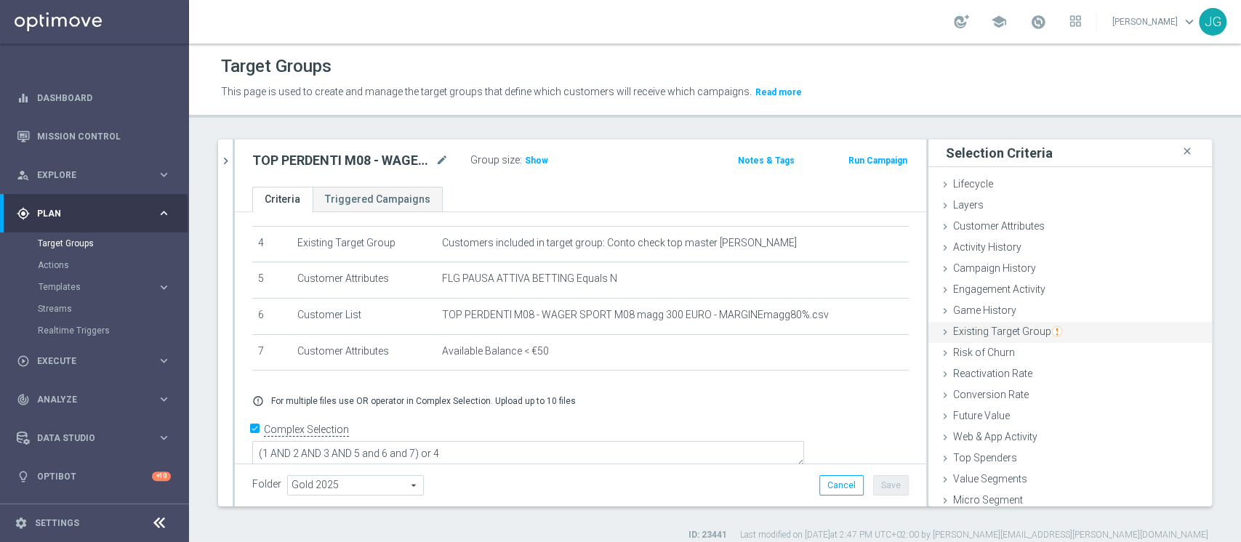
click at [997, 323] on div "Existing Target Group done" at bounding box center [1070, 333] width 284 height 22
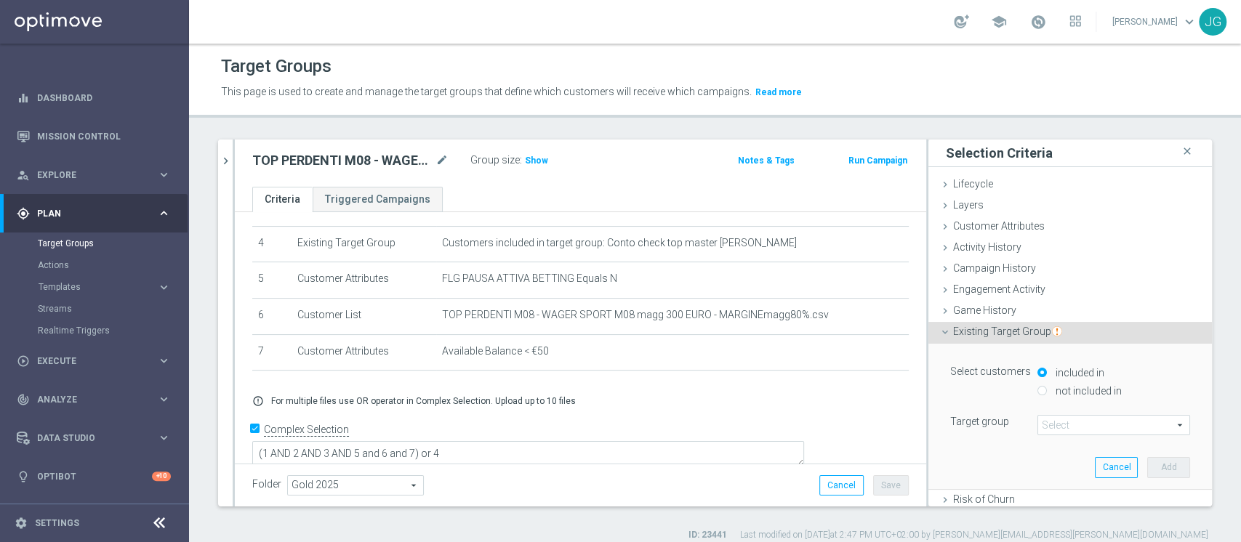
click at [1037, 393] on input "not included in" at bounding box center [1041, 390] width 9 height 9
radio input "true"
click at [1044, 426] on span at bounding box center [1113, 425] width 151 height 19
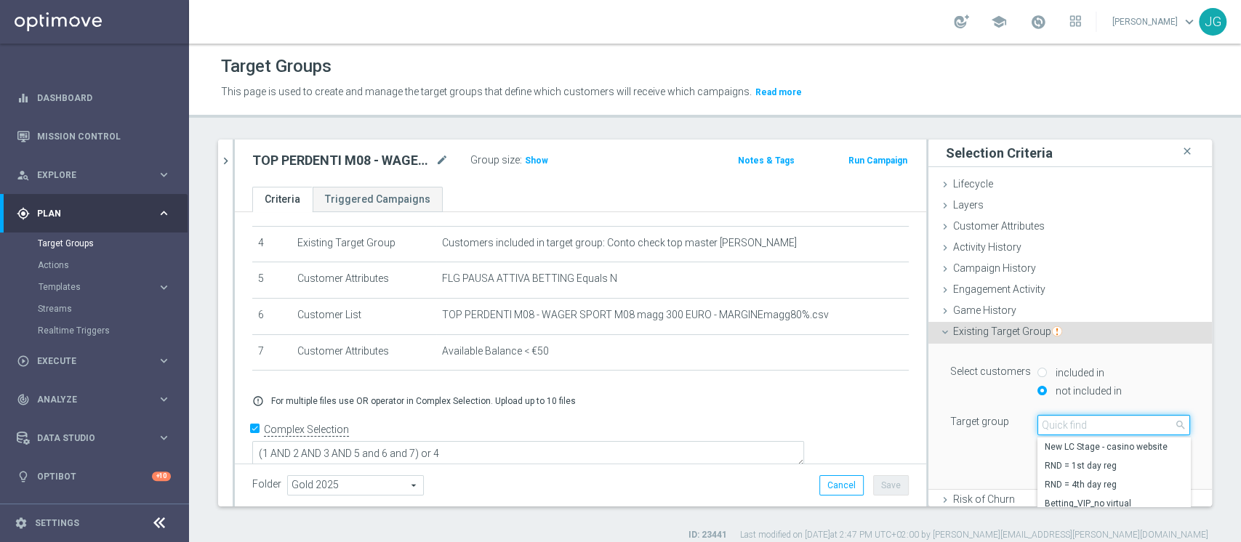
click at [1044, 426] on input "search" at bounding box center [1113, 425] width 153 height 20
type input "y"
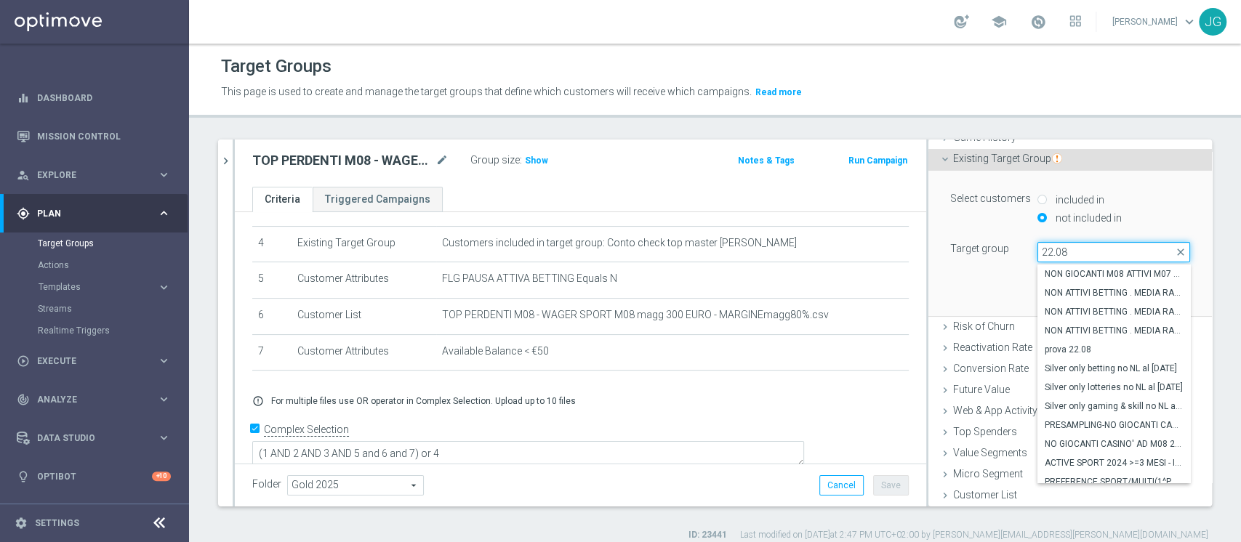
scroll to position [227, 0]
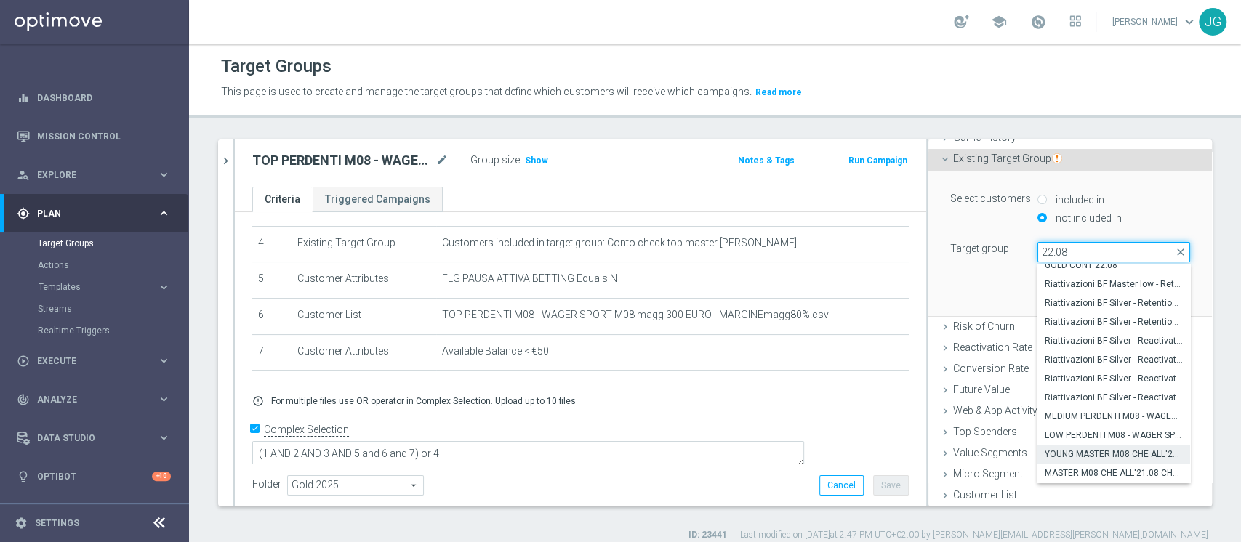
type input "22.08"
click at [1045, 454] on span "YOUNG MASTER M08 CHE ALL'21.08 CHE HANNO TRA 1.00 E 3300 SP - CONTATTABILI E NO…" at bounding box center [1114, 455] width 138 height 12
type input "YOUNG MASTER M08 CHE ALL'21.08 CHE HANNO TRA 1.00 E 3300 SP - CONTATTABILI E NO…"
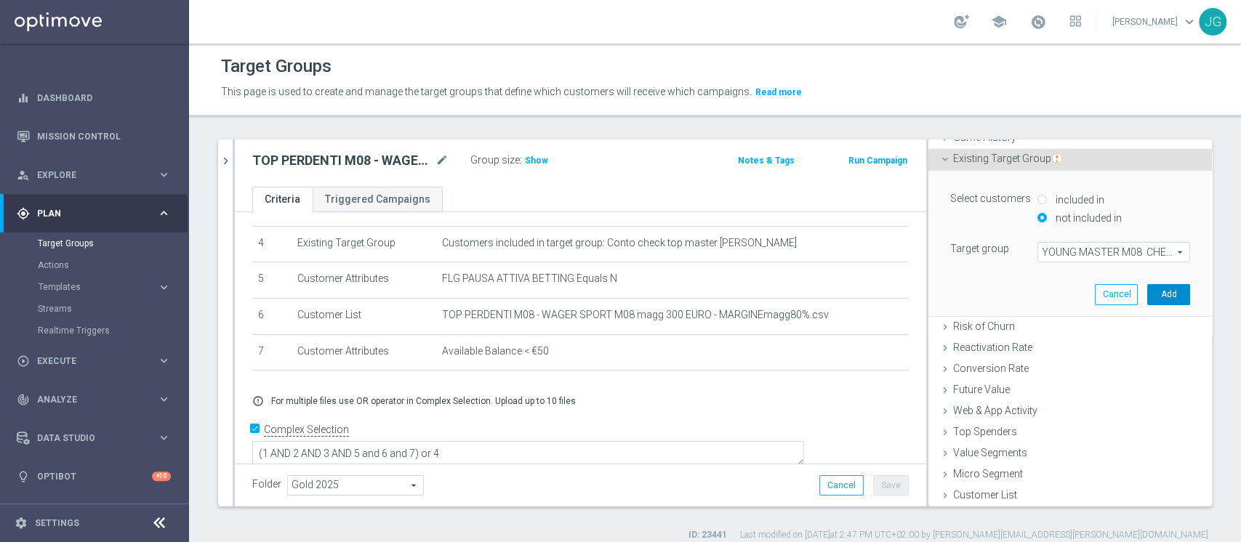
click at [1147, 294] on button "Add" at bounding box center [1168, 294] width 43 height 20
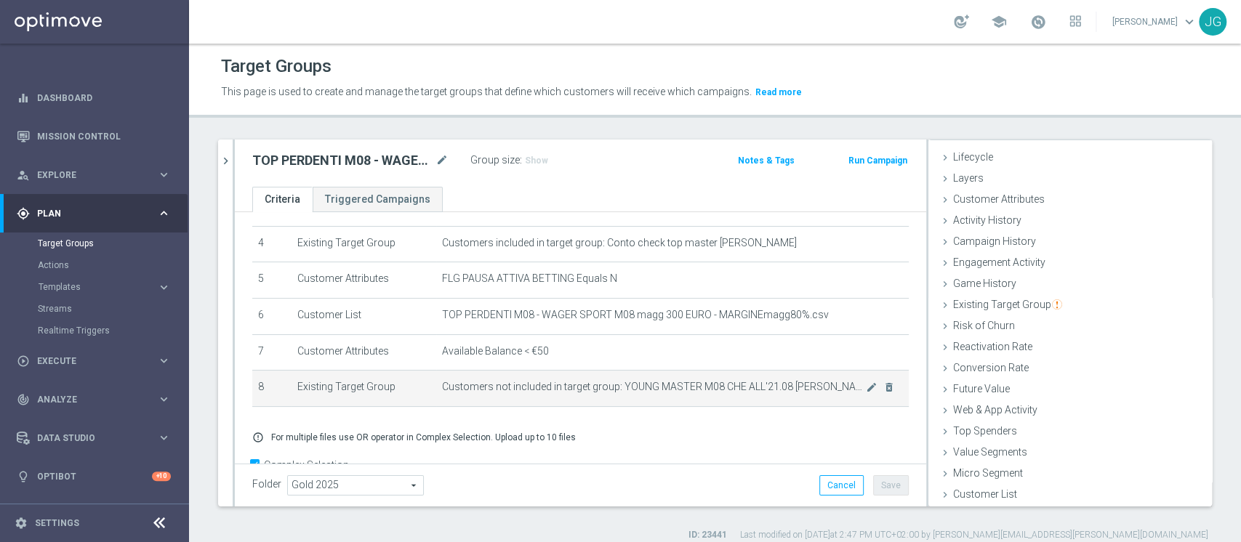
scroll to position [182, 0]
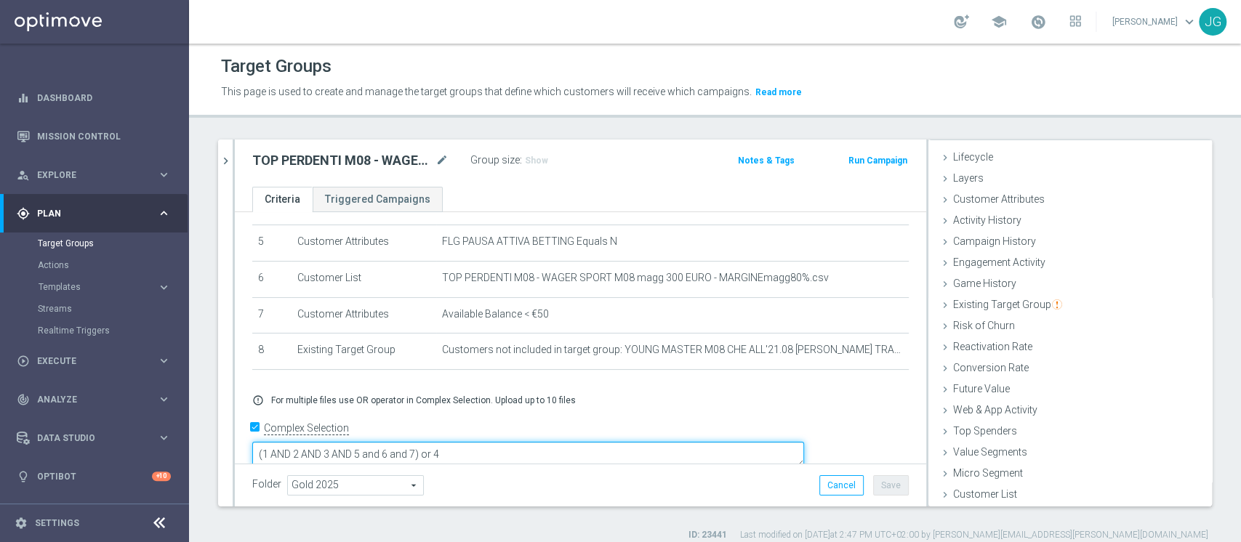
click at [517, 442] on textarea "(1 AND 2 AND 3 AND 5 and 6 and 7) or 4" at bounding box center [528, 454] width 552 height 25
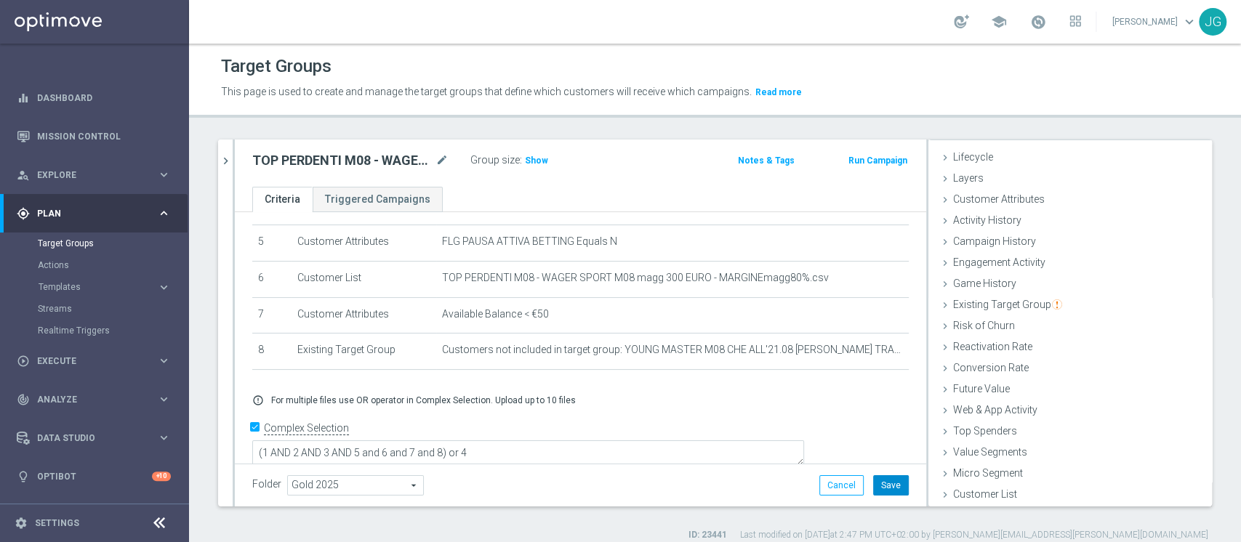
click at [882, 483] on button "Save" at bounding box center [891, 485] width 36 height 20
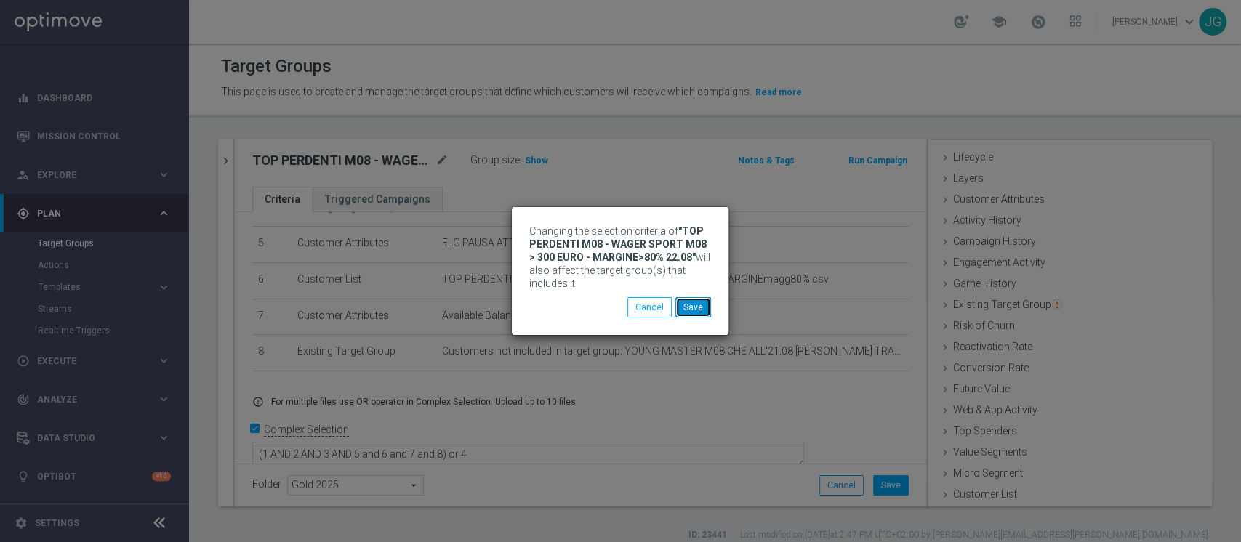
click at [687, 305] on button "Save" at bounding box center [693, 307] width 36 height 20
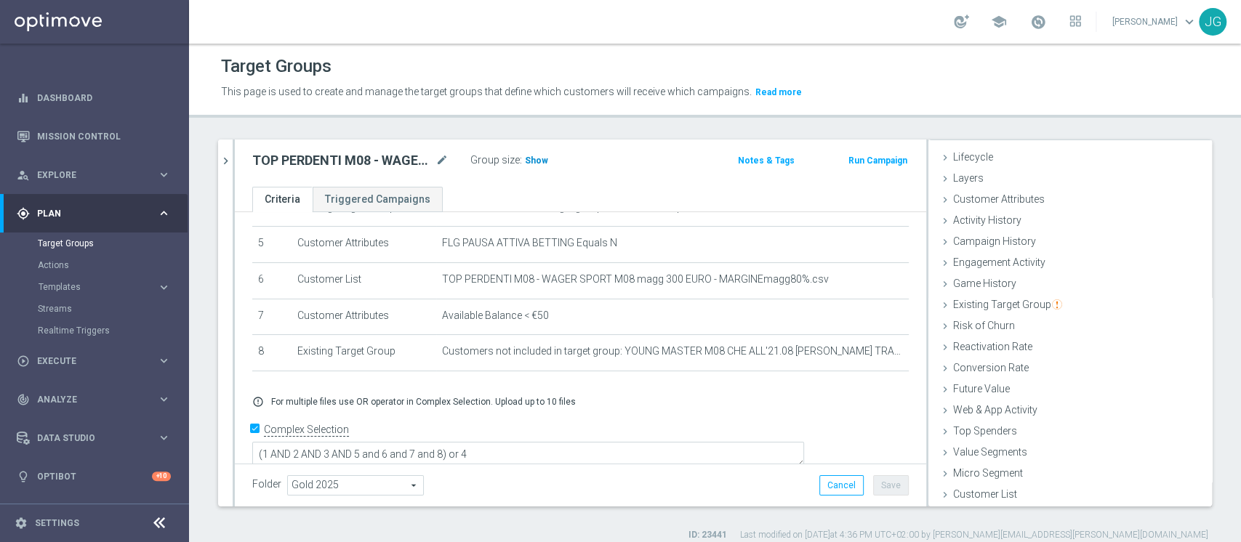
click at [529, 156] on span "Show" at bounding box center [536, 161] width 23 height 10
click at [228, 160] on icon "chevron_right" at bounding box center [226, 161] width 14 height 14
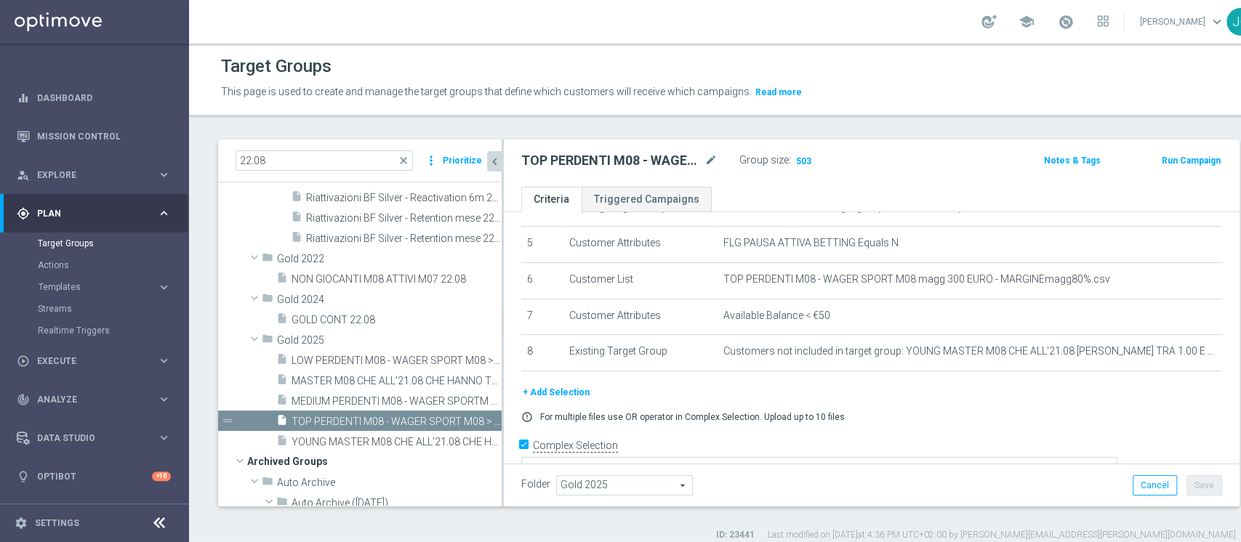
scroll to position [55, 0]
click at [360, 398] on span "MEDIUM PERDENTI M08 - WAGER SPORTM 08 > 500 EURO - MARGINE TRA 40% E 80% 22.08" at bounding box center [380, 401] width 177 height 12
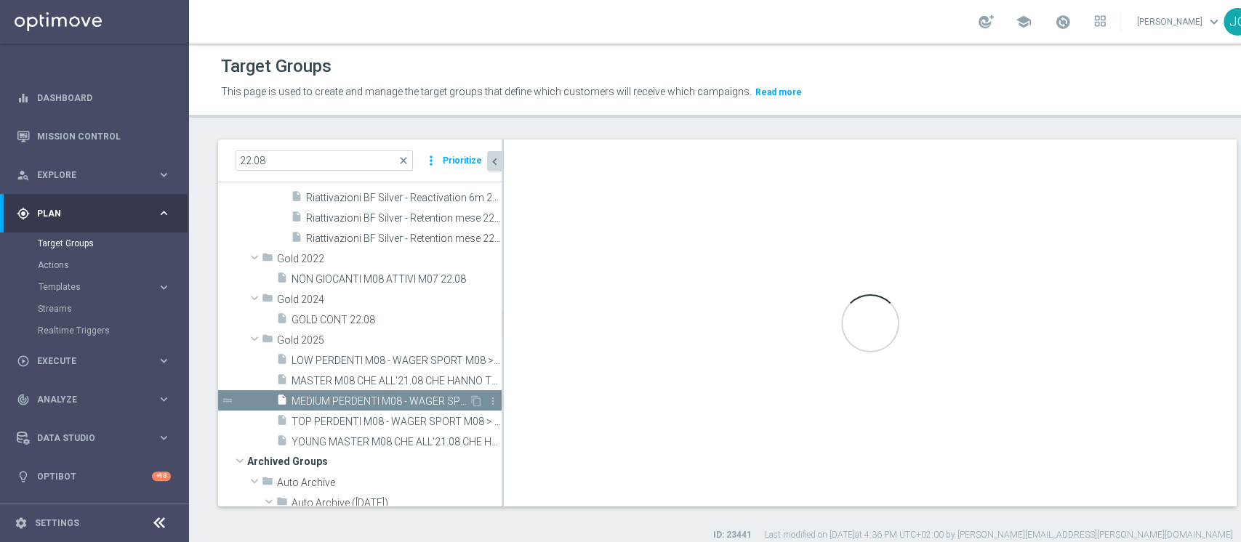
type textarea "(1 AND 2 AND 3 AND 5 and 6 and 7) or 4"
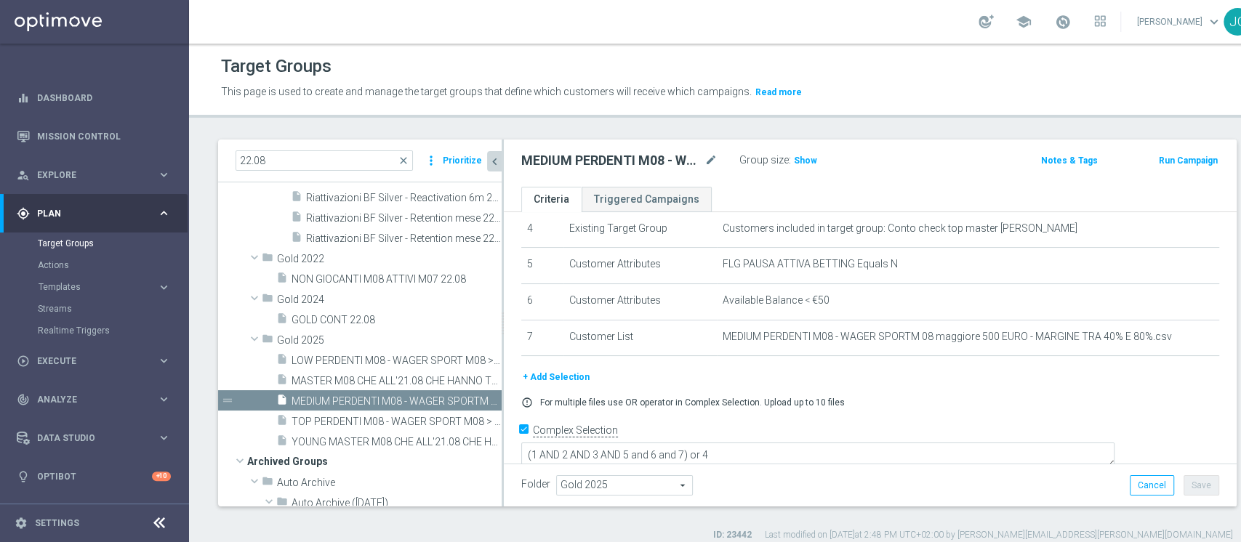
click at [547, 382] on button "+ Add Selection" at bounding box center [556, 377] width 70 height 16
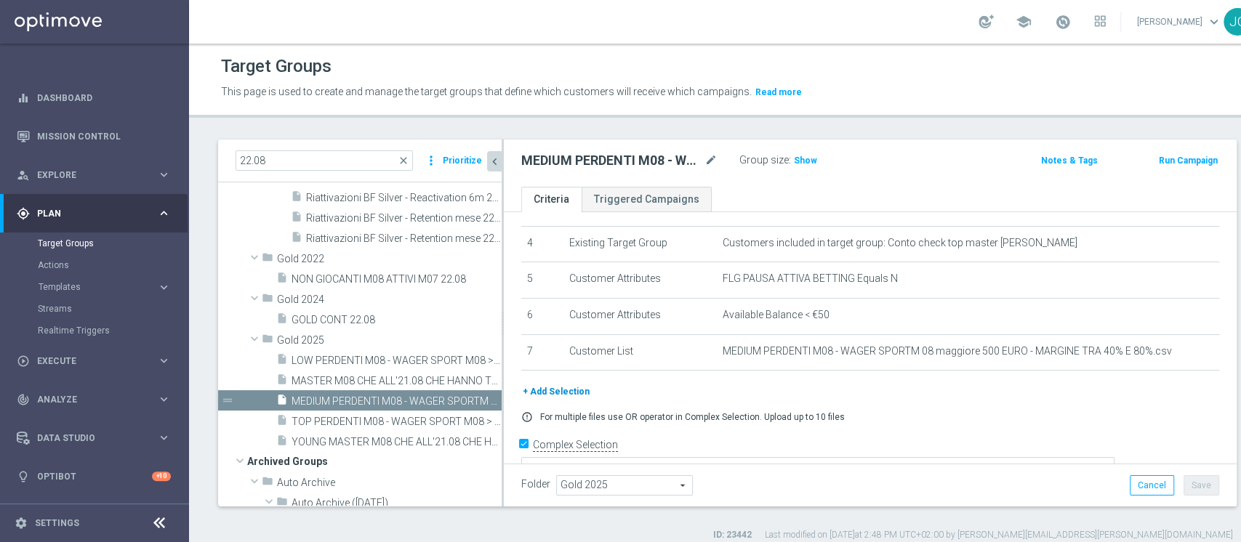
scroll to position [27, 0]
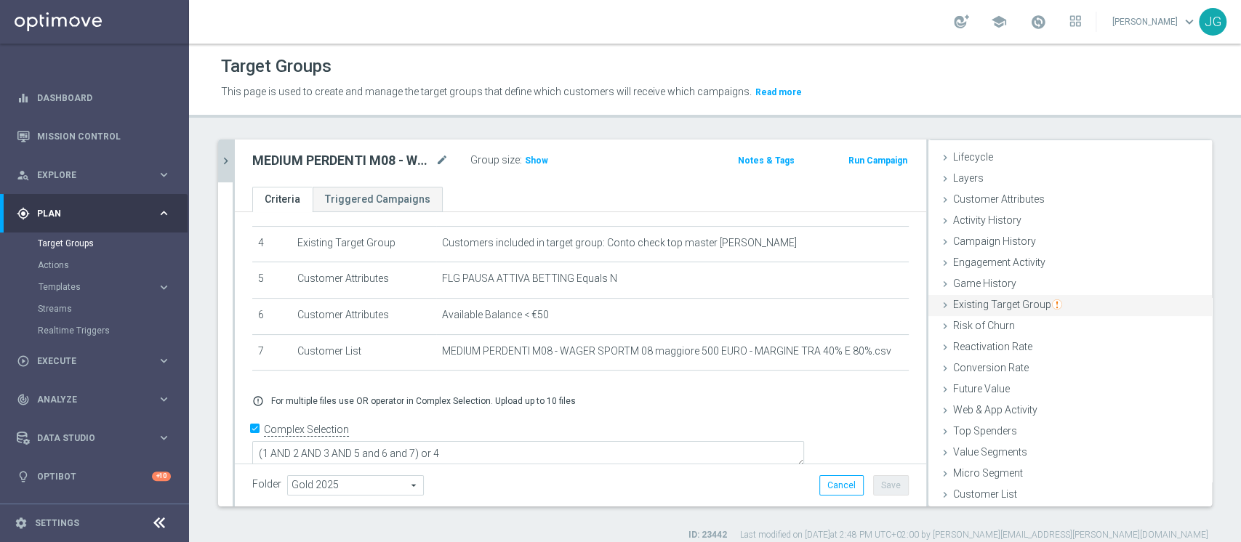
click at [1055, 305] on div "Existing Target Group done selection saved" at bounding box center [1070, 306] width 284 height 22
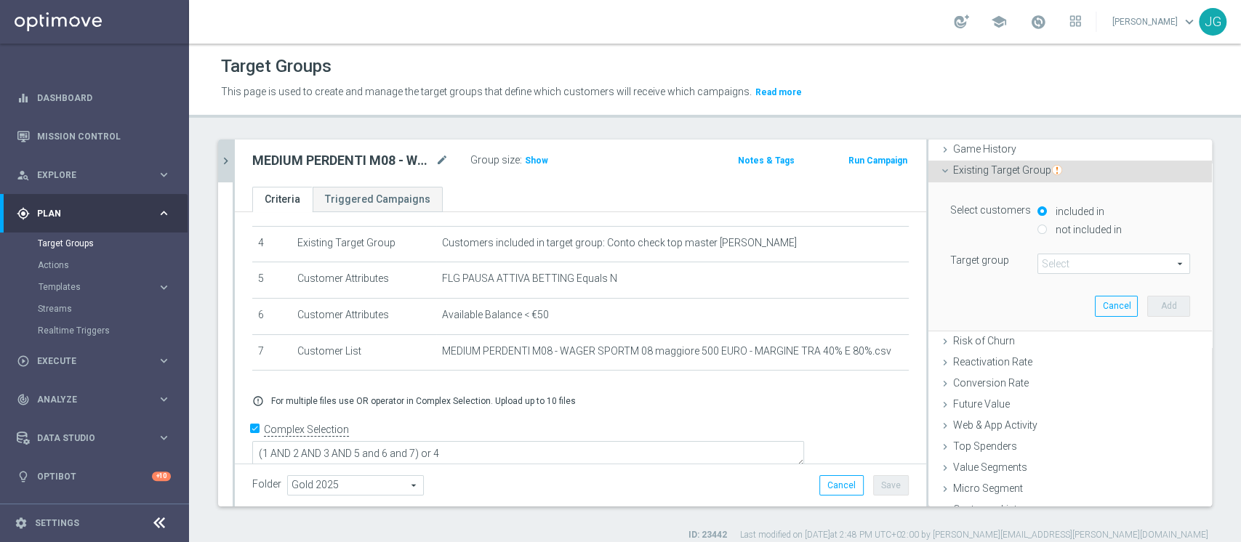
scroll to position [173, 0]
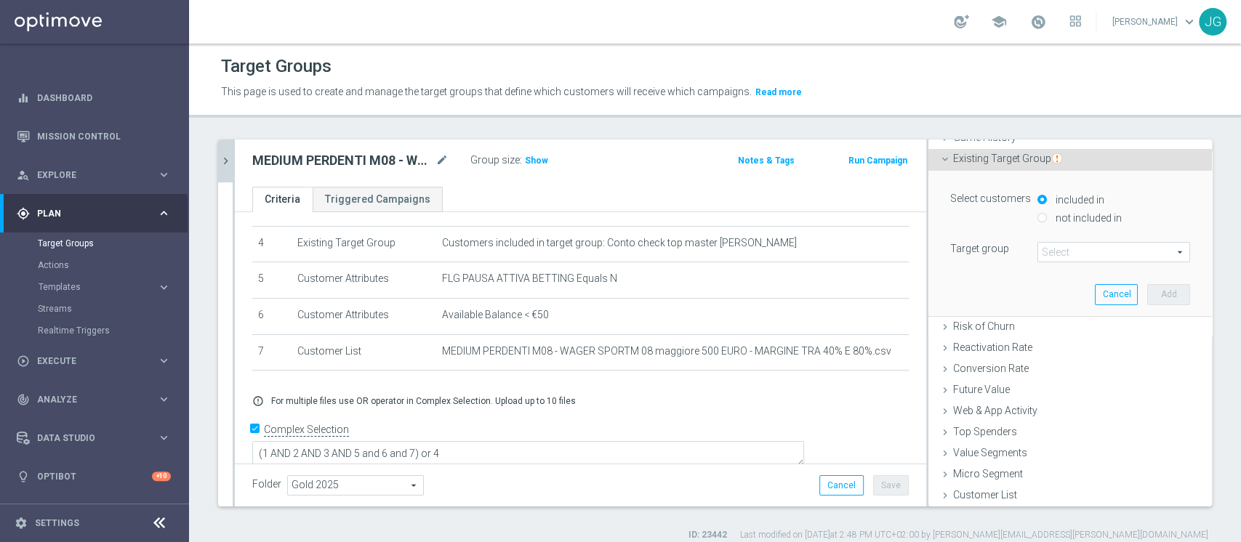
click at [1037, 218] on input "not included in" at bounding box center [1041, 217] width 9 height 9
radio input "true"
click at [1056, 253] on span at bounding box center [1113, 252] width 151 height 19
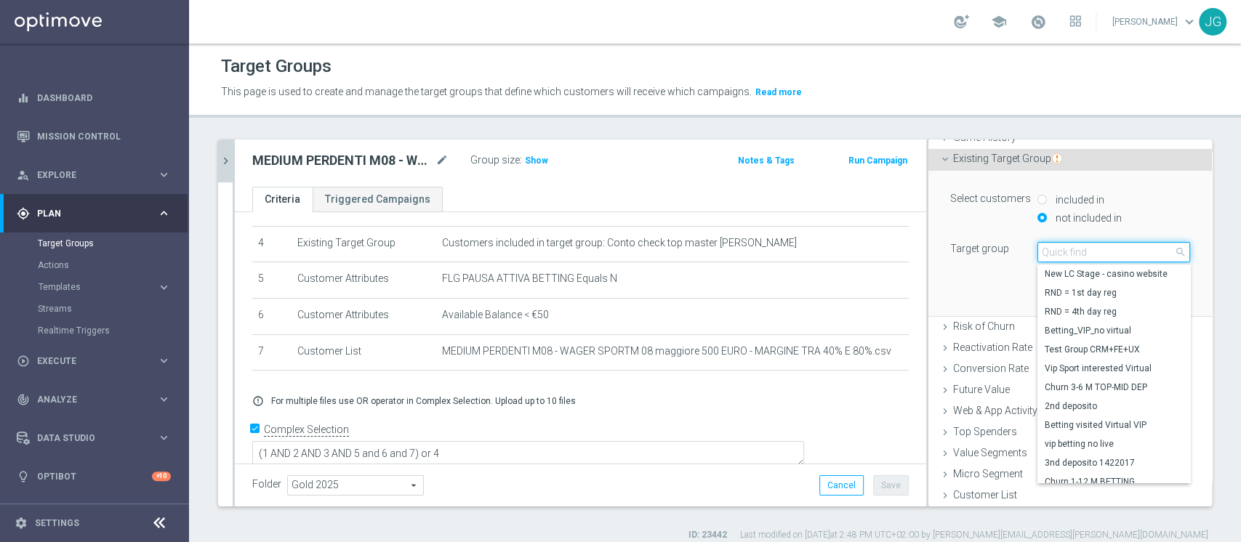
click at [1056, 253] on input "search" at bounding box center [1113, 252] width 153 height 20
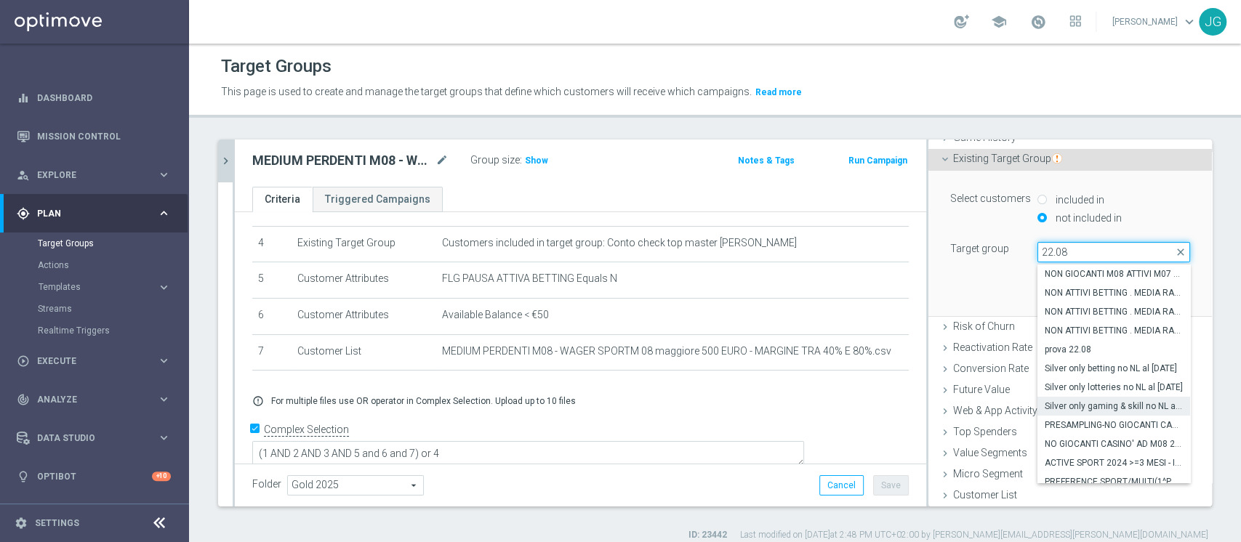
scroll to position [227, 0]
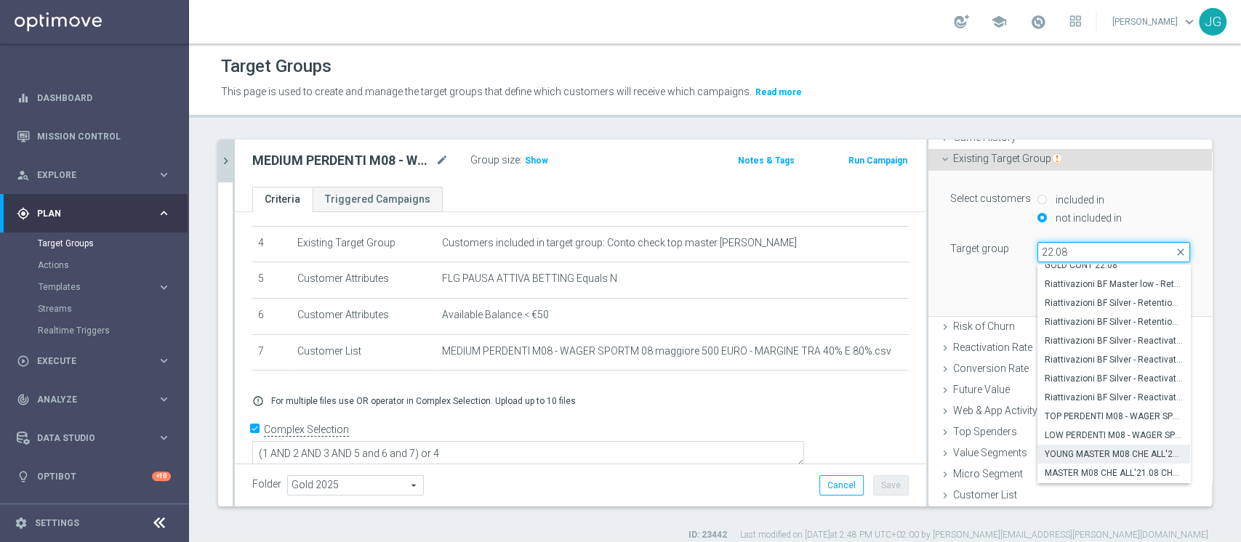
type input "22.08"
click at [1063, 445] on label "YOUNG MASTER M08 CHE ALL'21.08 CHE HANNO TRA 1.00 E 3300 SP - CONTATTABILI E NO…" at bounding box center [1113, 454] width 153 height 19
type input "YOUNG MASTER M08 CHE ALL'21.08 CHE HANNO TRA 1.00 E 3300 SP - CONTATTABILI E NO…"
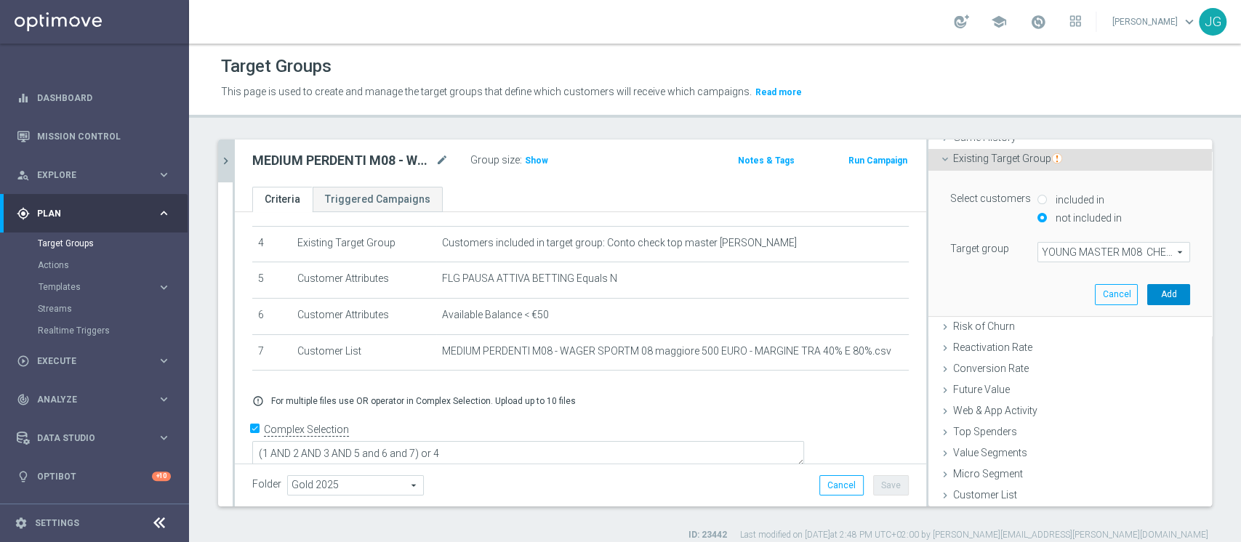
click at [1149, 289] on button "Add" at bounding box center [1168, 294] width 43 height 20
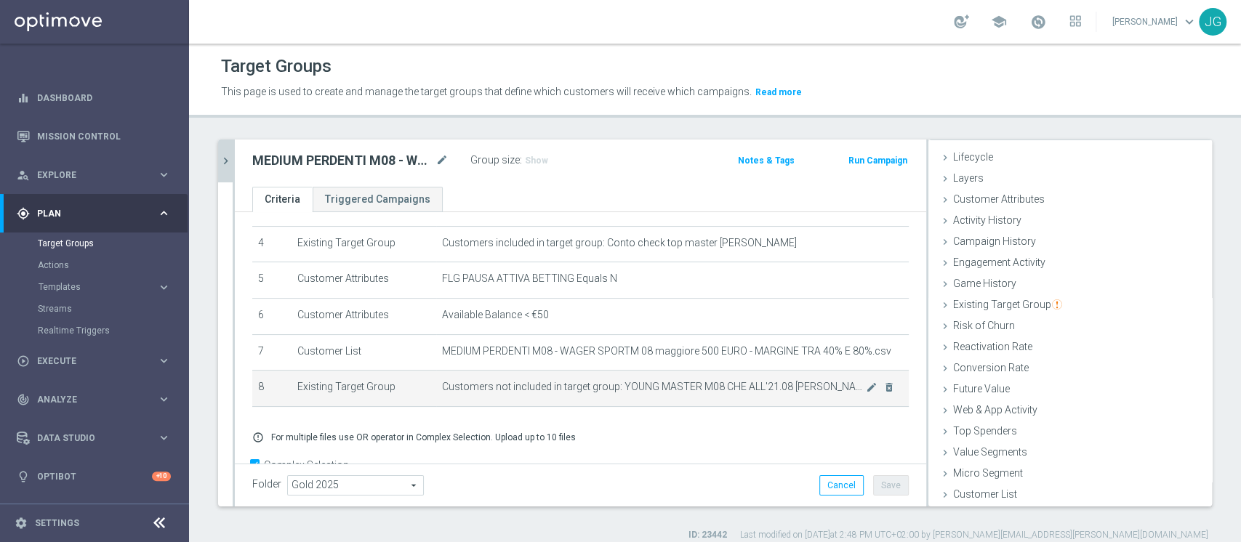
scroll to position [182, 0]
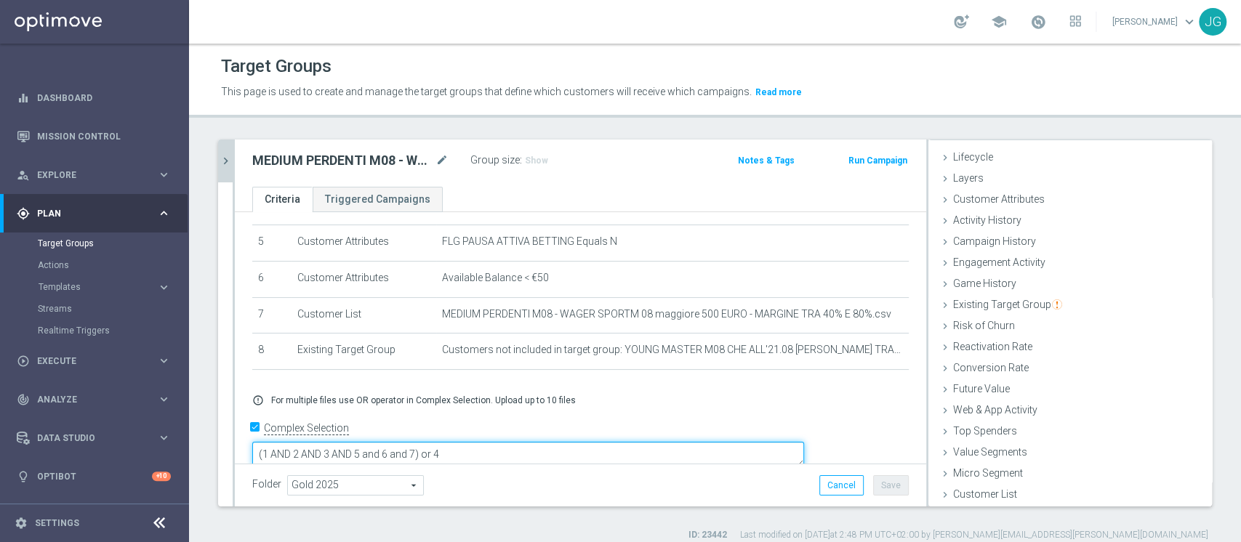
click at [520, 442] on textarea "(1 AND 2 AND 3 AND 5 and 6 and 7) or 4" at bounding box center [528, 454] width 552 height 25
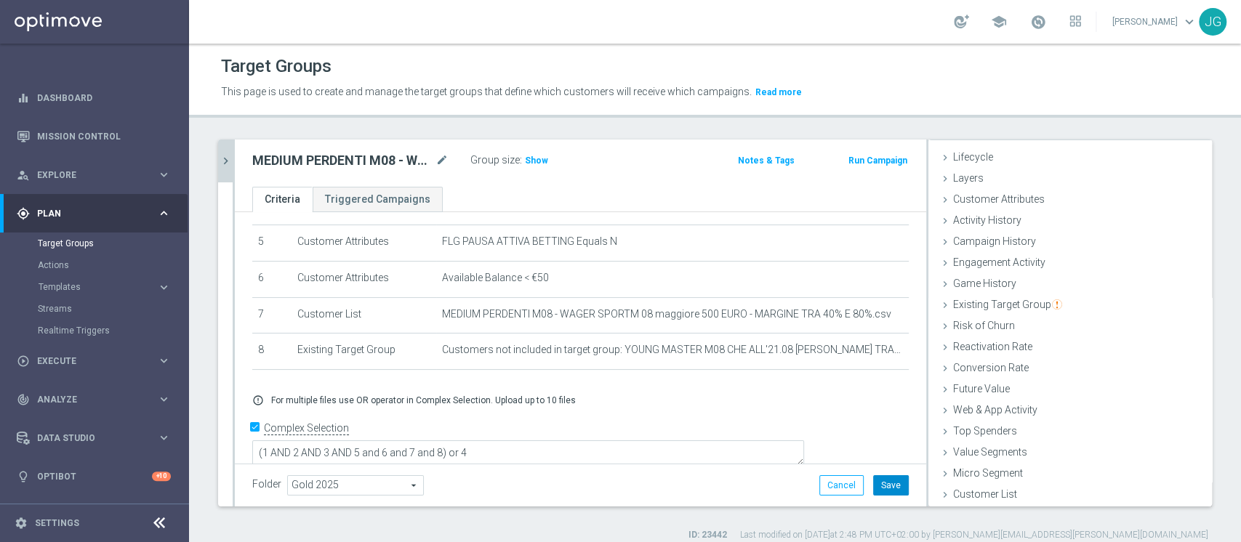
scroll to position [181, 0]
click at [876, 486] on button "Save" at bounding box center [891, 485] width 36 height 20
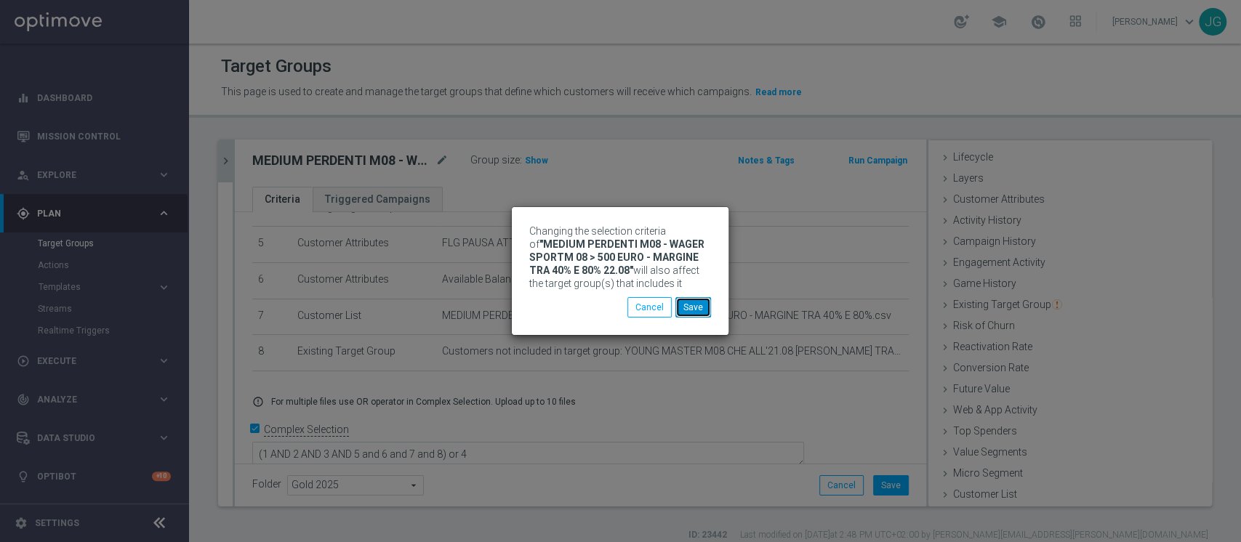
click at [696, 300] on button "Save" at bounding box center [693, 307] width 36 height 20
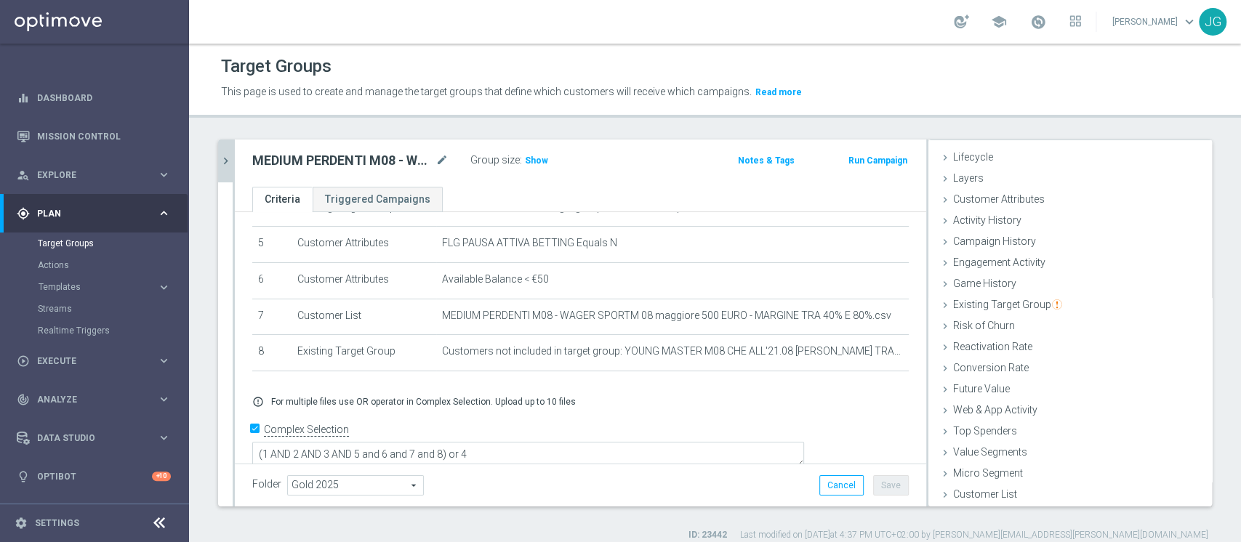
click at [227, 160] on icon "chevron_right" at bounding box center [226, 161] width 14 height 14
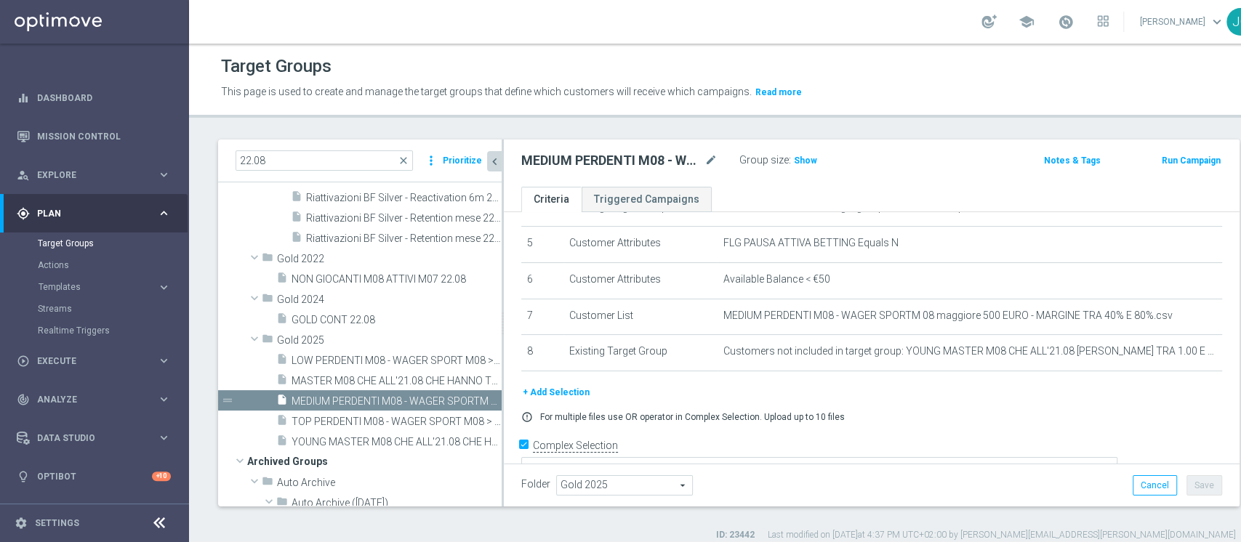
scroll to position [55, 0]
click at [342, 364] on span "LOW PERDENTI M08 - WAGER SPORT M08 > 1.000 EURO TRA 15% E 40% 22.08" at bounding box center [380, 361] width 177 height 12
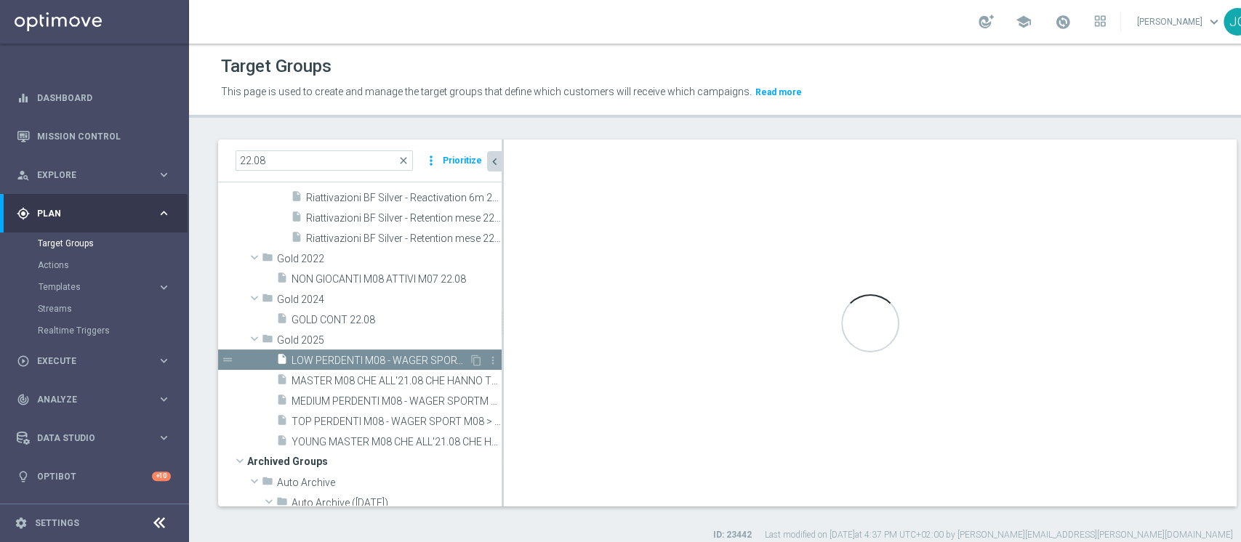
type textarea "(1 AND 2 AND 3 AND 5 and 6 and 7) or 4"
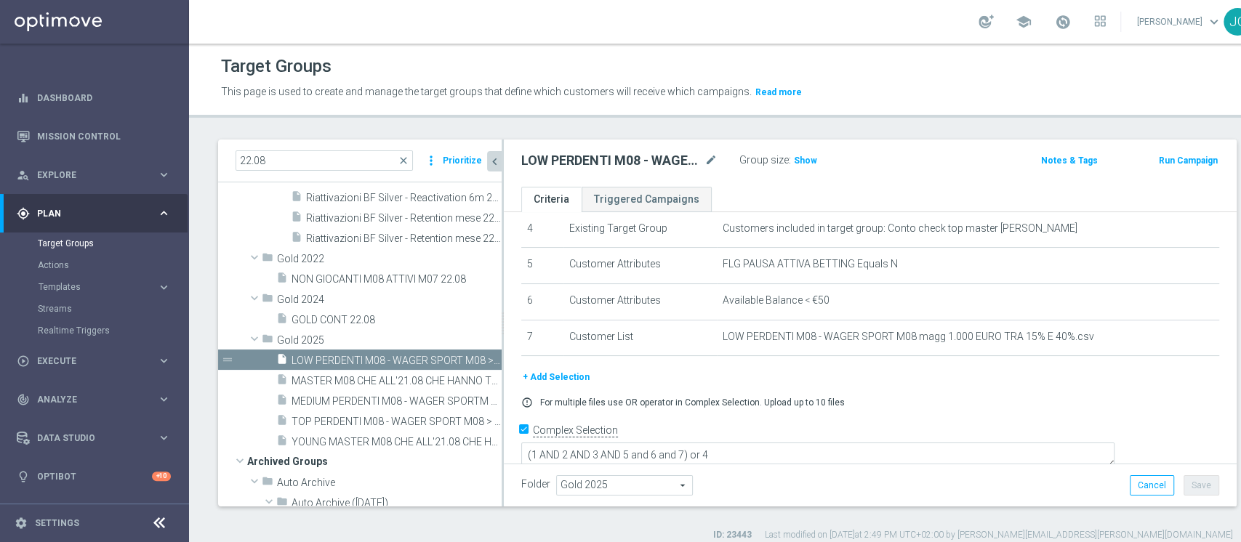
click at [556, 374] on button "+ Add Selection" at bounding box center [556, 377] width 70 height 16
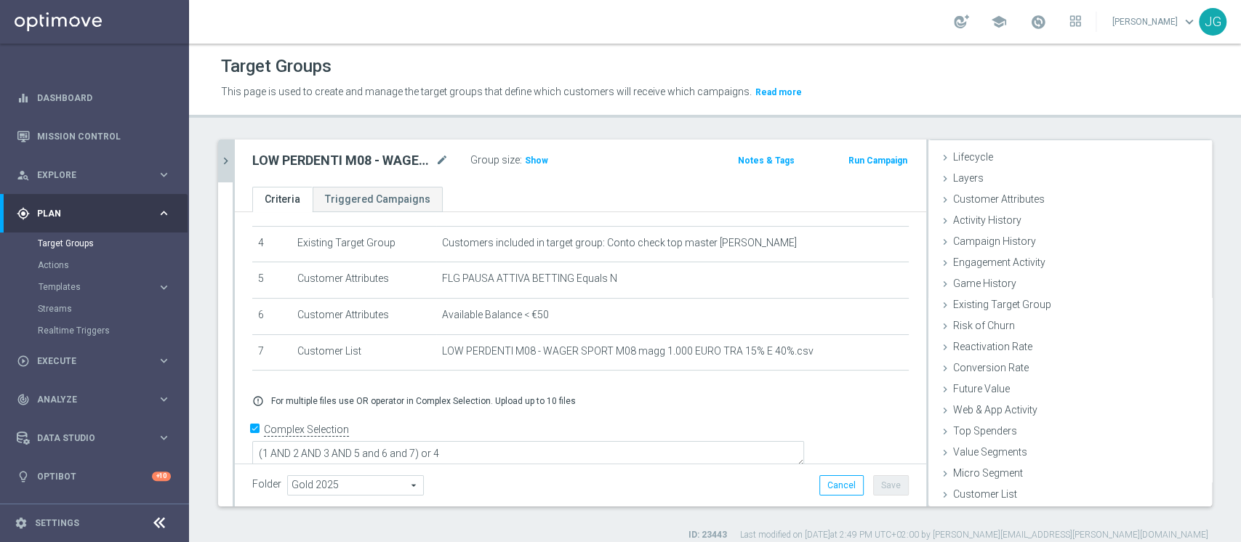
scroll to position [27, 0]
click at [1024, 296] on div "Existing Target Group done selection saved" at bounding box center [1070, 306] width 284 height 22
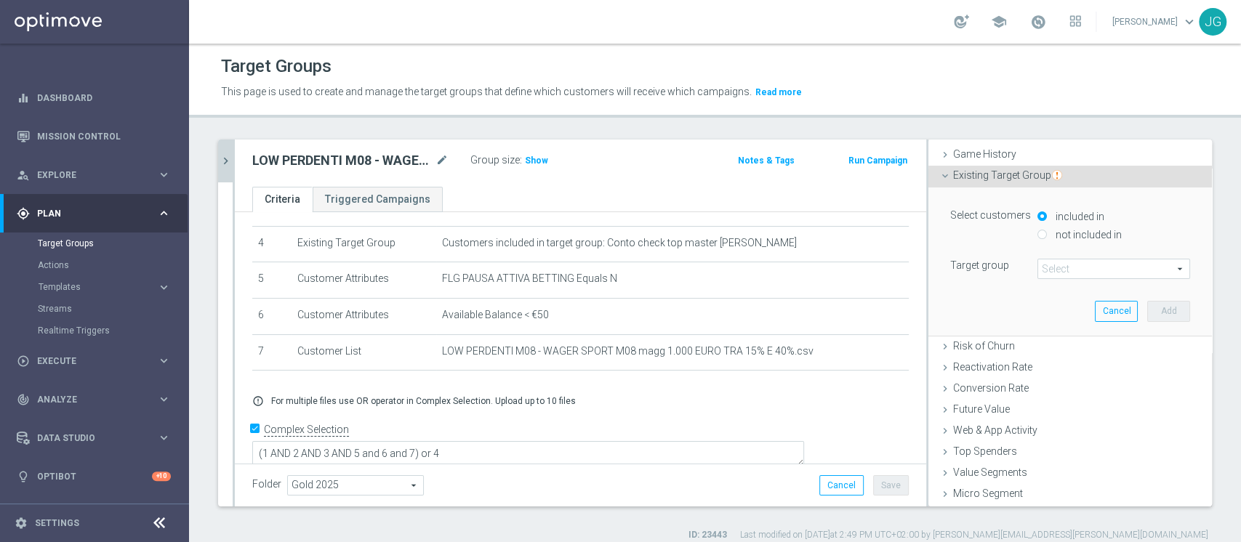
scroll to position [173, 0]
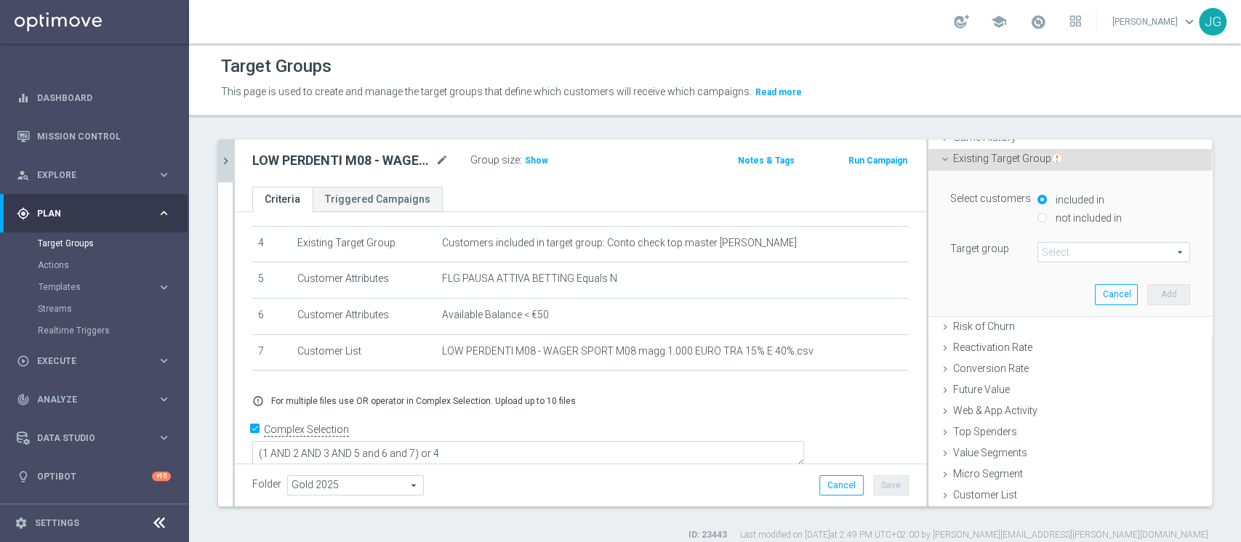
click at [1037, 218] on input "not included in" at bounding box center [1041, 217] width 9 height 9
radio input "true"
click at [1080, 247] on span at bounding box center [1113, 252] width 151 height 19
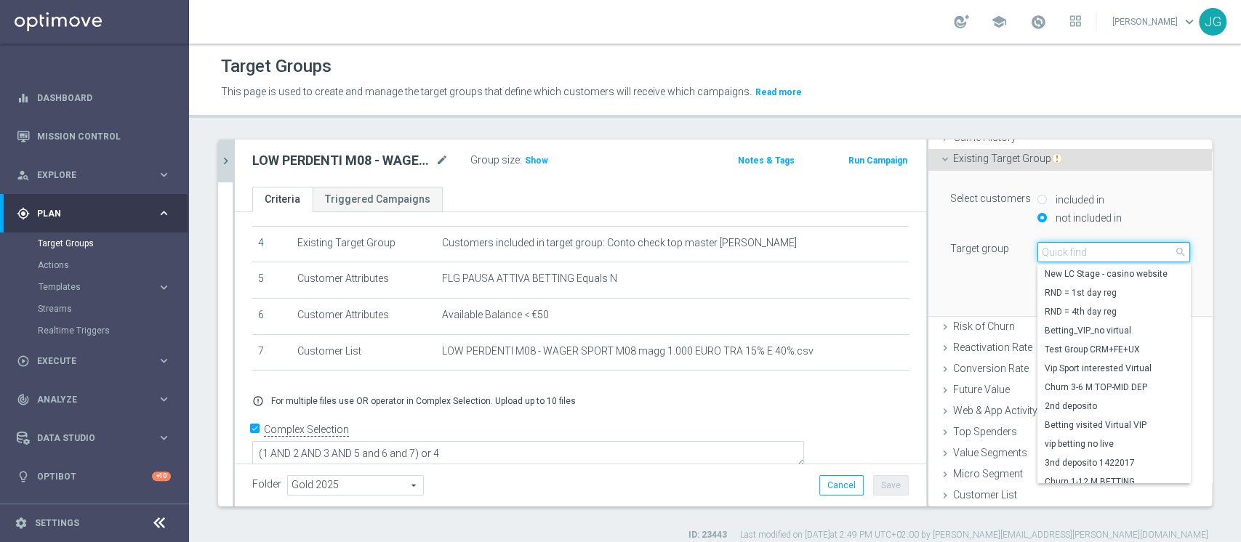
click at [1080, 247] on input "search" at bounding box center [1113, 252] width 153 height 20
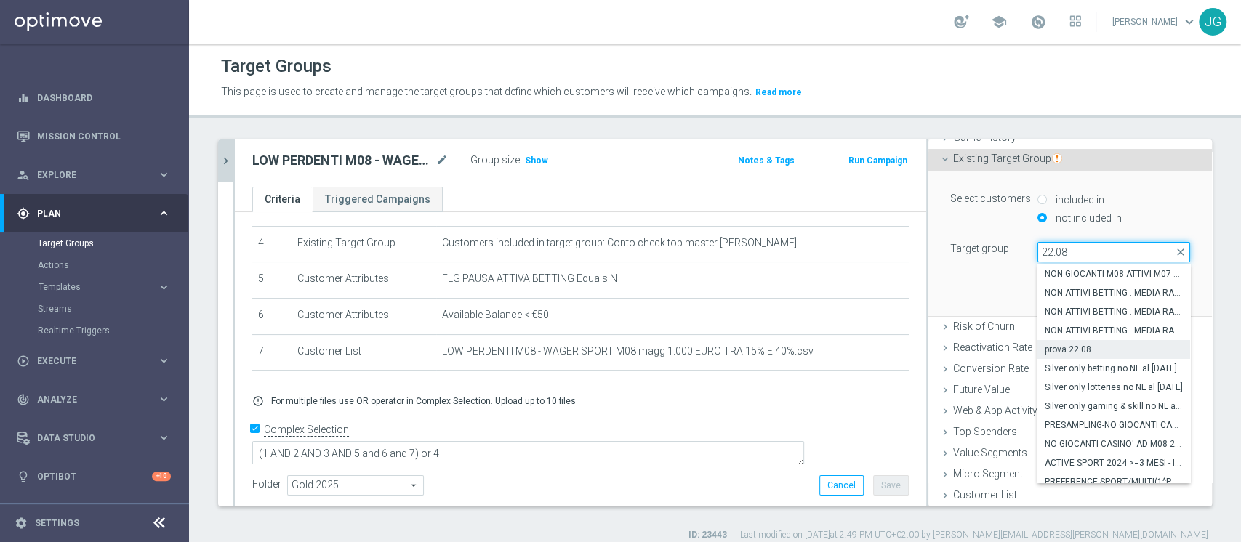
scroll to position [227, 0]
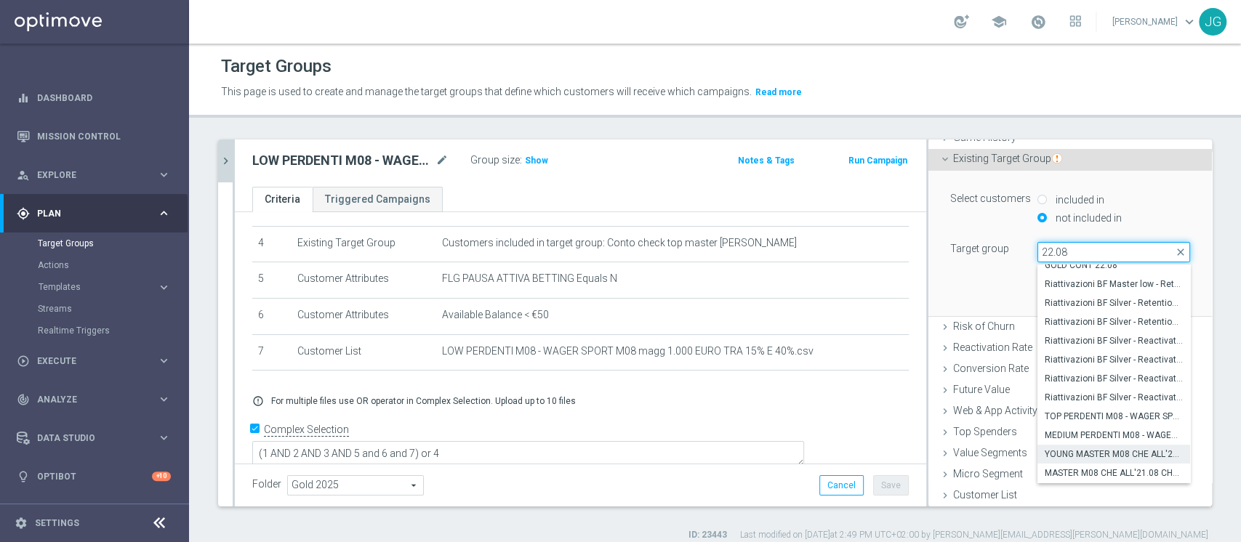
type input "22.08"
click at [1068, 451] on span "YOUNG MASTER M08 CHE ALL'21.08 CHE HANNO TRA 1.00 E 3300 SP - CONTATTABILI E NO…" at bounding box center [1114, 455] width 138 height 12
type input "YOUNG MASTER M08 CHE ALL'21.08 CHE HANNO TRA 1.00 E 3300 SP - CONTATTABILI E NO…"
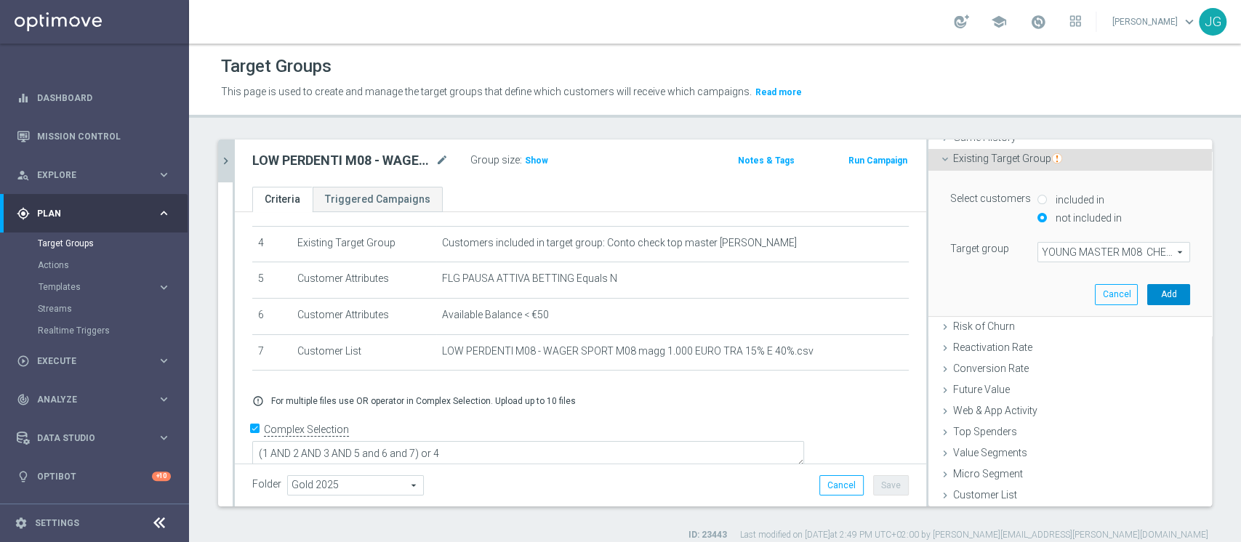
click at [1147, 292] on button "Add" at bounding box center [1168, 294] width 43 height 20
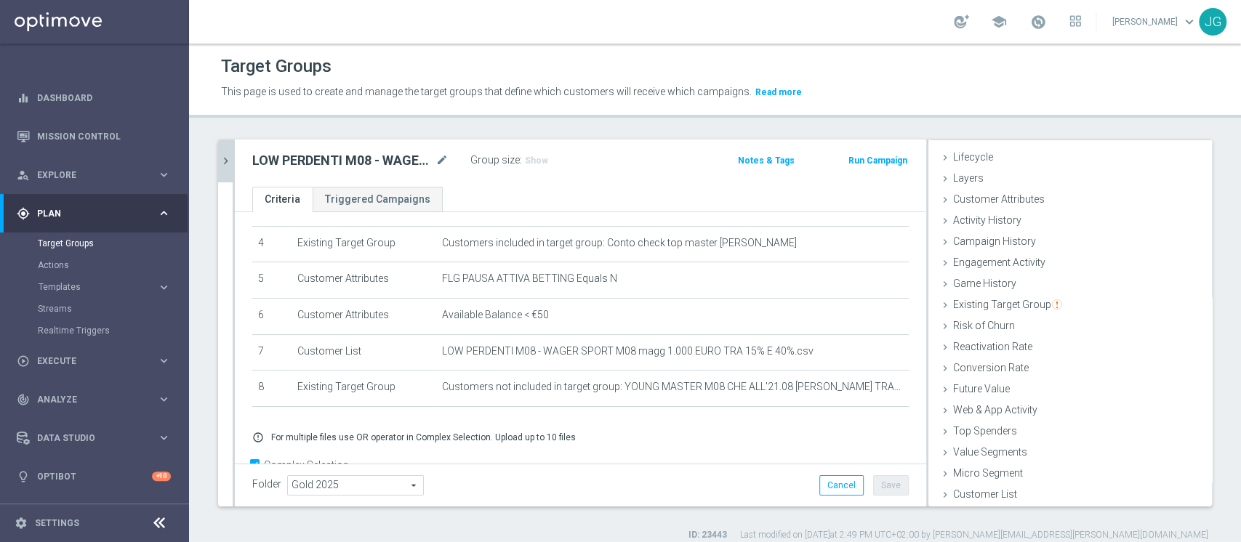
scroll to position [182, 0]
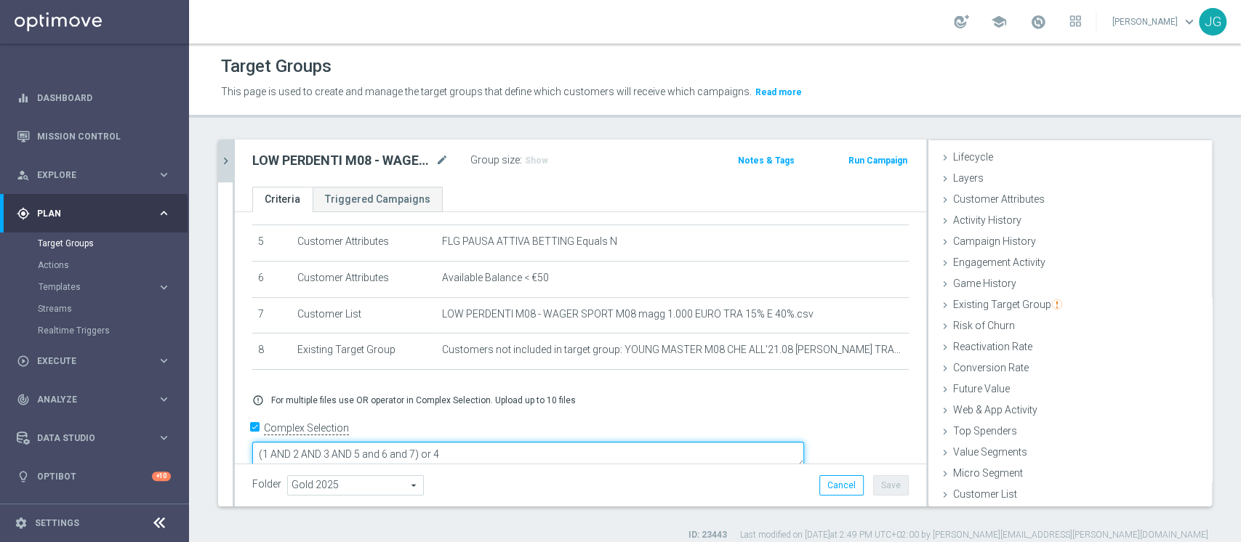
click at [519, 442] on textarea "(1 AND 2 AND 3 AND 5 and 6 and 7) or 4" at bounding box center [528, 454] width 552 height 25
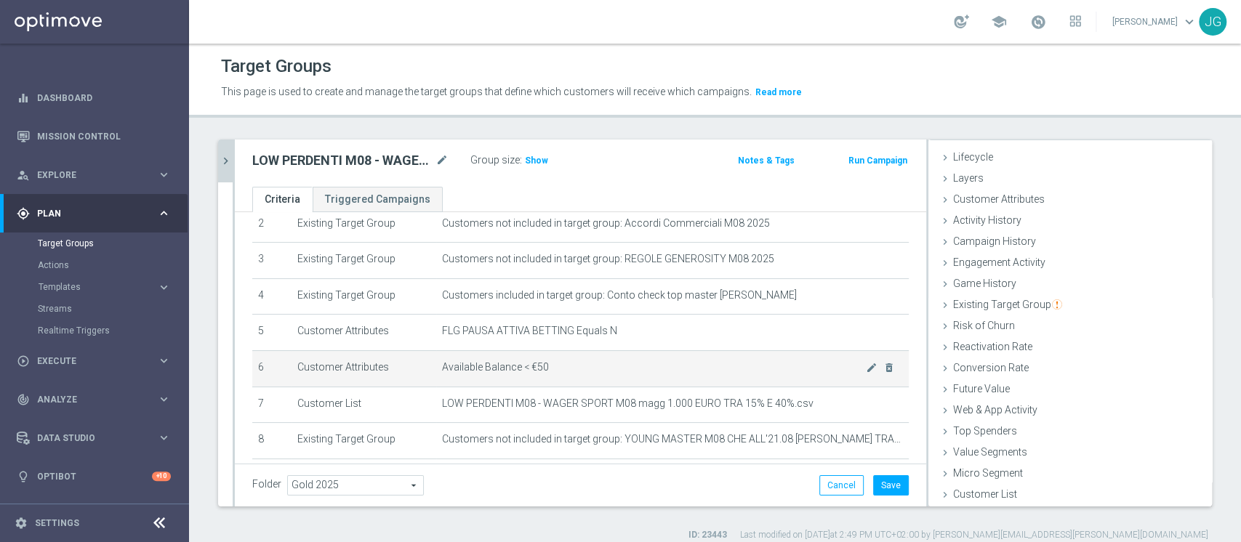
scroll to position [92, 0]
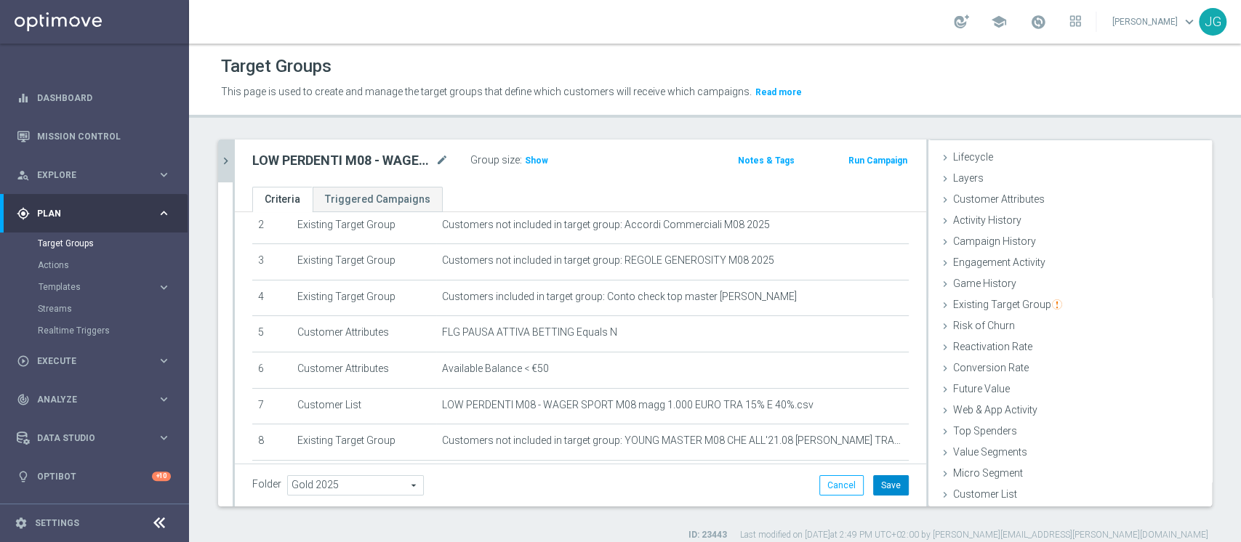
type textarea "(1 AND 2 AND 3 AND 5 and 6 and 7 and 8 ) or 4"
click at [878, 483] on button "Save" at bounding box center [891, 485] width 36 height 20
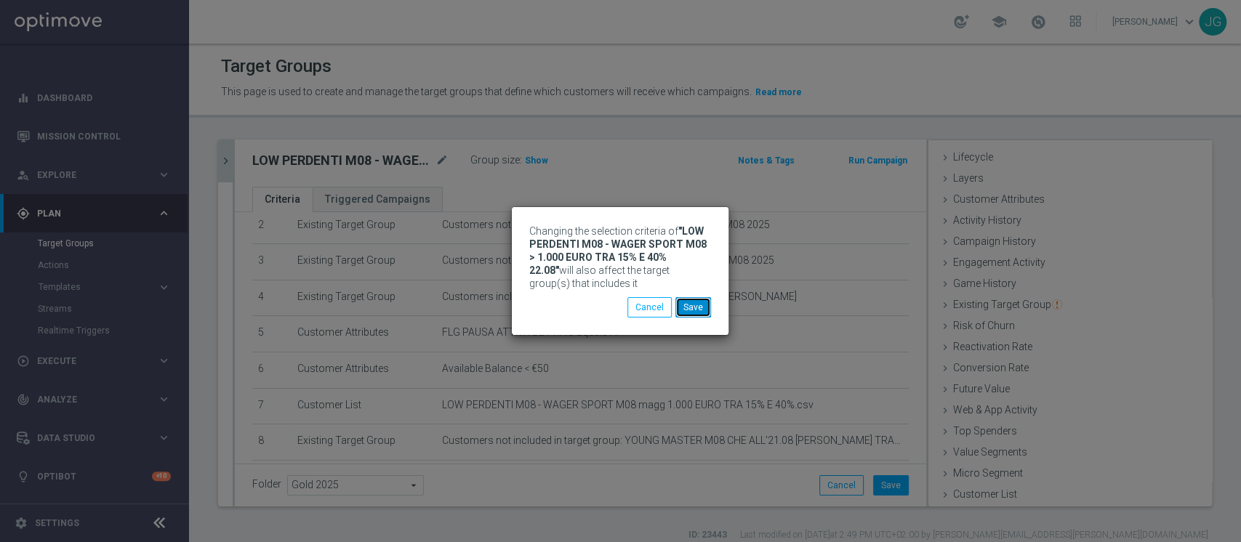
click at [696, 302] on button "Save" at bounding box center [693, 307] width 36 height 20
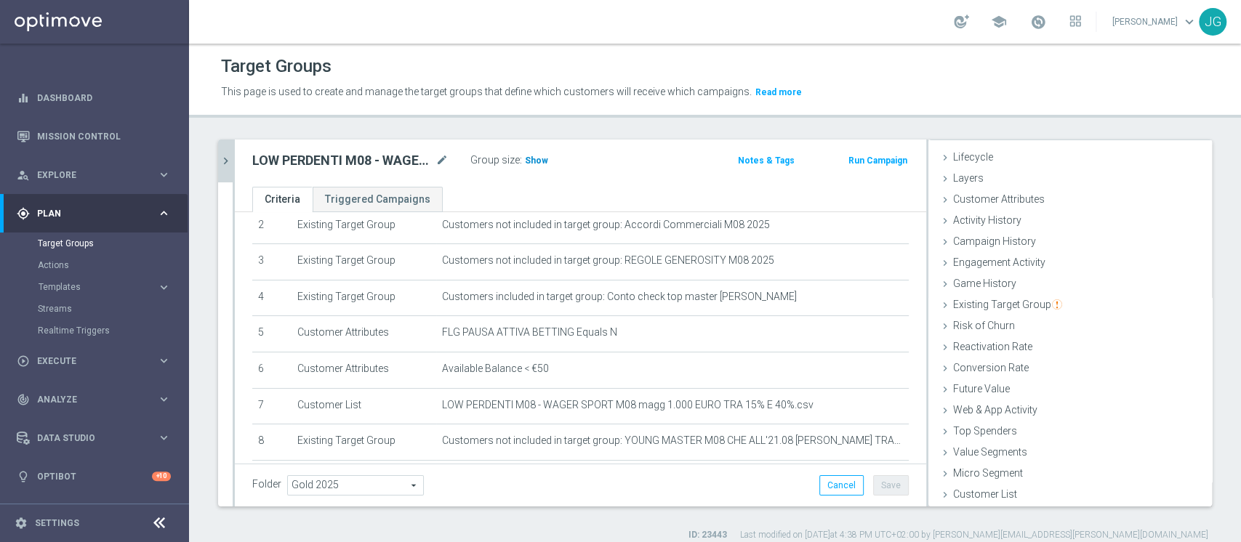
click at [535, 156] on span "Show" at bounding box center [536, 161] width 23 height 10
click at [222, 158] on icon "chevron_right" at bounding box center [226, 161] width 14 height 14
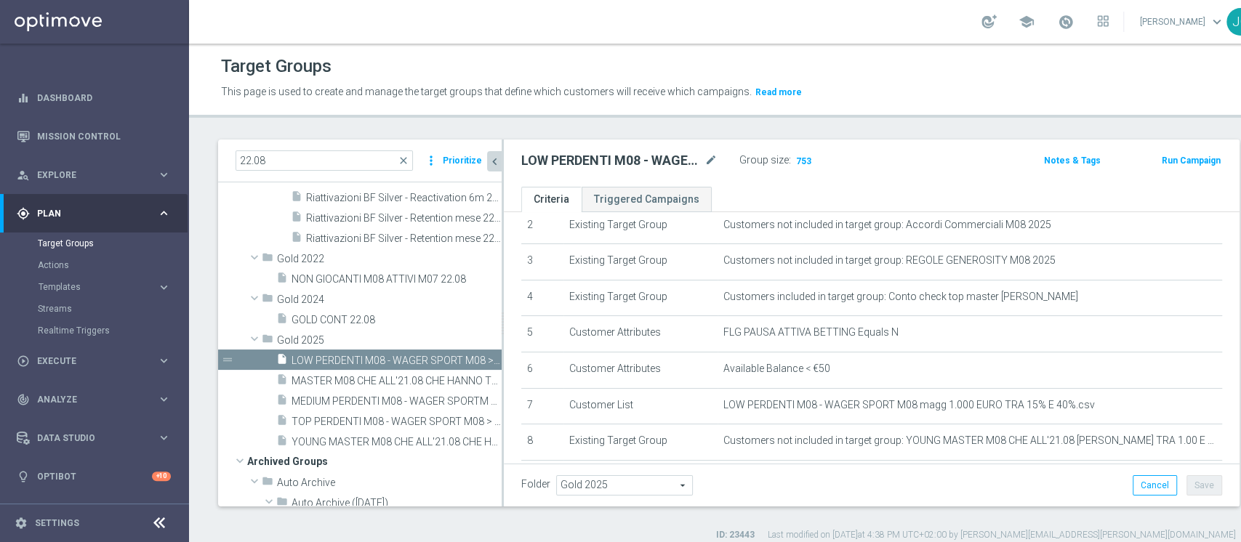
scroll to position [55, 0]
drag, startPoint x: 284, startPoint y: 157, endPoint x: 190, endPoint y: 158, distance: 94.5
click at [190, 158] on div "22.08 close more_vert Prioritize Customer Target Groups library_add create_new_…" at bounding box center [727, 341] width 1077 height 402
paste input "RIATTIVATI DA RETENTION WEEK 32"
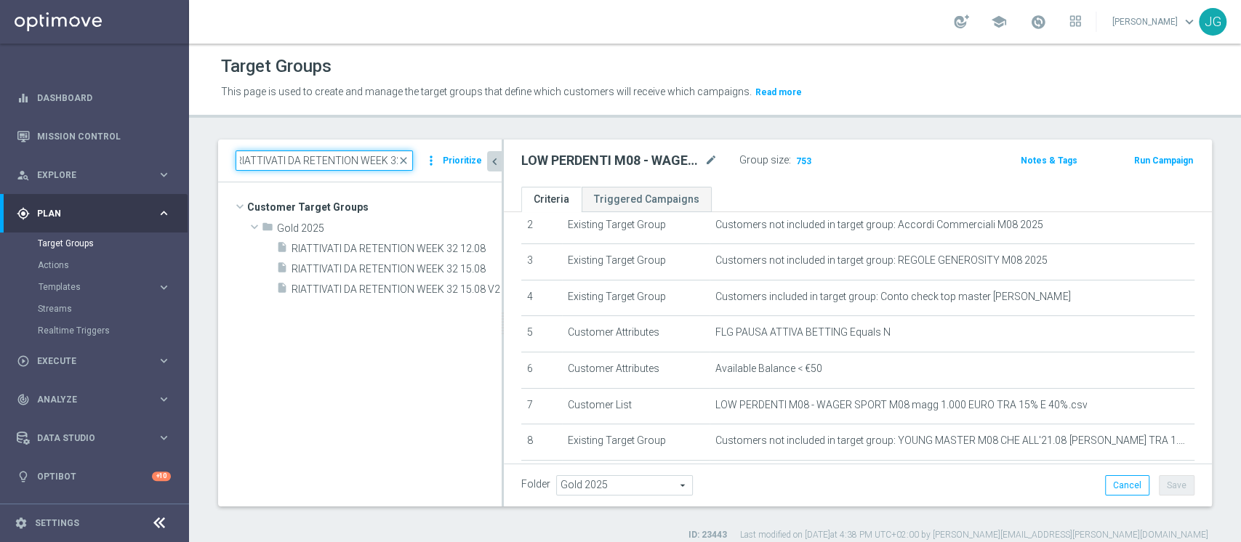
scroll to position [0, 0]
type input "RIATTIVATI DA RETENTION WEEK 32"
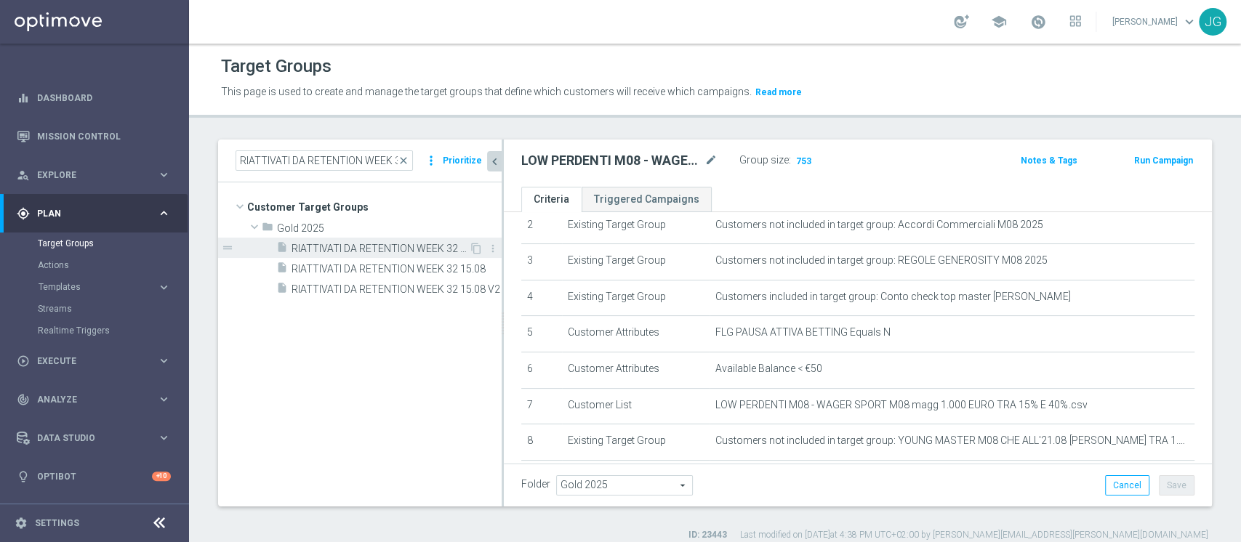
click at [384, 245] on span "RIATTIVATI DA RETENTION WEEK 32 12.08" at bounding box center [380, 249] width 177 height 12
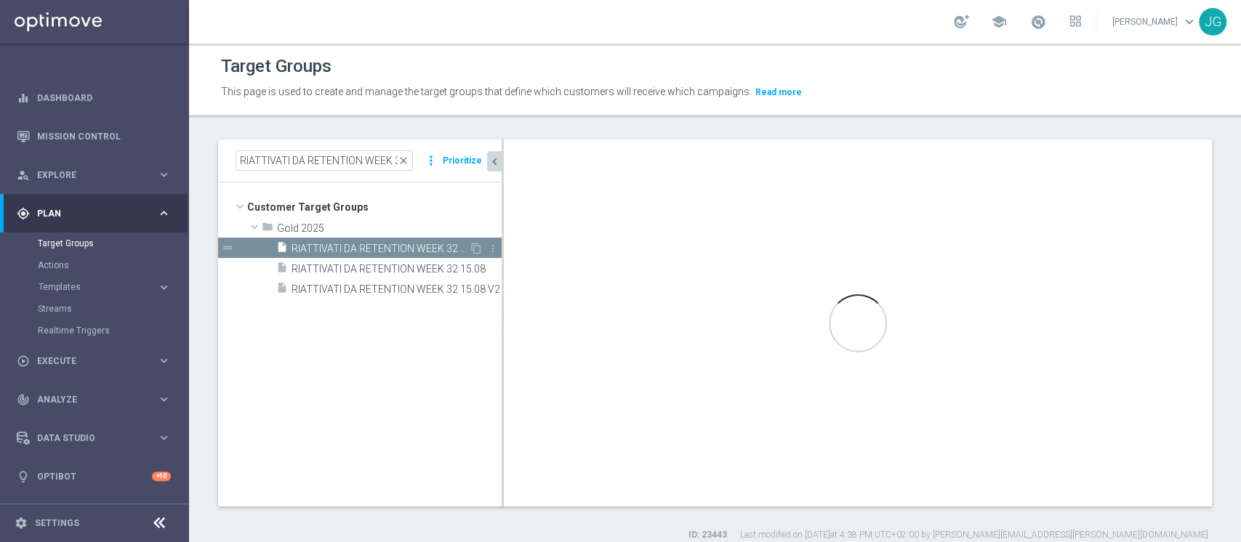
type textarea "(1 AND 2 AND 3 AND 4 and 6) OR 5"
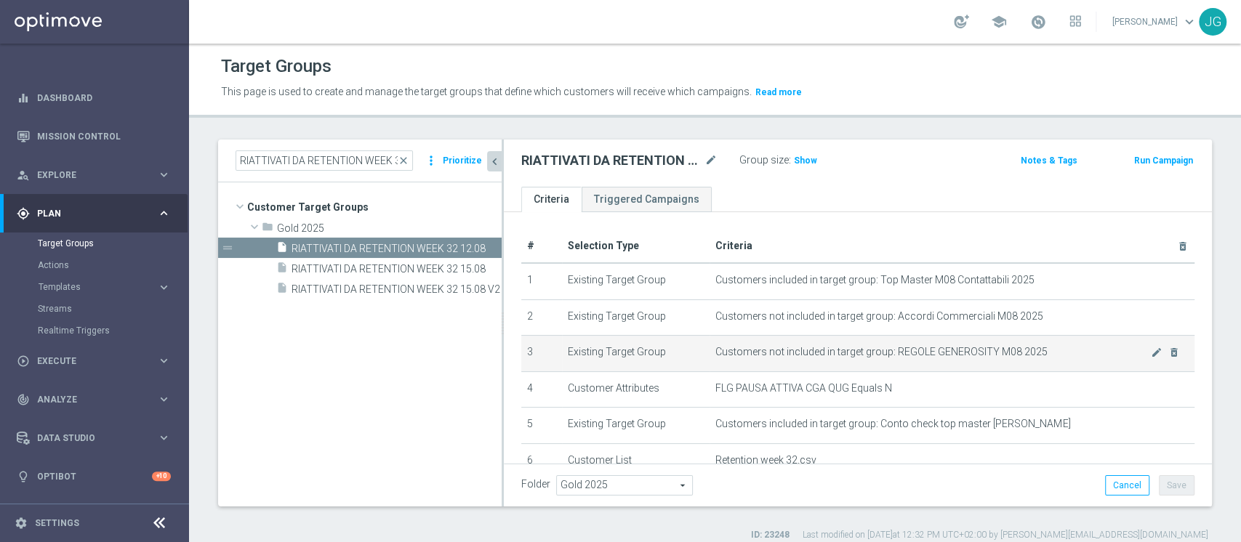
scroll to position [124, 0]
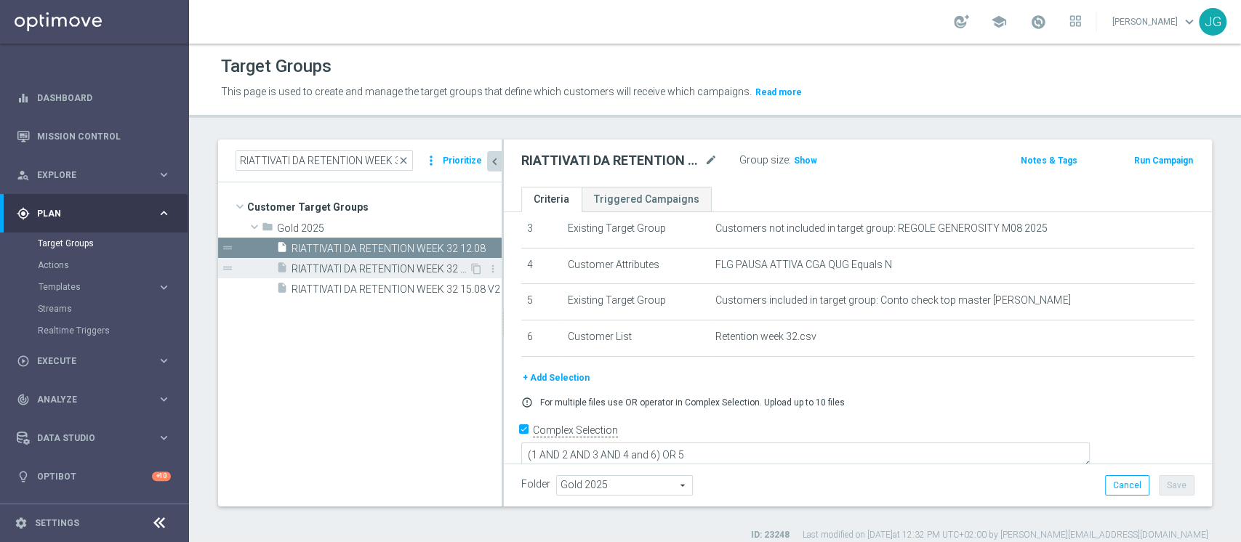
click at [421, 270] on span "RIATTIVATI DA RETENTION WEEK 32 15.08" at bounding box center [380, 269] width 177 height 12
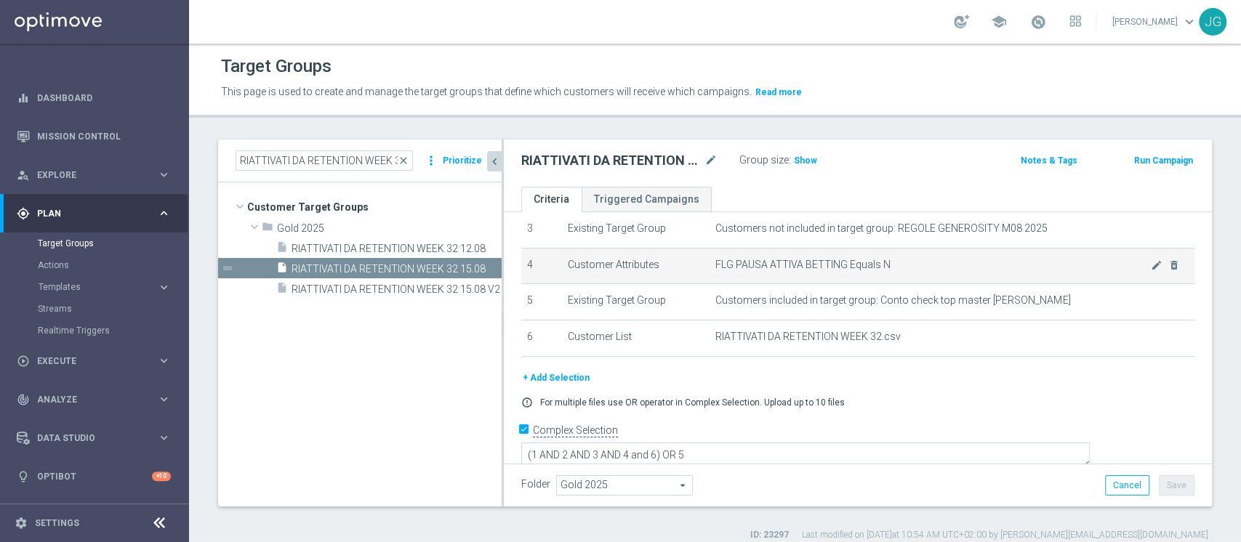
click at [822, 272] on td "FLG PAUSA ATTIVA BETTING Equals N mode_edit delete_forever" at bounding box center [952, 266] width 485 height 36
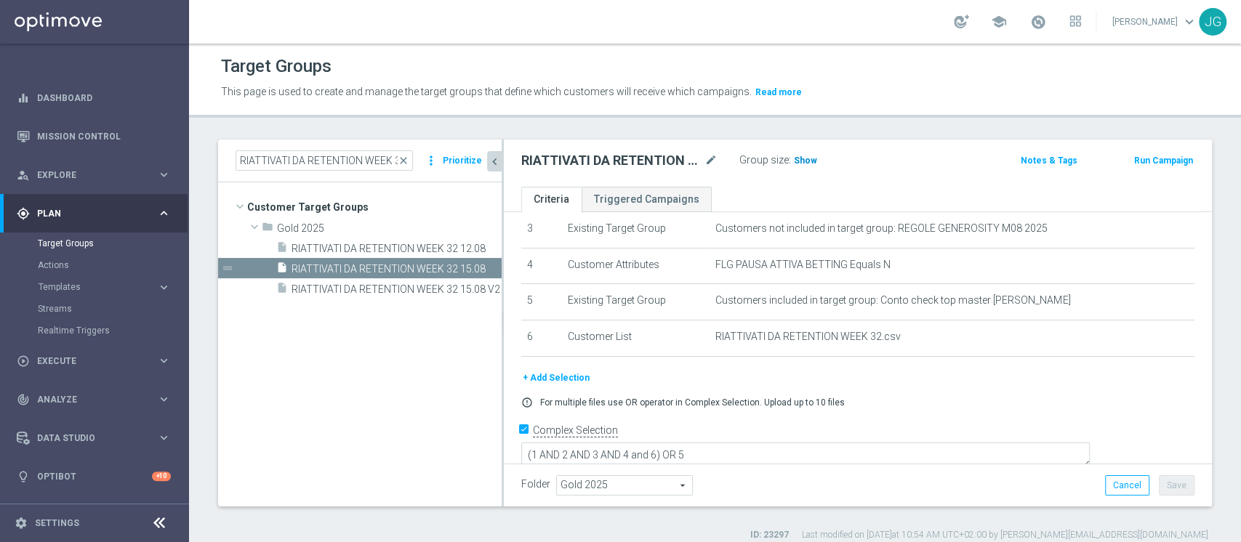
click at [798, 164] on span "Show" at bounding box center [805, 161] width 23 height 10
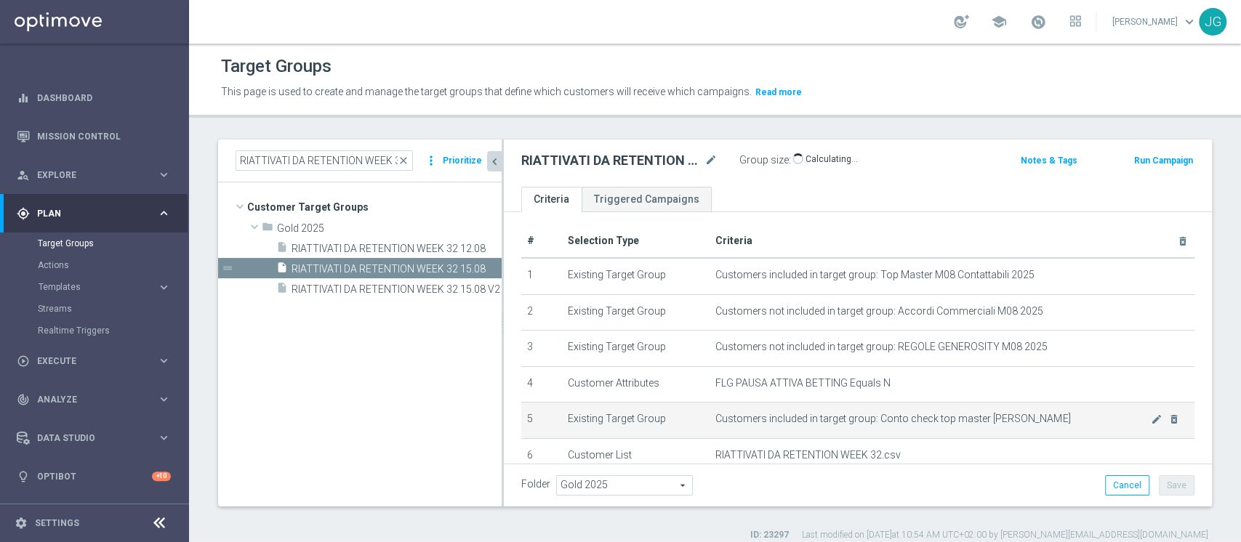
scroll to position [1, 0]
